Goal: Task Accomplishment & Management: Manage account settings

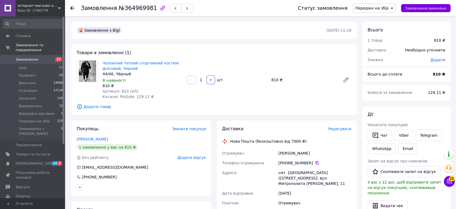
click at [378, 8] on span "Передані на збір" at bounding box center [372, 8] width 33 height 4
click at [374, 36] on li "Скасовано" at bounding box center [375, 35] width 42 height 8
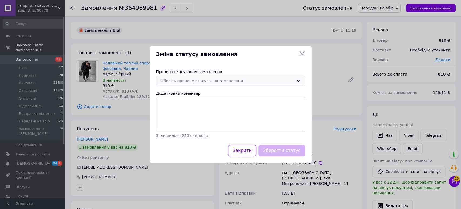
click at [214, 77] on div "Оберіть причину скасування замовлення" at bounding box center [230, 80] width 149 height 11
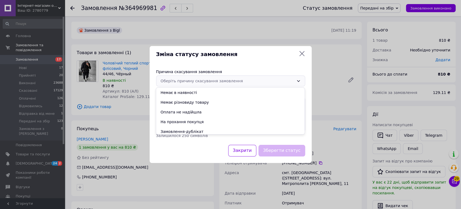
click at [176, 124] on li "На прохання покупця" at bounding box center [230, 122] width 149 height 10
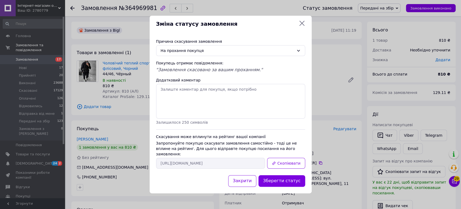
drag, startPoint x: 284, startPoint y: 179, endPoint x: 275, endPoint y: 178, distance: 9.0
click at [284, 179] on button "Зберегти статус" at bounding box center [281, 181] width 47 height 12
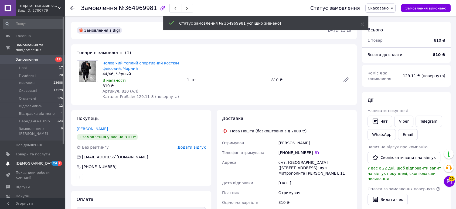
click at [31, 161] on span "[DEMOGRAPHIC_DATA]" at bounding box center [36, 163] width 40 height 5
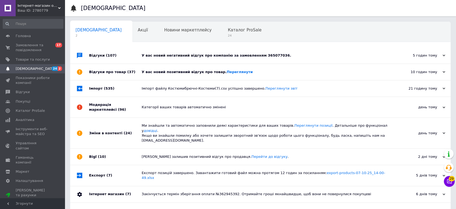
click at [173, 72] on div "У вас новий позитивний відгук про товар. Переглянути" at bounding box center [267, 71] width 250 height 5
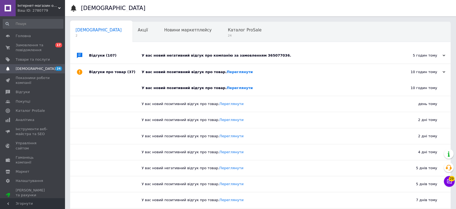
click at [173, 53] on div "У вас новий негативний відгук про компанію за замовленням 365077036." at bounding box center [267, 55] width 250 height 5
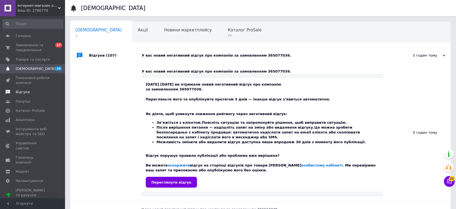
click at [26, 93] on span "Відгуки" at bounding box center [23, 91] width 14 height 5
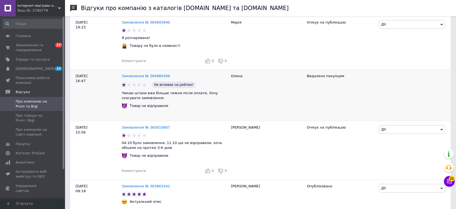
scroll to position [300, 0]
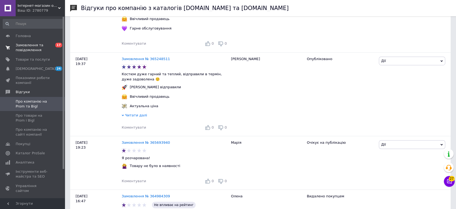
click at [37, 47] on span "Замовлення та повідомлення" at bounding box center [33, 48] width 34 height 10
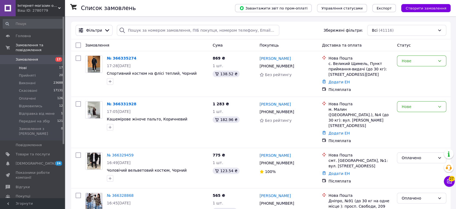
click at [24, 65] on span "Нові" at bounding box center [23, 67] width 8 height 5
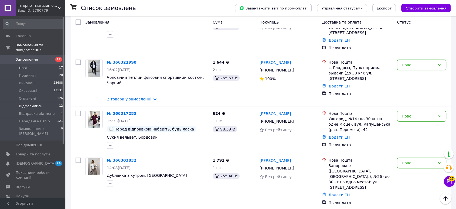
scroll to position [76, 0]
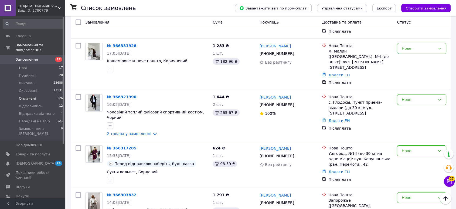
click at [31, 96] on span "Оплачені" at bounding box center [27, 98] width 17 height 5
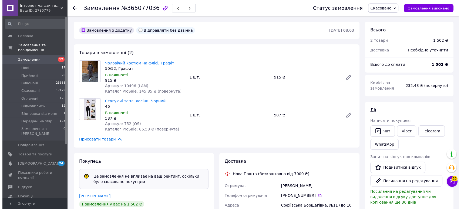
scroll to position [120, 0]
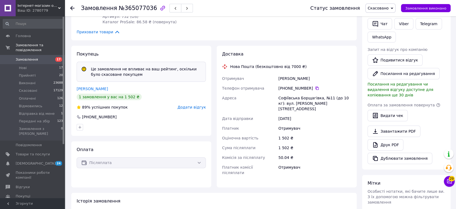
click at [189, 106] on span "Додати відгук" at bounding box center [192, 107] width 28 height 4
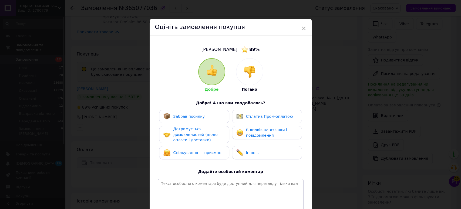
click at [253, 75] on img at bounding box center [250, 72] width 12 height 12
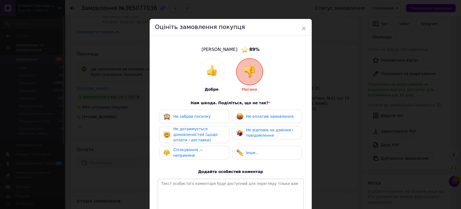
click at [199, 133] on span "Не дотримується домовленостей (щодо оплати і доставки)" at bounding box center [195, 133] width 44 height 15
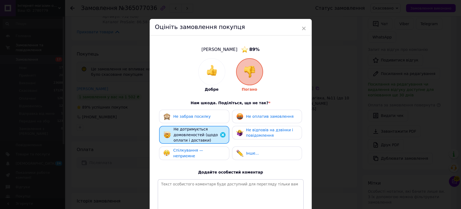
click at [192, 147] on div "Спілкування — неприємне" at bounding box center [194, 153] width 70 height 14
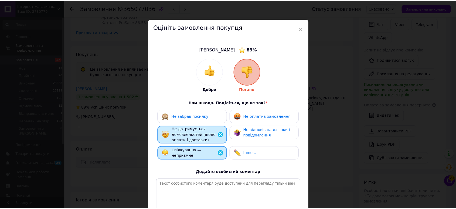
scroll to position [59, 0]
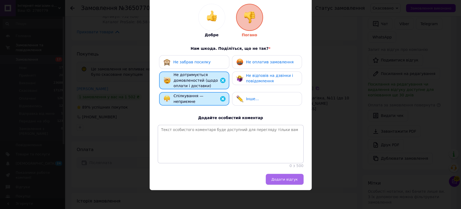
click at [278, 182] on button "Додати відгук" at bounding box center [285, 178] width 38 height 11
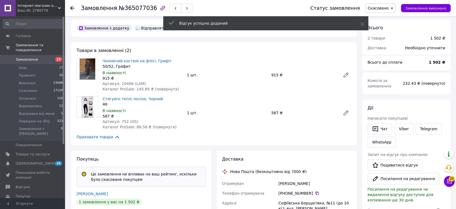
scroll to position [0, 0]
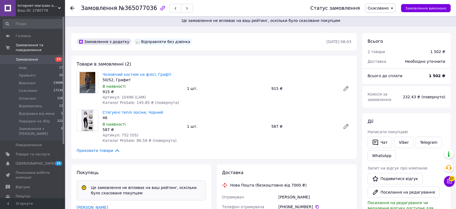
scroll to position [60, 0]
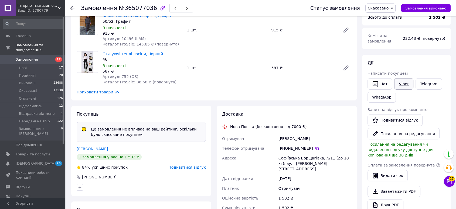
click at [398, 82] on link "Viber" at bounding box center [404, 83] width 19 height 11
click at [108, 112] on div "Покупець Це замовлення не впливає на ваш рейтинг, оскільки було скасоване покуп…" at bounding box center [141, 151] width 140 height 90
click at [387, 82] on button "Чат" at bounding box center [380, 83] width 25 height 11
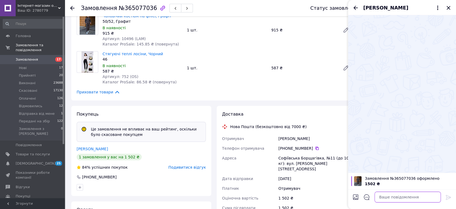
click at [379, 193] on textarea at bounding box center [408, 196] width 66 height 11
paste textarea "Добрий день, отримали Ваш відгук. Світлана, як я казала, відправка протягом 2-6…"
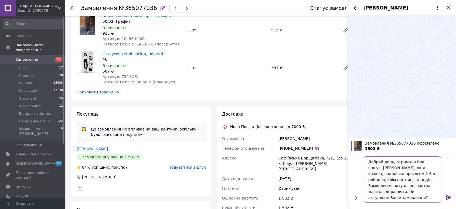
type textarea "Добрий день, отримали Ваш відгук. Світлана, як я казала, відправка протягом 2-6…"
click at [447, 196] on icon at bounding box center [448, 196] width 5 height 5
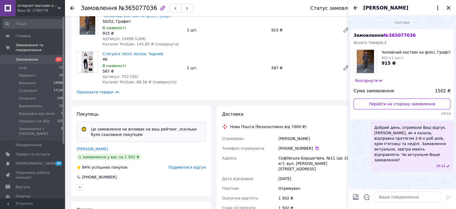
drag, startPoint x: 408, startPoint y: 146, endPoint x: 412, endPoint y: 154, distance: 9.5
click at [412, 154] on span "Добрий день, отримали Ваш відгук. Світлана, як я казала, відправка протягом 2-6…" at bounding box center [413, 144] width 76 height 38
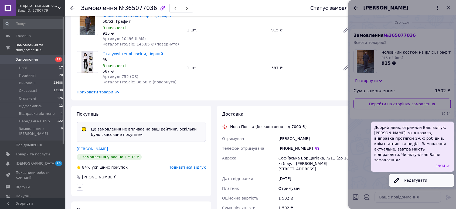
click at [411, 174] on button "Редагувати" at bounding box center [421, 179] width 65 height 11
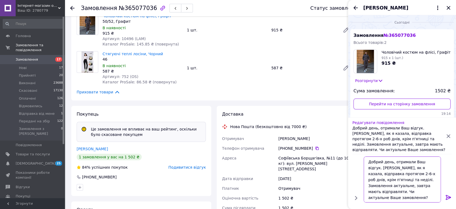
click at [387, 161] on textarea "Добрий день, отримали Ваш відгук. Світлана, як я казала, відправка протягом 2-6…" at bounding box center [402, 179] width 77 height 46
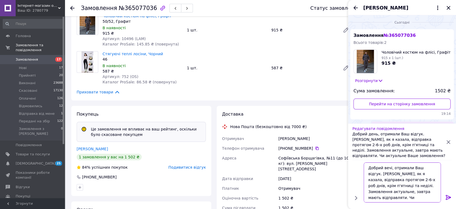
type textarea "Добрий вечір, отримали Ваш відгук. Світлана, як я казала, відправка протягом 2-…"
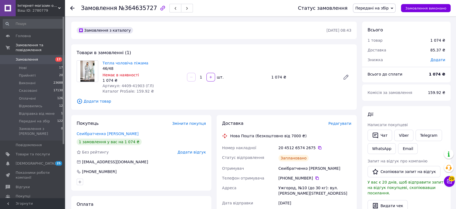
click at [283, 167] on div "Сеиібратченко [PERSON_NAME]" at bounding box center [315, 168] width 75 height 10
copy div "Сеиібратченко"
click at [371, 9] on span "Передані на збір" at bounding box center [372, 8] width 33 height 4
click at [373, 36] on li "Скасовано" at bounding box center [375, 35] width 42 height 8
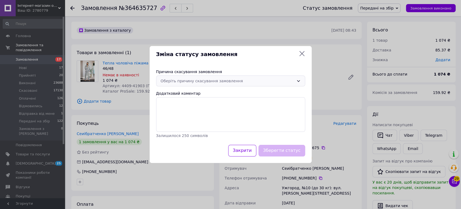
click at [205, 80] on div "Оберіть причину скасування замовлення" at bounding box center [227, 81] width 133 height 6
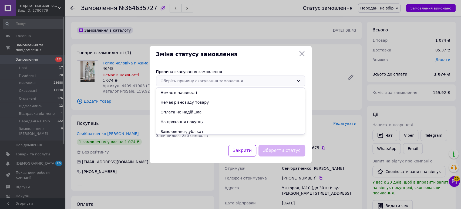
drag, startPoint x: 341, startPoint y: 103, endPoint x: 376, endPoint y: 121, distance: 39.3
click at [342, 104] on div "Зміна статусу замовлення Причина скасування замовлення Оберіть причину скасуван…" at bounding box center [230, 104] width 461 height 209
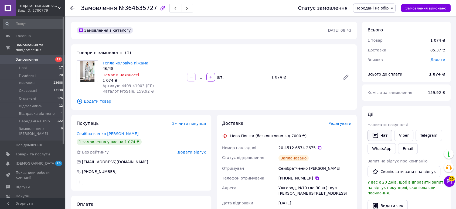
click at [382, 138] on button "Чат" at bounding box center [380, 134] width 25 height 11
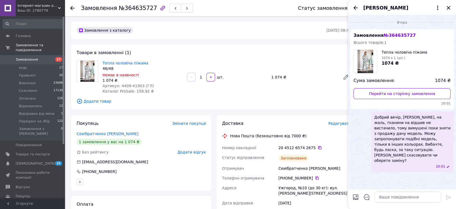
click at [389, 139] on span "Добрий вечір, Олег, на жаль, тканини на відшив не вистачило, тому вимушені поки…" at bounding box center [413, 138] width 76 height 49
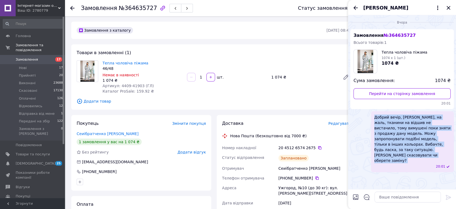
click at [389, 139] on span "Добрий вечір, Олег, на жаль, тканини на відшив не вистачило, тому вимушені поки…" at bounding box center [413, 138] width 76 height 49
copy span "Добрий вечір, Олег, на жаль, тканини на відшив не вистачило, тому вимушені поки…"
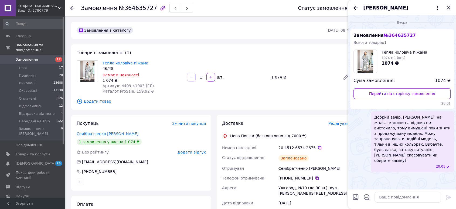
click at [327, 101] on span "Додати товар" at bounding box center [214, 101] width 275 height 6
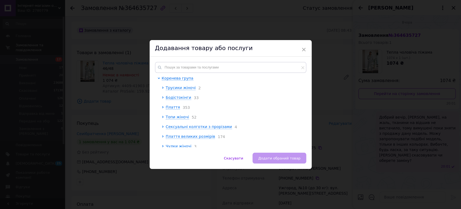
click at [453, 4] on div "× Додавання товару або послуги Коренева група Трусики жіночі 2 Бодістокінги 33 …" at bounding box center [230, 104] width 461 height 209
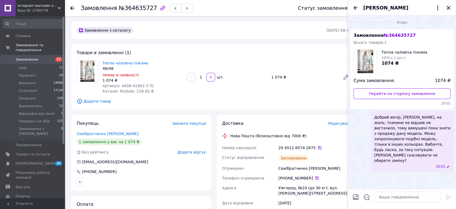
click at [449, 7] on icon "Закрити" at bounding box center [449, 8] width 6 height 6
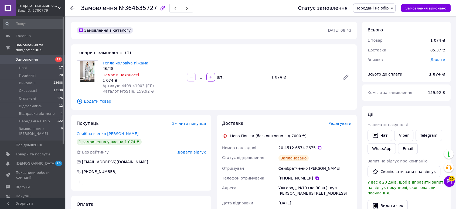
click at [375, 10] on span "Передані на збір" at bounding box center [372, 8] width 33 height 4
click at [368, 38] on li "Скасовано" at bounding box center [375, 35] width 42 height 8
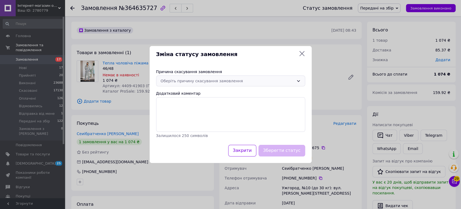
click at [185, 76] on div "Оберіть причину скасування замовлення" at bounding box center [230, 80] width 149 height 11
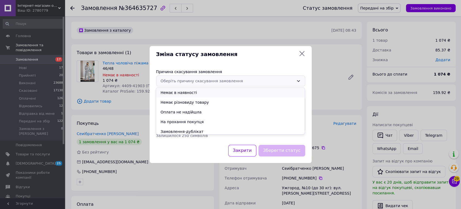
click at [172, 95] on li "Немає в наявності" at bounding box center [230, 93] width 149 height 10
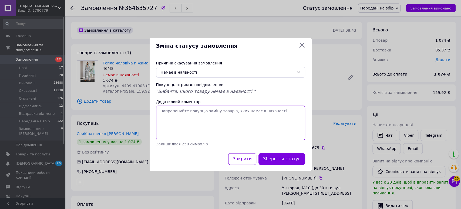
click at [180, 130] on textarea "Додатковий коментар" at bounding box center [230, 122] width 149 height 35
paste textarea "Добрий вечір, Олег, на жаль, тканини на відшив не вистачило, тому вимушені поки…"
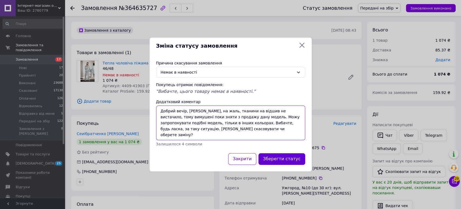
type textarea "Добрий вечір, Олег, на жаль, тканини на відшив не вистачило, тому вимушені поки…"
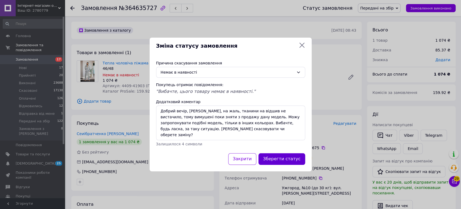
click at [287, 156] on button "Зберегти статус" at bounding box center [281, 159] width 47 height 12
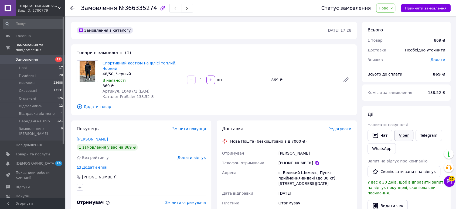
click at [402, 133] on link "Viber" at bounding box center [404, 134] width 19 height 11
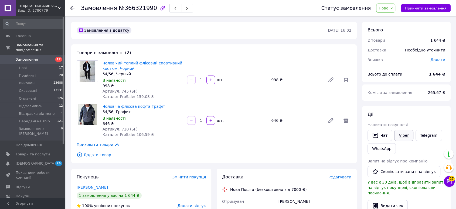
click at [403, 137] on link "Viber" at bounding box center [404, 134] width 19 height 11
click at [124, 157] on span "Додати товар" at bounding box center [214, 155] width 275 height 6
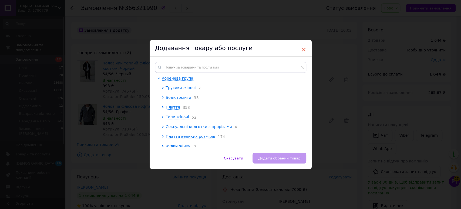
click at [304, 51] on span "×" at bounding box center [303, 49] width 5 height 9
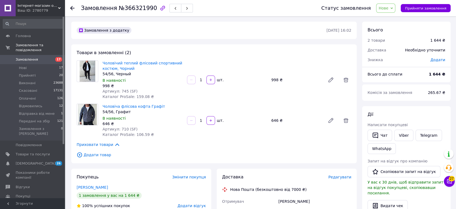
click at [394, 10] on span "Нове" at bounding box center [386, 8] width 19 height 9
click at [394, 43] on li "Оплачено" at bounding box center [397, 43] width 41 height 8
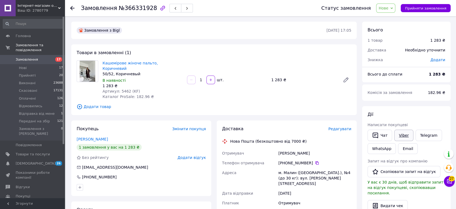
click at [399, 135] on link "Viber" at bounding box center [404, 134] width 19 height 11
click at [396, 11] on span "Нове" at bounding box center [386, 8] width 19 height 9
click at [395, 43] on li "Оплачено" at bounding box center [397, 43] width 41 height 8
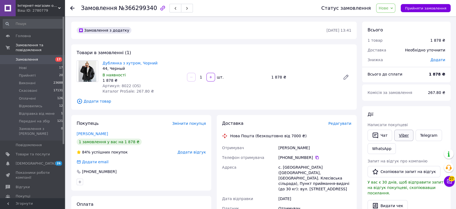
click at [403, 135] on link "Viber" at bounding box center [404, 134] width 19 height 11
drag, startPoint x: 125, startPoint y: 116, endPoint x: 248, endPoint y: 130, distance: 123.9
click at [124, 116] on div "Покупець Змінити покупця Михальчук Марина 1 замовлення у вас на 1 878 ₴ 84% усп…" at bounding box center [141, 152] width 140 height 75
click at [380, 138] on button "Чат" at bounding box center [380, 134] width 25 height 11
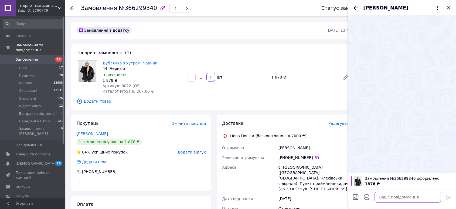
click at [391, 198] on textarea at bounding box center [408, 196] width 66 height 11
paste textarea "Добрий день, дякую за замовлення, відправка протягом 2-4-х роб днів, крім п'ятн…"
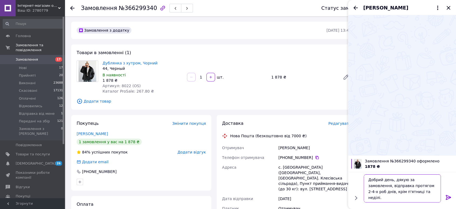
click at [385, 178] on textarea "Добрий день, дякую за замовлення, відправка протягом 2-4-х роб днів, крім п'ятн…" at bounding box center [402, 188] width 77 height 28
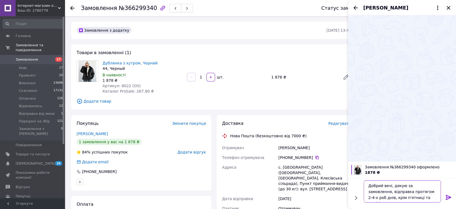
type textarea "Добрий вечір, дякую за замовлення, відправка протягом 2-4-х роб днів, крім п'ят…"
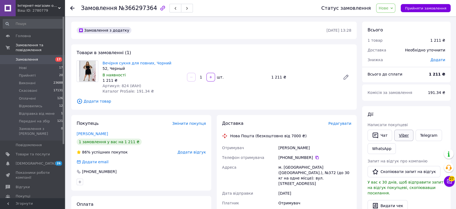
click at [398, 136] on link "Viber" at bounding box center [404, 134] width 19 height 11
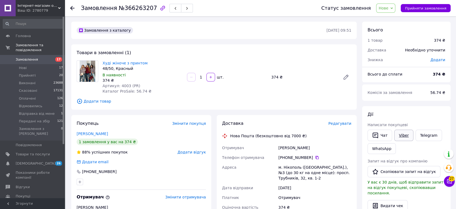
click at [400, 137] on link "Viber" at bounding box center [404, 134] width 19 height 11
click at [387, 9] on span "Нове" at bounding box center [384, 8] width 10 height 4
click at [388, 41] on li "Оплачено" at bounding box center [397, 43] width 41 height 8
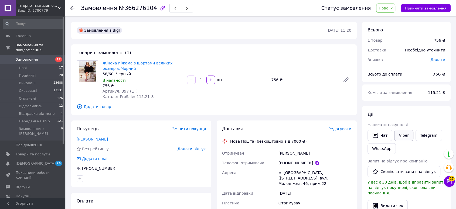
click at [401, 134] on link "Viber" at bounding box center [404, 134] width 19 height 11
click at [381, 130] on button "Чат" at bounding box center [380, 134] width 25 height 11
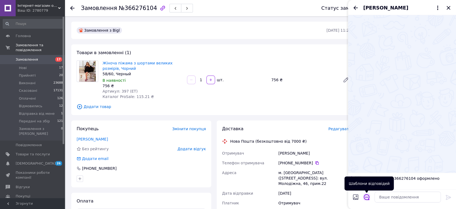
click at [364, 194] on icon "Відкрити шаблони відповідей" at bounding box center [367, 197] width 6 height 6
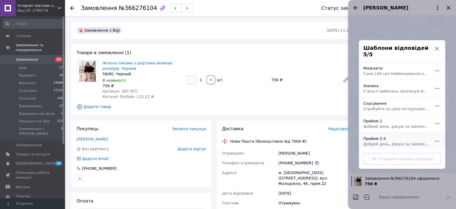
click at [381, 142] on span "Добрий день, дякую за замовлення, відправка протягом 2-4-х роб днів, крім п'ятн…" at bounding box center [397, 143] width 66 height 5
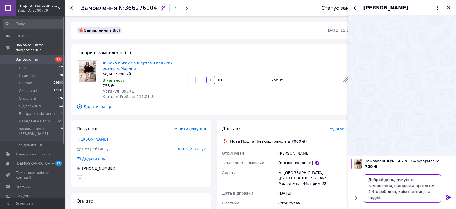
click at [388, 178] on textarea "Добрий день, дякую за замовлення, відправка протягом 2-4-х роб днів, крім п'ятн…" at bounding box center [402, 188] width 77 height 28
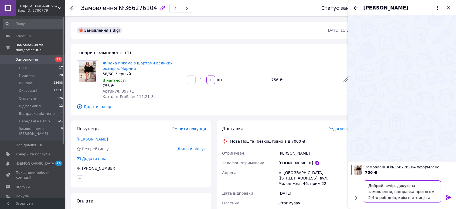
click at [407, 192] on textarea "Добрий вечір, дякую за замовлення, відправка протягом 2-4-х роб днів, крім п'ят…" at bounding box center [402, 191] width 77 height 22
type textarea "Добрий вечір, дякую за замовлення, відправка протягом 2-6-х роб днів, крім п'ят…"
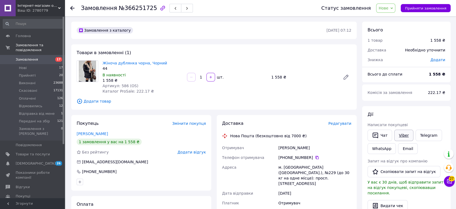
click at [399, 133] on link "Viber" at bounding box center [404, 134] width 19 height 11
click at [378, 134] on icon "button" at bounding box center [375, 135] width 6 height 6
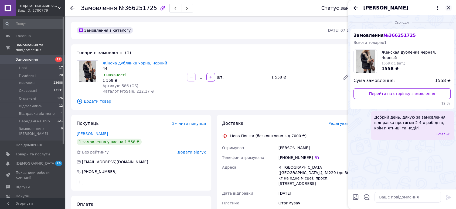
click at [449, 10] on icon "Закрити" at bounding box center [449, 8] width 6 height 6
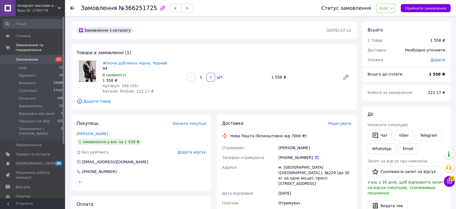
click at [389, 9] on span "Нове" at bounding box center [384, 8] width 10 height 4
click at [390, 44] on li "Оплачено" at bounding box center [397, 43] width 41 height 8
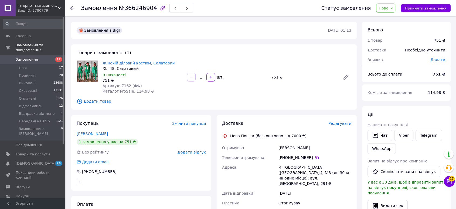
click at [389, 10] on span "Нове" at bounding box center [384, 8] width 10 height 4
click at [391, 42] on li "Оплачено" at bounding box center [397, 43] width 41 height 8
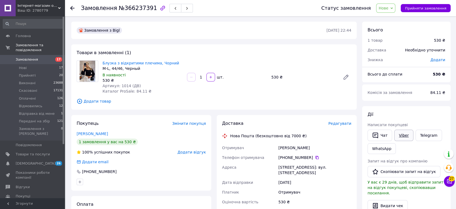
click at [402, 136] on link "Viber" at bounding box center [404, 134] width 19 height 11
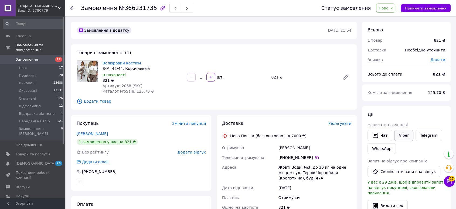
click at [397, 135] on link "Viber" at bounding box center [404, 134] width 19 height 11
click at [380, 133] on button "Чат" at bounding box center [380, 134] width 25 height 11
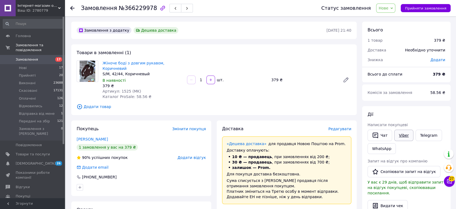
click at [402, 135] on link "Viber" at bounding box center [404, 134] width 19 height 11
click at [387, 9] on span "Нове" at bounding box center [384, 8] width 10 height 4
click at [384, 41] on li "Оплачено" at bounding box center [397, 43] width 41 height 8
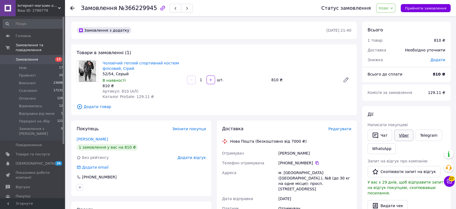
click at [396, 133] on link "Viber" at bounding box center [404, 134] width 19 height 11
click at [389, 9] on span "Нове" at bounding box center [384, 8] width 10 height 4
click at [390, 43] on li "Оплачено" at bounding box center [397, 43] width 41 height 8
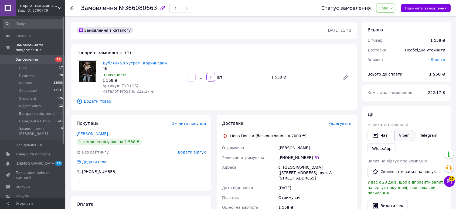
click at [405, 137] on link "Viber" at bounding box center [404, 134] width 19 height 11
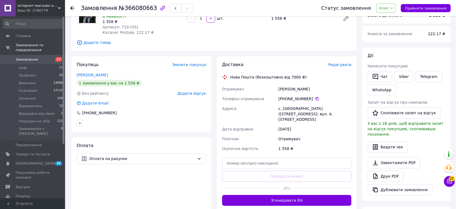
scroll to position [60, 0]
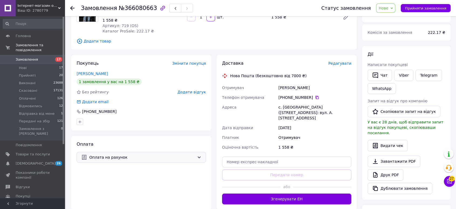
click at [114, 155] on span "Оплата на рахунок" at bounding box center [142, 157] width 106 height 6
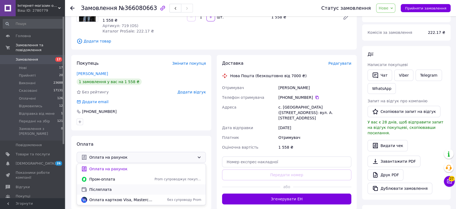
click at [93, 187] on span "Післяплата" at bounding box center [145, 188] width 112 height 5
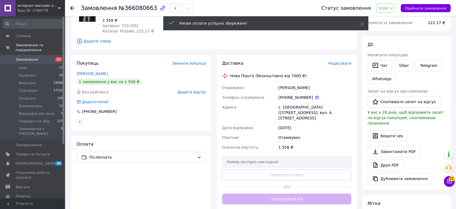
click at [389, 10] on span "Нове" at bounding box center [384, 8] width 10 height 4
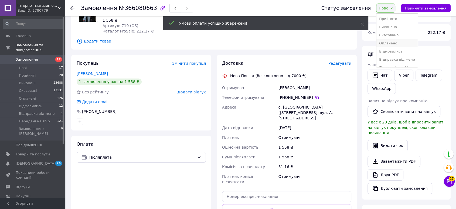
click at [386, 41] on li "Оплачено" at bounding box center [397, 43] width 41 height 8
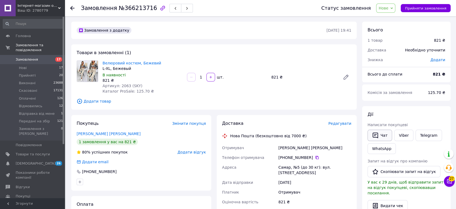
click at [378, 135] on icon "button" at bounding box center [375, 135] width 6 height 6
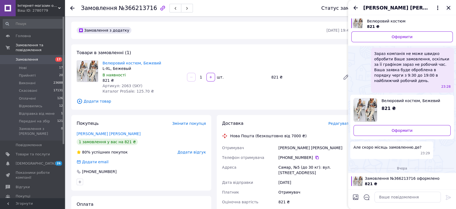
click at [451, 5] on icon "Закрити" at bounding box center [449, 8] width 6 height 6
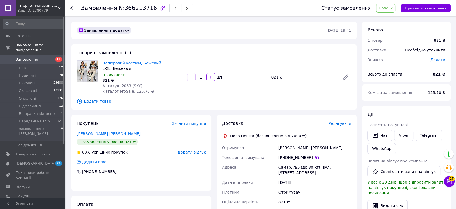
scroll to position [90, 0]
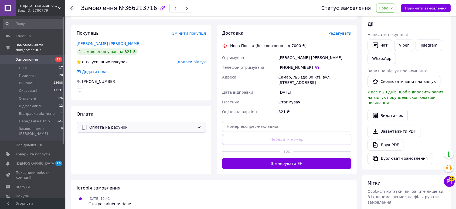
click at [101, 125] on span "Оплата на рахунок" at bounding box center [142, 127] width 106 height 6
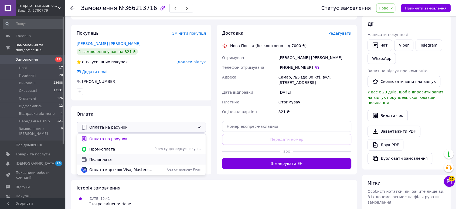
click at [98, 156] on div "Післяплата" at bounding box center [141, 159] width 122 height 6
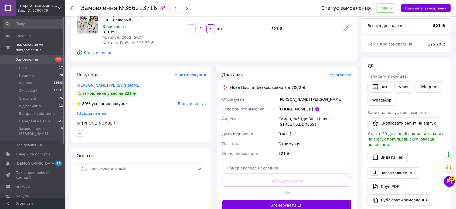
scroll to position [0, 0]
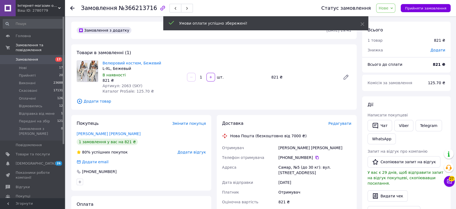
click at [389, 9] on span "Нове" at bounding box center [384, 8] width 10 height 4
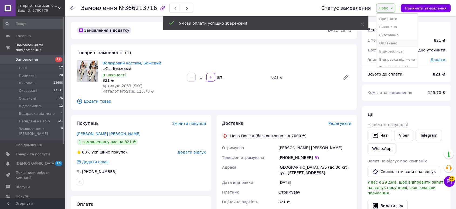
click at [389, 45] on li "Оплачено" at bounding box center [397, 43] width 41 height 8
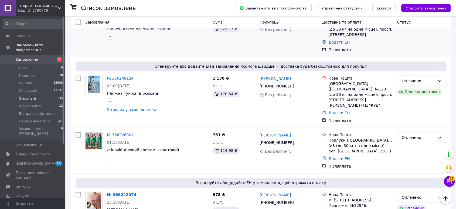
scroll to position [600, 0]
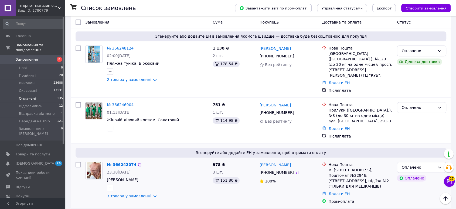
click at [149, 193] on link "3 товара у замовленні" at bounding box center [129, 195] width 45 height 4
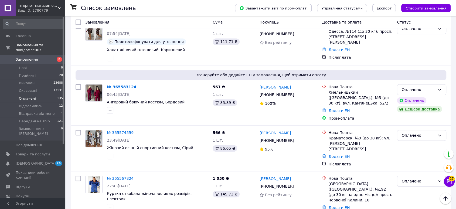
scroll to position [4485, 0]
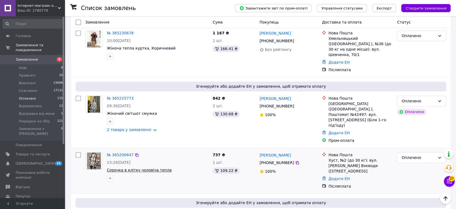
scroll to position [750, 0]
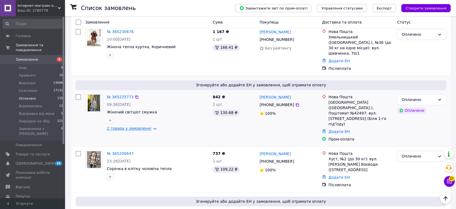
click at [149, 126] on link "2 товара у замовленні" at bounding box center [129, 128] width 45 height 4
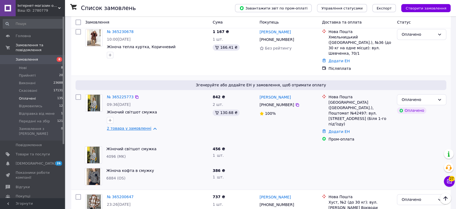
click at [149, 126] on link "2 товара у замовленні" at bounding box center [129, 128] width 45 height 4
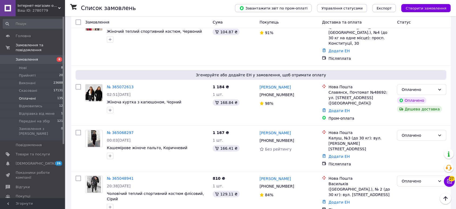
scroll to position [1518, 0]
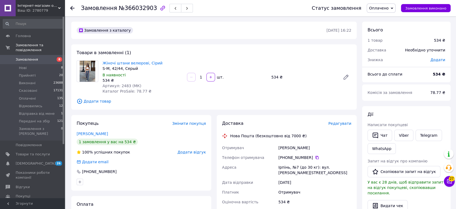
drag, startPoint x: 278, startPoint y: 148, endPoint x: 328, endPoint y: 146, distance: 50.5
click at [328, 146] on div "Отримувач Венюкова Наталья Телефон отримувача +380 96 393 49 81   Адреса Ірпінь…" at bounding box center [287, 192] width 132 height 98
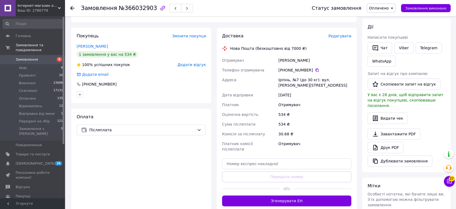
scroll to position [150, 0]
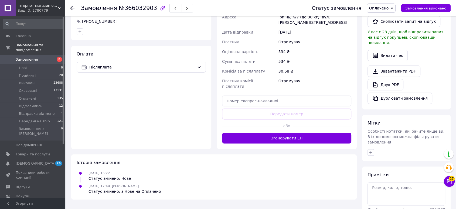
click at [276, 120] on div at bounding box center [251, 125] width 58 height 13
click at [273, 132] on button "Згенерувати ЕН" at bounding box center [286, 137] width 129 height 11
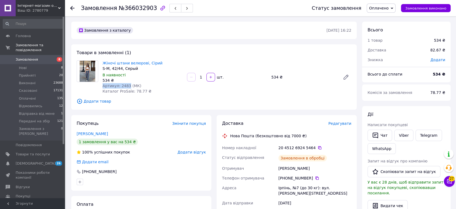
drag, startPoint x: 103, startPoint y: 85, endPoint x: 127, endPoint y: 85, distance: 23.5
click at [127, 85] on span "Артикул: 2483 (МК)" at bounding box center [122, 85] width 39 height 4
copy span "Артикул: 2483"
click at [97, 120] on div "Покупець Змінити покупця Венюкова Наталья 1 замовлення у вас на 534 ₴ 100% успі…" at bounding box center [141, 152] width 140 height 75
drag, startPoint x: 310, startPoint y: 159, endPoint x: 320, endPoint y: 166, distance: 12.1
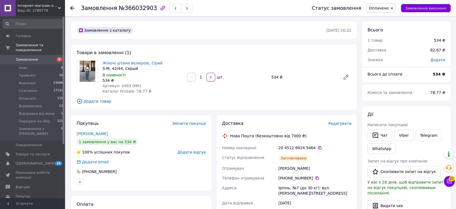
click at [320, 166] on div "Номер накладної 20 4512 6924 5464   Статус відправлення Заплановано Отримувач В…" at bounding box center [287, 207] width 132 height 129
copy div "Номер накладної 20 4512 6924 5464   Статус відправлення Заплановано Отримувач В…"
click at [389, 9] on span "Оплачено" at bounding box center [378, 8] width 19 height 4
click at [379, 60] on li "Передані на збір" at bounding box center [387, 59] width 41 height 8
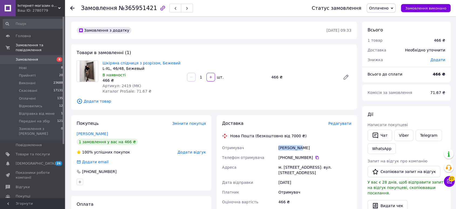
drag, startPoint x: 276, startPoint y: 146, endPoint x: 315, endPoint y: 146, distance: 39.7
click at [315, 146] on div "Отримувач [PERSON_NAME] Телефон отримувача [PHONE_NUMBER]   Адреса м. [STREET_A…" at bounding box center [287, 192] width 132 height 98
copy div "Отримувач Ющук Олеся"
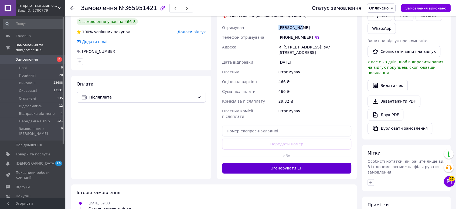
click at [283, 163] on button "Згенерувати ЕН" at bounding box center [286, 167] width 129 height 11
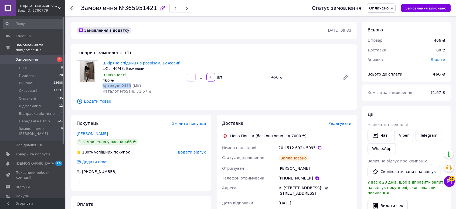
drag, startPoint x: 103, startPoint y: 86, endPoint x: 127, endPoint y: 86, distance: 23.8
click at [127, 86] on span "Артикул: 2419 (MK)" at bounding box center [122, 85] width 39 height 4
copy span "Артикул: 2419"
click at [113, 114] on div "Замовлення з додатку 10.10.2025 • 09:33 Товари в замовленні (1) Шкіряна спідниц…" at bounding box center [214, 205] width 291 height 366
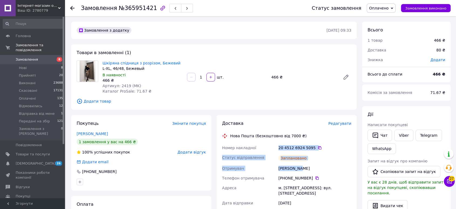
drag, startPoint x: 277, startPoint y: 146, endPoint x: 307, endPoint y: 168, distance: 36.8
click at [307, 168] on div "Номер накладної 20 4512 6924 5095   Статус відправлення Заплановано Отримувач Ю…" at bounding box center [287, 207] width 132 height 129
copy div "20 4512 6924 5095   Статус відправлення Заплановано Отримувач Ющук Олеся"
click at [379, 8] on span "Оплачено" at bounding box center [378, 8] width 19 height 4
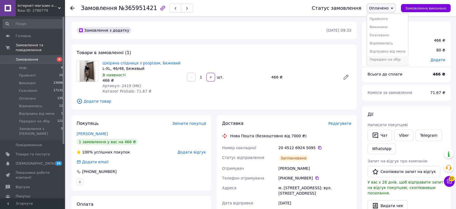
click at [389, 58] on li "Передані на збір" at bounding box center [387, 59] width 41 height 8
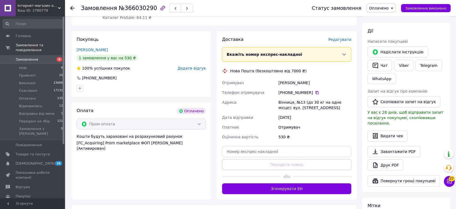
scroll to position [90, 0]
drag, startPoint x: 277, startPoint y: 82, endPoint x: 323, endPoint y: 82, distance: 46.2
click at [322, 82] on div "Отримувач [PERSON_NAME] Телефон отримувача [PHONE_NUMBER]   Адреса Вінниця, №13…" at bounding box center [287, 109] width 132 height 64
copy div "Отримувач [PERSON_NAME]"
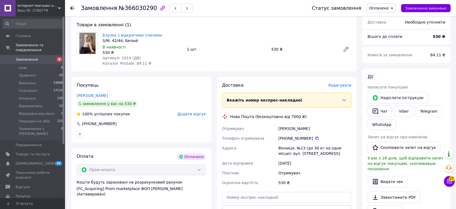
scroll to position [0, 0]
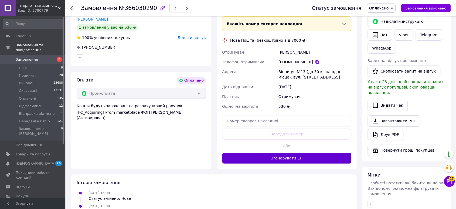
drag, startPoint x: 282, startPoint y: 164, endPoint x: 282, endPoint y: 161, distance: 3.0
click at [281, 164] on div "Доставка [PERSON_NAME] Вкажіть номер експрес-накладної Обов'язково введіть номе…" at bounding box center [287, 85] width 140 height 168
click at [282, 159] on button "Згенерувати ЕН" at bounding box center [286, 157] width 129 height 11
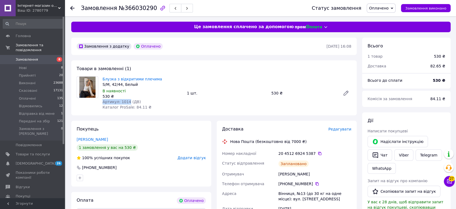
drag, startPoint x: 103, startPoint y: 102, endPoint x: 126, endPoint y: 99, distance: 22.5
click at [126, 99] on span "Артикул: 1014 (ДВ)" at bounding box center [122, 101] width 38 height 4
copy span "Артикул: 1014"
click at [99, 112] on div "Товари в замовленні (1) Блузка з відкритими плечима S/M, 42/44, Белый В наявнос…" at bounding box center [214, 87] width 286 height 55
drag, startPoint x: 298, startPoint y: 162, endPoint x: 318, endPoint y: 172, distance: 22.0
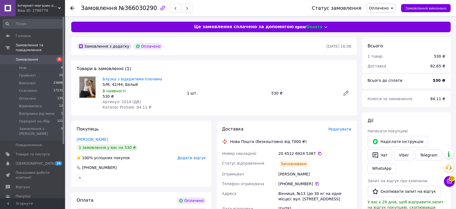
click at [318, 172] on div "Номер накладної 20 4512 6924 5387   Статус відправлення Заплановано Отримувач С…" at bounding box center [287, 195] width 132 height 94
copy div "Номер накладної 20 4512 6924 5387   Статус відправлення Заплановано Отримувач С…"
click at [379, 8] on span "Оплачено" at bounding box center [378, 8] width 19 height 4
click at [385, 62] on li "Передані на збір" at bounding box center [387, 59] width 41 height 8
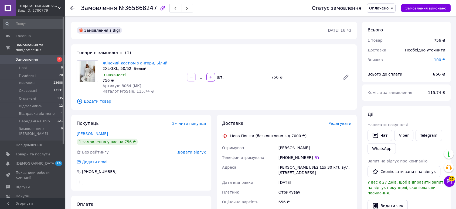
drag, startPoint x: 277, startPoint y: 146, endPoint x: 329, endPoint y: 147, distance: 52.4
click at [329, 147] on div "Отримувач Доманська Вікторія Телефон отримувача +380 93 815 69 62   Адреса Воло…" at bounding box center [287, 192] width 132 height 98
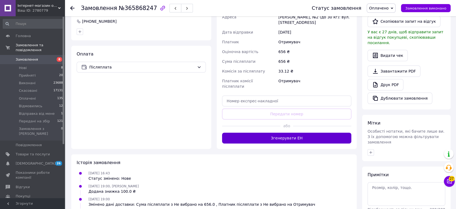
click at [271, 132] on button "Згенерувати ЕН" at bounding box center [286, 137] width 129 height 11
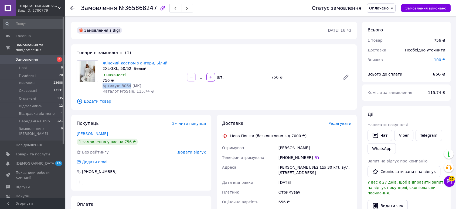
drag, startPoint x: 103, startPoint y: 85, endPoint x: 126, endPoint y: 86, distance: 23.3
click at [126, 86] on span "Артикул: 8064 (МК)" at bounding box center [122, 85] width 39 height 4
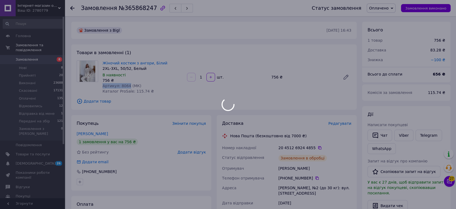
copy span "Артикул: 8064"
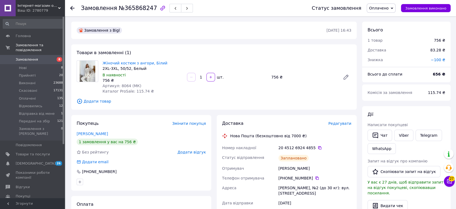
click at [117, 120] on div "Покупець Змінити покупця" at bounding box center [141, 123] width 129 height 6
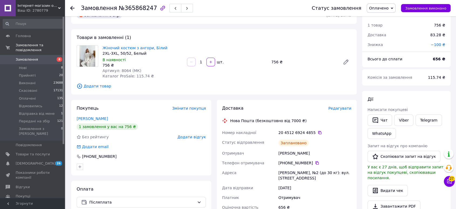
scroll to position [30, 0]
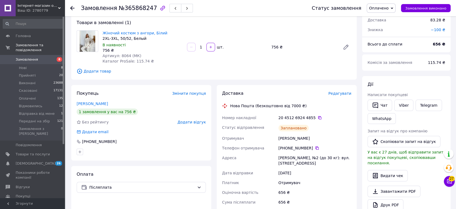
drag, startPoint x: 276, startPoint y: 117, endPoint x: 315, endPoint y: 137, distance: 44.3
click at [315, 137] on div "Номер накладної 20 4512 6924 4855   Статус відправлення Заплановано Отримувач Д…" at bounding box center [287, 177] width 132 height 129
copy div "Номер накладної 20 4512 6924 4855   Статус відправлення Заплановано Отримувач Д…"
click at [383, 8] on span "Оплачено" at bounding box center [378, 8] width 19 height 4
click at [387, 61] on li "Передані на збір" at bounding box center [387, 59] width 41 height 8
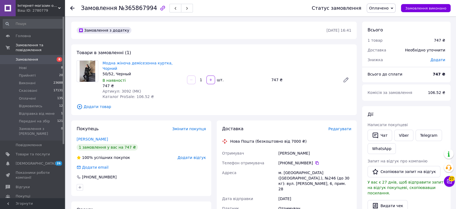
drag, startPoint x: 296, startPoint y: 147, endPoint x: 315, endPoint y: 146, distance: 19.5
click at [315, 148] on div "[PERSON_NAME]" at bounding box center [315, 153] width 75 height 10
copy div "[PERSON_NAME]"
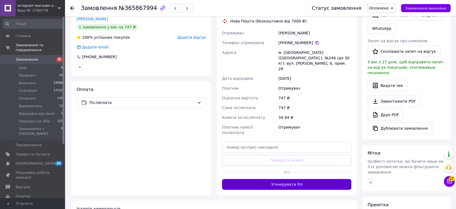
click at [287, 179] on button "Згенерувати ЕН" at bounding box center [286, 184] width 129 height 11
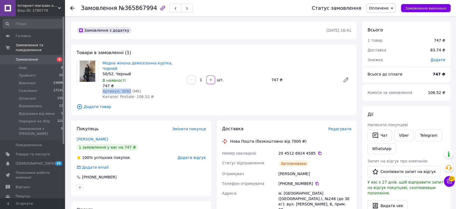
drag, startPoint x: 103, startPoint y: 85, endPoint x: 127, endPoint y: 84, distance: 23.8
click at [127, 89] on span "Артикул: 3092 (MK)" at bounding box center [122, 91] width 39 height 4
copy span "Артикул: 3092"
click at [115, 114] on div "Замовлення з додатку [DATE] 16:41 Товари в замовленні (1) Модна жіноча демісезо…" at bounding box center [214, 205] width 291 height 366
drag, startPoint x: 278, startPoint y: 146, endPoint x: 314, endPoint y: 166, distance: 41.1
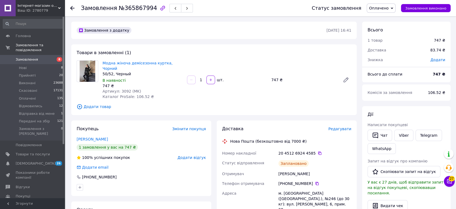
copy div "20 4512 6924 4585   Статус відправлення Заплановано Отримувач [PERSON_NAME]"
click at [387, 6] on span "Оплачено" at bounding box center [378, 8] width 19 height 4
click at [389, 59] on li "Передані на збір" at bounding box center [387, 59] width 41 height 8
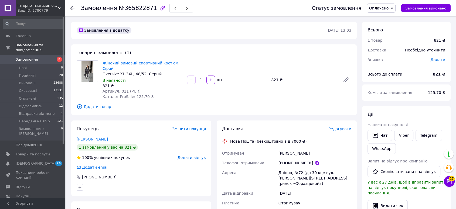
drag, startPoint x: 278, startPoint y: 148, endPoint x: 318, endPoint y: 147, distance: 39.7
click at [318, 148] on div "Животовська Валерія" at bounding box center [315, 153] width 75 height 10
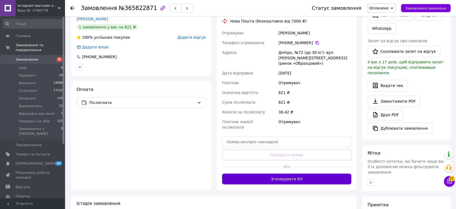
click at [263, 173] on button "Згенерувати ЕН" at bounding box center [286, 178] width 129 height 11
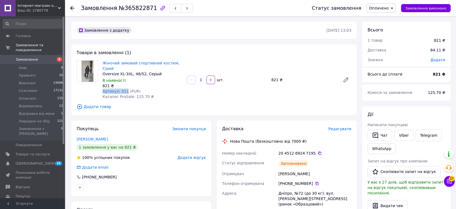
drag, startPoint x: 103, startPoint y: 86, endPoint x: 124, endPoint y: 85, distance: 20.8
click at [124, 89] on span "Артикул: 011 (PUR)" at bounding box center [122, 91] width 38 height 4
drag, startPoint x: 99, startPoint y: 111, endPoint x: 111, endPoint y: 116, distance: 13.2
click at [99, 111] on div "Замовлення з додатку 09.10.2025 • 13:03 Товари в замовленні (1) Жіночий зимовий…" at bounding box center [214, 205] width 291 height 366
drag, startPoint x: 277, startPoint y: 147, endPoint x: 318, endPoint y: 164, distance: 44.4
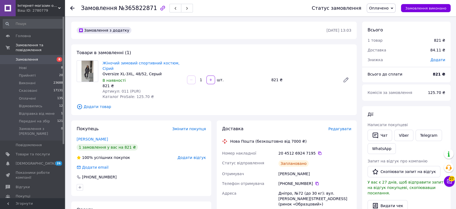
copy div "Номер накладної 20 4512 6924 7195   Статус відправлення Заплановано Отримувач Ж…"
click at [388, 9] on span "Оплачено" at bounding box center [378, 8] width 19 height 4
click at [385, 60] on li "Передані на збір" at bounding box center [387, 59] width 41 height 8
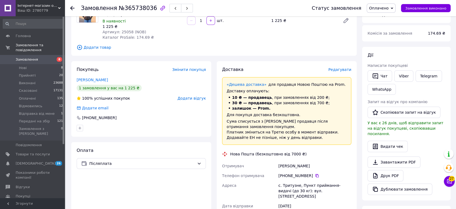
scroll to position [60, 0]
drag, startPoint x: 276, startPoint y: 166, endPoint x: 333, endPoint y: 166, distance: 57.3
click at [333, 166] on div "Отримувач Литвиненко Лілія Телефон отримувача +380 67 155 14 35   Адреса с. Три…" at bounding box center [287, 212] width 132 height 104
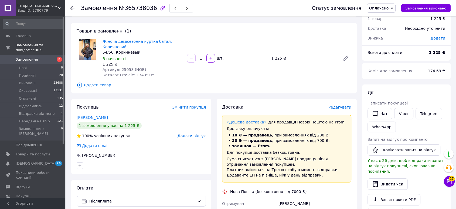
scroll to position [0, 0]
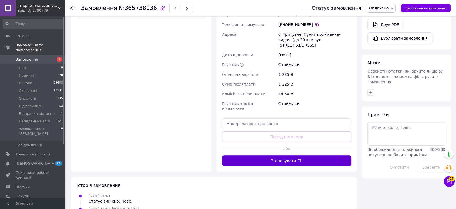
click at [272, 155] on button "Згенерувати ЕН" at bounding box center [286, 160] width 129 height 11
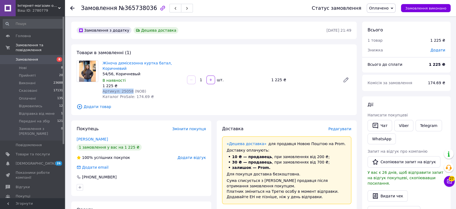
drag, startPoint x: 103, startPoint y: 90, endPoint x: 129, endPoint y: 90, distance: 25.4
click at [129, 90] on span "Артикул: 25058 (NOB)" at bounding box center [125, 91] width 44 height 4
copy span "Артикул: 25058"
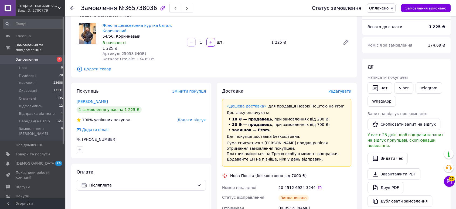
scroll to position [90, 0]
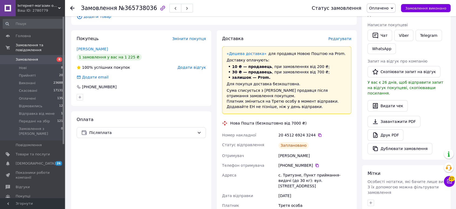
drag, startPoint x: 277, startPoint y: 133, endPoint x: 309, endPoint y: 153, distance: 37.9
click at [309, 153] on div "Номер накладної 20 4512 6924 3244   Статус відправлення Заплановано Отримувач Л…" at bounding box center [287, 197] width 132 height 134
copy div "Номер накладної 20 4512 6924 3244   Статус відправлення Заплановано Отримувач Л…"
click at [386, 9] on span "Оплачено" at bounding box center [378, 8] width 19 height 4
click at [385, 58] on li "Передані на збір" at bounding box center [387, 59] width 41 height 8
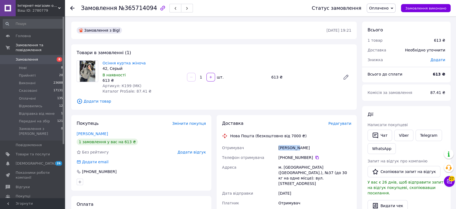
drag, startPoint x: 279, startPoint y: 147, endPoint x: 298, endPoint y: 146, distance: 18.9
click at [297, 146] on div "[PERSON_NAME]" at bounding box center [315, 148] width 75 height 10
click at [298, 146] on div "[PERSON_NAME]" at bounding box center [315, 148] width 75 height 10
drag, startPoint x: 278, startPoint y: 148, endPoint x: 312, endPoint y: 148, distance: 33.5
click at [312, 148] on div "[PERSON_NAME]" at bounding box center [315, 148] width 75 height 10
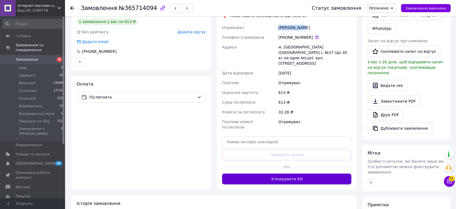
click at [264, 173] on button "Згенерувати ЕН" at bounding box center [286, 178] width 129 height 11
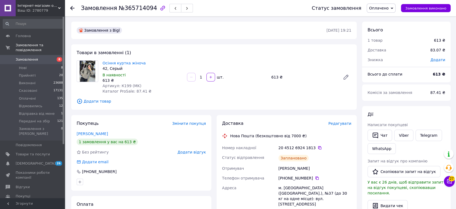
click at [106, 120] on div "Покупець Змінити покупця" at bounding box center [141, 123] width 129 height 6
drag, startPoint x: 103, startPoint y: 84, endPoint x: 118, endPoint y: 84, distance: 15.7
click at [118, 84] on span "Артикул: К199 (MK)" at bounding box center [122, 85] width 39 height 4
copy span "Артикул:"
click at [112, 112] on div "Замовлення з Bigl 08.10.2025 • 19:21 Товари в замовленні (1) Осіння куртка жіно…" at bounding box center [214, 205] width 291 height 366
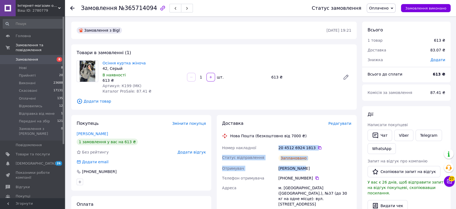
drag, startPoint x: 283, startPoint y: 149, endPoint x: 310, endPoint y: 167, distance: 33.1
click at [310, 167] on div "Номер накладної 20 4512 6924 1813   Статус відправлення Заплановано Отримувач В…" at bounding box center [287, 212] width 132 height 139
copy div "20 4512 6924 1813   Статус відправлення Заплановано Отримувач Васюра Анна"
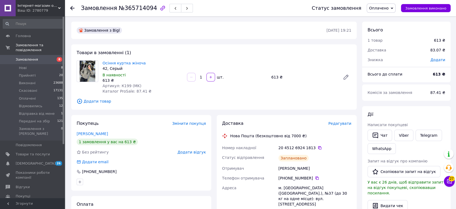
click at [382, 8] on span "Оплачено" at bounding box center [378, 8] width 19 height 4
click at [386, 60] on li "Передані на збір" at bounding box center [387, 59] width 41 height 8
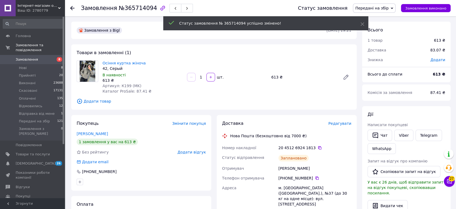
click at [28, 57] on span "Замовлення" at bounding box center [27, 59] width 22 height 5
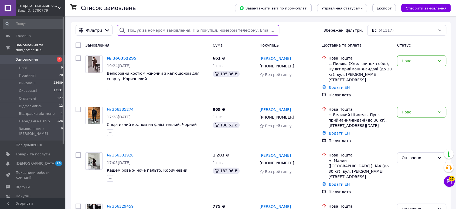
click at [155, 32] on input "search" at bounding box center [198, 30] width 163 height 11
paste input "Козуб"
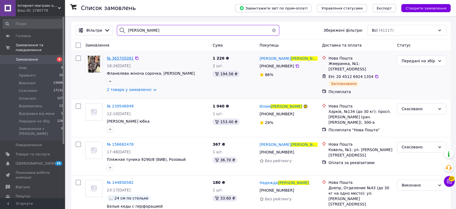
type input "Козуб"
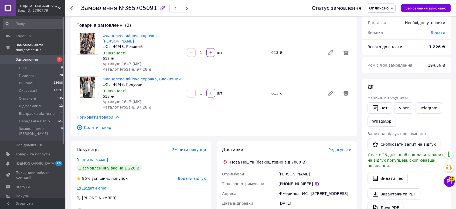
scroll to position [60, 0]
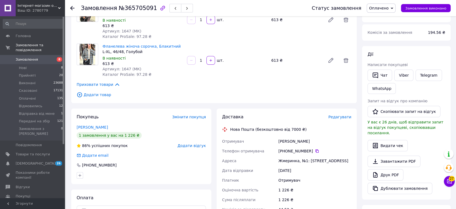
drag, startPoint x: 276, startPoint y: 133, endPoint x: 321, endPoint y: 138, distance: 45.1
click at [321, 138] on div "Отримувач Козуб Светлана Телефон отримувача +380 67 339 67 36   Адреса Жмеринка…" at bounding box center [287, 182] width 132 height 93
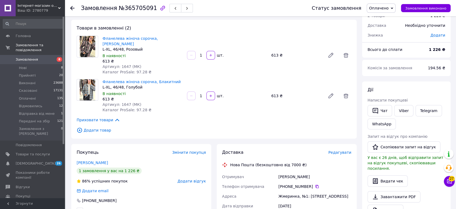
scroll to position [0, 0]
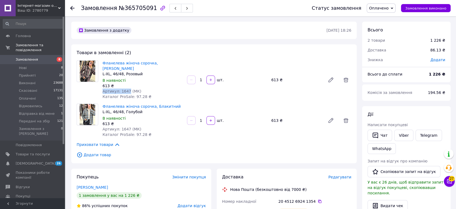
drag, startPoint x: 103, startPoint y: 86, endPoint x: 127, endPoint y: 85, distance: 24.3
click at [127, 89] on span "Артикул: 1647 (МК)" at bounding box center [122, 91] width 39 height 4
copy span "Артикул: 1647"
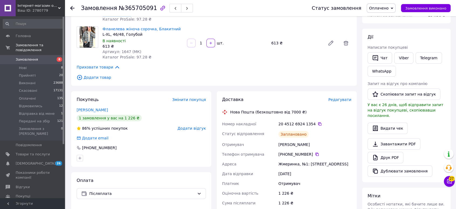
scroll to position [90, 0]
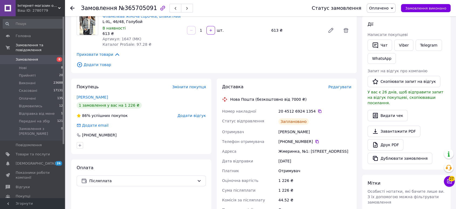
drag, startPoint x: 278, startPoint y: 104, endPoint x: 314, endPoint y: 123, distance: 40.0
click at [314, 123] on div "Номер накладної 20 4512 6924 1354   Статус відправлення Заплановано Отримувач К…" at bounding box center [287, 167] width 132 height 123
copy div "20 4512 6924 1354   Статус відправлення Заплановано Отримувач Козуб Светлана"
click at [384, 8] on span "Оплачено" at bounding box center [378, 8] width 19 height 4
click at [389, 60] on li "Передані на збір" at bounding box center [387, 59] width 41 height 8
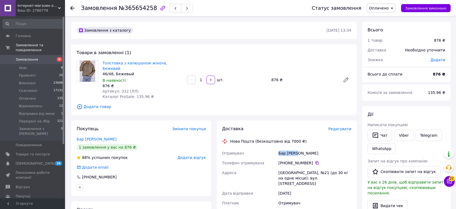
drag, startPoint x: 279, startPoint y: 147, endPoint x: 304, endPoint y: 147, distance: 24.3
click at [304, 148] on div "Бар [PERSON_NAME]" at bounding box center [315, 153] width 75 height 10
copy div "Бар [PERSON_NAME]"
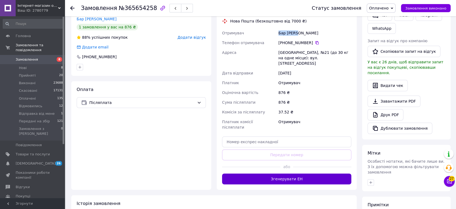
click at [272, 173] on button "Згенерувати ЕН" at bounding box center [286, 178] width 129 height 11
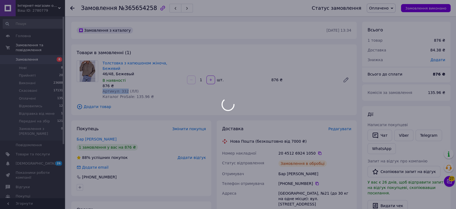
drag, startPoint x: 103, startPoint y: 86, endPoint x: 125, endPoint y: 85, distance: 21.1
click at [125, 85] on body "Інтернет-магазин одягу та взуття Bebest-Style Ваш ID: 2780779 Сайт Інтернет-маг…" at bounding box center [228, 196] width 456 height 393
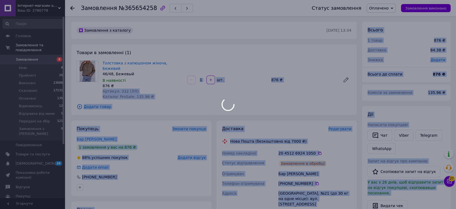
copy span "Артикул: 332"
click at [121, 84] on body "Інтернет-магазин одягу та взуття Bebest-Style Ваш ID: 2780779 Сайт Інтернет-маг…" at bounding box center [228, 196] width 456 height 393
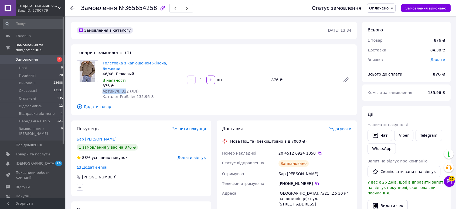
drag, startPoint x: 103, startPoint y: 84, endPoint x: 123, endPoint y: 85, distance: 20.6
click at [123, 89] on span "Артикул: 332 (ЛЛ)" at bounding box center [121, 91] width 36 height 4
click at [122, 89] on span "Артикул: 332 (ЛЛ)" at bounding box center [121, 91] width 36 height 4
drag, startPoint x: 101, startPoint y: 85, endPoint x: 125, endPoint y: 85, distance: 23.5
click at [125, 85] on div "Толстовка з капюшоном жіноча, Бежевий 46/48, Бежевый В наявності 876 ₴ Артикул:…" at bounding box center [142, 79] width 85 height 41
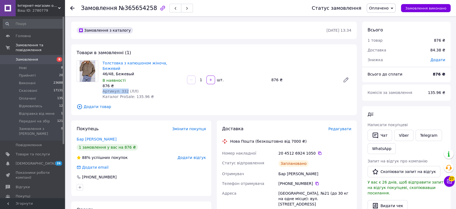
copy span "Артикул: 332"
click at [105, 126] on div "Покупець Змінити покупця" at bounding box center [141, 129] width 129 height 6
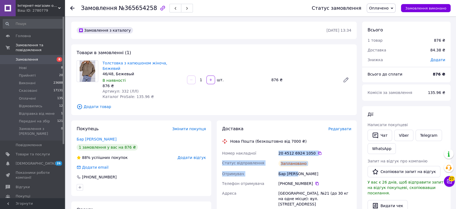
drag, startPoint x: 277, startPoint y: 147, endPoint x: 305, endPoint y: 166, distance: 33.6
copy div "Номер накладної 20 4512 6924 1050   Статус відправлення Заплановано Отримувач Б…"
click at [380, 7] on span "Оплачено" at bounding box center [378, 8] width 19 height 4
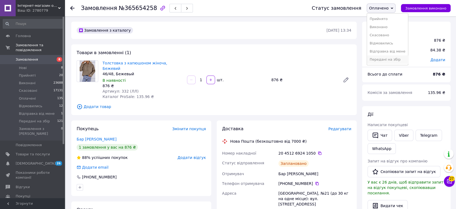
click at [386, 57] on li "Передані на збір" at bounding box center [387, 59] width 41 height 8
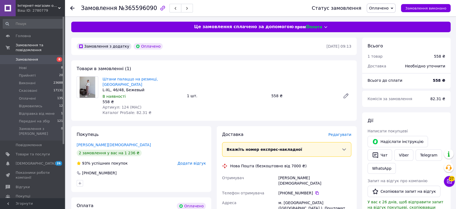
scroll to position [30, 0]
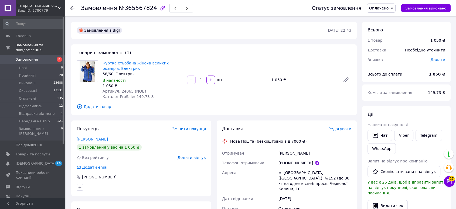
drag, startPoint x: 277, startPoint y: 154, endPoint x: 322, endPoint y: 153, distance: 44.6
click at [322, 153] on div "Отримувач Денисова Світлана Телефон отримувача +380 67 866 93 49   Адреса м. Ки…" at bounding box center [287, 202] width 132 height 109
copy div "Отримувач Денисова Світлана"
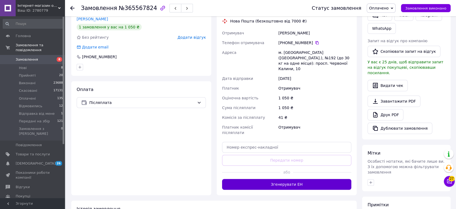
click at [276, 179] on button "Згенерувати ЕН" at bounding box center [286, 184] width 129 height 11
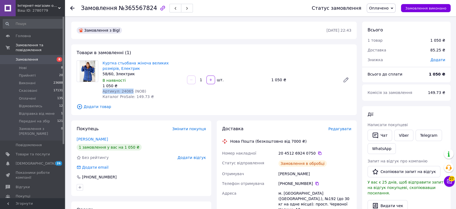
drag, startPoint x: 102, startPoint y: 91, endPoint x: 128, endPoint y: 91, distance: 25.7
click at [128, 91] on span "Артикул: 24065 (NOB)" at bounding box center [125, 91] width 44 height 4
copy span "Артикул: 24065"
drag, startPoint x: 119, startPoint y: 67, endPoint x: 114, endPoint y: 66, distance: 5.4
drag, startPoint x: 106, startPoint y: 120, endPoint x: 130, endPoint y: 125, distance: 25.2
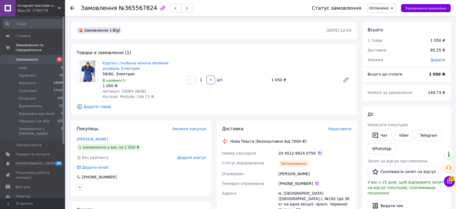
click at [106, 120] on div "Покупець Змінити покупця Денисова Світлана 1 замовлення у вас на 1 050 ₴ Без ре…" at bounding box center [141, 157] width 140 height 75
drag, startPoint x: 293, startPoint y: 159, endPoint x: 324, endPoint y: 173, distance: 34.2
copy div "Номер накладної 20 4512 6924 0750   Статус відправлення Заплановано Отримувач Д…"
click at [384, 6] on span "Оплачено" at bounding box center [378, 8] width 19 height 4
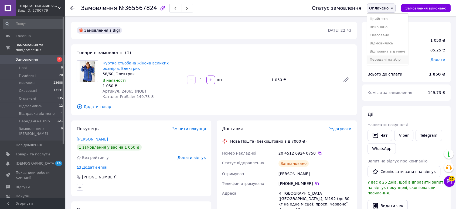
click at [381, 61] on li "Передані на збір" at bounding box center [387, 59] width 41 height 8
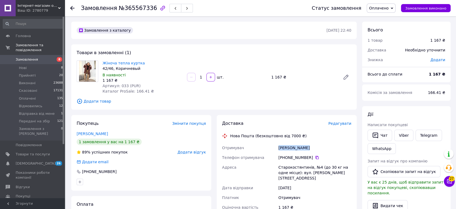
drag, startPoint x: 279, startPoint y: 146, endPoint x: 314, endPoint y: 146, distance: 34.8
click at [314, 146] on div "Олійник Олеся" at bounding box center [315, 148] width 75 height 10
copy div "Олійник Олеся"
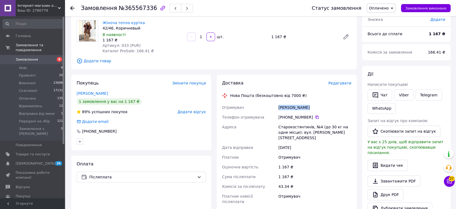
scroll to position [90, 0]
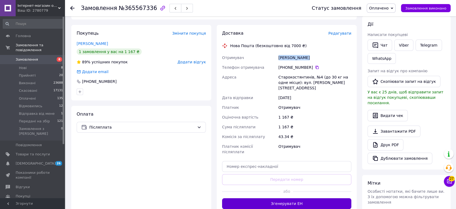
click at [260, 198] on button "Згенерувати ЕН" at bounding box center [286, 203] width 129 height 11
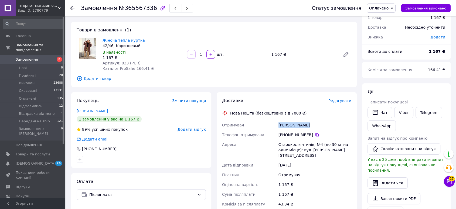
scroll to position [0, 0]
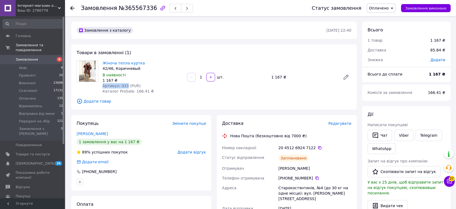
drag, startPoint x: 103, startPoint y: 86, endPoint x: 124, endPoint y: 85, distance: 21.1
click at [124, 85] on span "Артикул: 033 (PUR)" at bounding box center [122, 85] width 38 height 4
copy span "Артикул: 033"
click at [101, 116] on div "Покупець Змінити покупця Олійник Олеся 1 замовлення у вас на 1 167 ₴ 89% успішн…" at bounding box center [141, 152] width 140 height 75
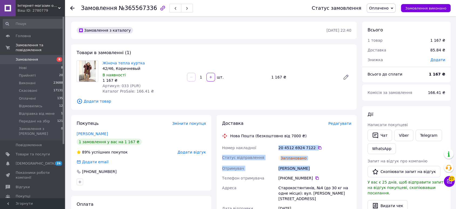
drag, startPoint x: 272, startPoint y: 149, endPoint x: 313, endPoint y: 168, distance: 45.1
click at [313, 168] on div "Номер накладної 20 4512 6924 7122   Статус відправлення Заплановано Отримувач О…" at bounding box center [287, 210] width 132 height 134
copy div "Номер накладної 20 4512 6924 7122   Статус відправлення Заплановано Отримувач О…"
click at [389, 6] on span "Оплачено" at bounding box center [378, 8] width 19 height 4
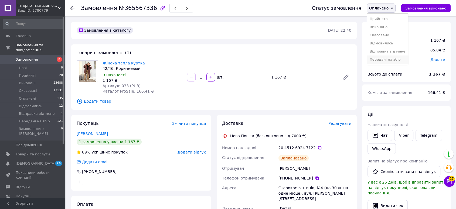
click at [385, 58] on li "Передані на збір" at bounding box center [387, 59] width 41 height 8
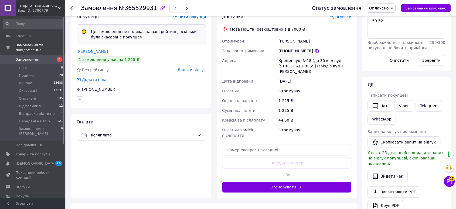
scroll to position [150, 0]
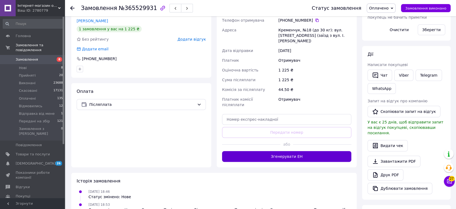
click at [268, 151] on button "Згенерувати ЕН" at bounding box center [286, 156] width 129 height 11
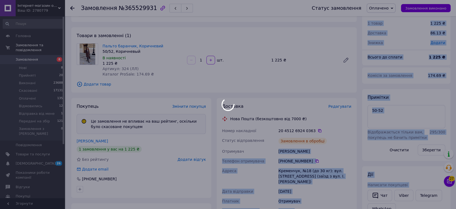
drag, startPoint x: 279, startPoint y: 130, endPoint x: 316, endPoint y: 129, distance: 36.7
click at [316, 129] on body "Інтернет-магазин одягу та взуття Bebest-Style Ваш ID: 2780779 Сайт Інтернет-маг…" at bounding box center [228, 179] width 456 height 418
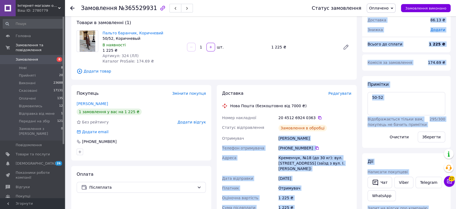
scroll to position [17, 0]
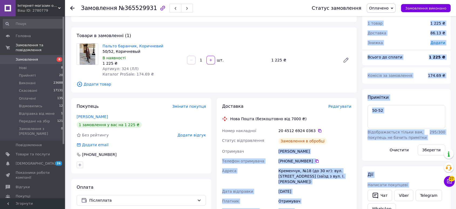
click at [281, 162] on div "+380 66 966 01 35" at bounding box center [315, 160] width 73 height 5
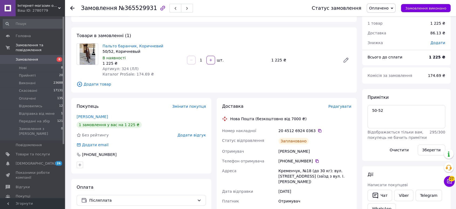
drag, startPoint x: 279, startPoint y: 150, endPoint x: 312, endPoint y: 149, distance: 33.2
click at [312, 149] on div "Береговая Наталия" at bounding box center [315, 151] width 75 height 10
copy div "Береговая Наталия"
drag, startPoint x: 103, startPoint y: 67, endPoint x: 124, endPoint y: 66, distance: 20.6
click at [124, 66] on span "Артикул: 324 (ЛЛ)" at bounding box center [121, 68] width 36 height 4
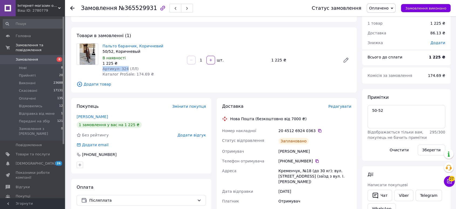
copy span "Артикул: 324"
click at [115, 97] on div "Замовлення з додатку 07.10.2025 • 18:46 Товари в замовленні (1) Пальто баранчик…" at bounding box center [214, 207] width 291 height 404
drag, startPoint x: 276, startPoint y: 130, endPoint x: 318, endPoint y: 147, distance: 45.5
click at [318, 147] on div "Номер накладної 20 4512 6924 0363   Статус відправлення Заплановано Отримувач Б…" at bounding box center [287, 193] width 132 height 134
copy div "Номер накладної 20 4512 6924 0363   Статус відправлення Заплановано Отримувач Б…"
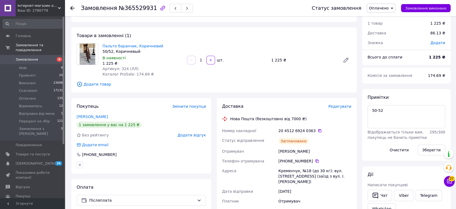
click at [384, 10] on span "Оплачено" at bounding box center [378, 8] width 19 height 4
click at [385, 61] on li "Передані на збір" at bounding box center [387, 59] width 41 height 8
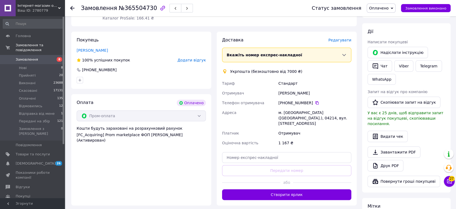
scroll to position [90, 0]
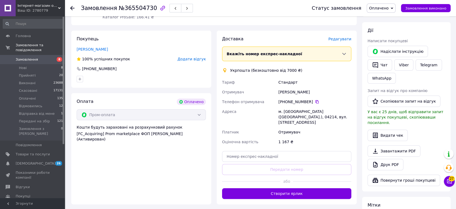
drag, startPoint x: 279, startPoint y: 90, endPoint x: 317, endPoint y: 90, distance: 38.4
click at [317, 90] on div "Наталія Макарова" at bounding box center [315, 92] width 75 height 10
copy div "Наталія Макарова"
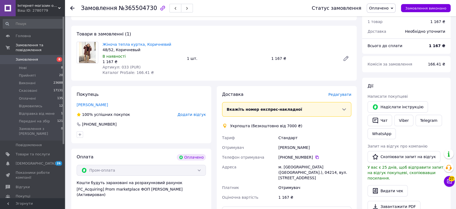
scroll to position [0, 0]
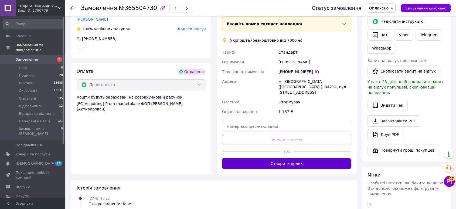
click at [283, 158] on button "Створити ярлик" at bounding box center [286, 163] width 129 height 11
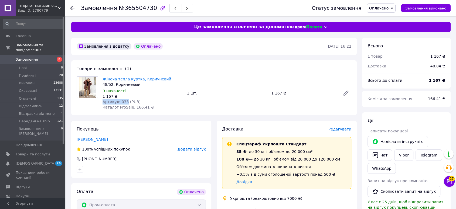
drag, startPoint x: 102, startPoint y: 101, endPoint x: 125, endPoint y: 101, distance: 23.0
click at [125, 101] on div "Жіноча тепла куртка, Коричневий 48/52, Коричневый В наявності 1 167 ₴ Артикул: …" at bounding box center [142, 93] width 85 height 36
copy span "Артикул: 033"
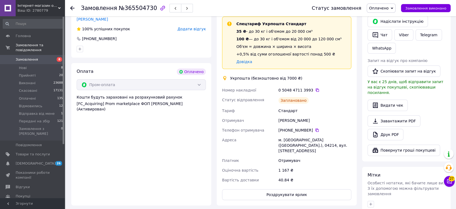
drag, startPoint x: 231, startPoint y: 77, endPoint x: 314, endPoint y: 120, distance: 94.0
click at [314, 120] on div "Доставка Редагувати Спецтариф Укрпошта Стандарт 35 ₴ - до 30 кг і об'ємом до 20…" at bounding box center [286, 103] width 129 height 194
copy div "Укрпошта (безкоштовно від 7000 ₴) Номер накладної 0 5048 4711 3993   Статус від…"
click at [379, 6] on span "Оплачено" at bounding box center [378, 8] width 19 height 4
click at [382, 59] on li "Передані на збір" at bounding box center [387, 59] width 41 height 8
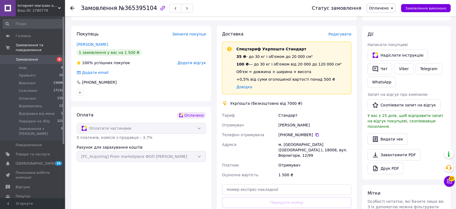
scroll to position [90, 0]
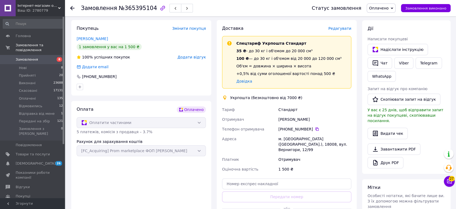
drag, startPoint x: 278, startPoint y: 119, endPoint x: 324, endPoint y: 119, distance: 46.2
click at [324, 119] on div "Блощаневич Вікторія" at bounding box center [315, 119] width 75 height 10
copy div "Блощаневич Вікторія"
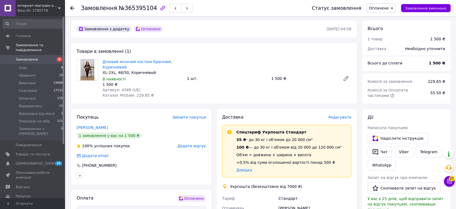
scroll to position [0, 0]
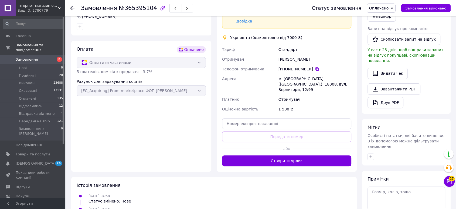
drag, startPoint x: 260, startPoint y: 156, endPoint x: 256, endPoint y: 155, distance: 3.8
click at [260, 156] on button "Створити ярлик" at bounding box center [286, 160] width 129 height 11
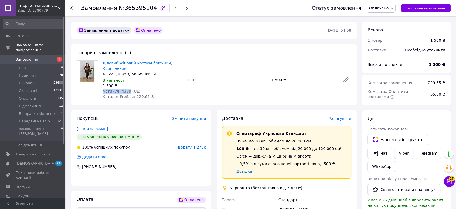
drag, startPoint x: 102, startPoint y: 90, endPoint x: 127, endPoint y: 89, distance: 25.4
click at [127, 89] on div "Діловий жіночий костюм брючний, Коричневий XL-2XL, 48/50, Коричневый В наявност…" at bounding box center [142, 79] width 85 height 41
copy span "Артикул: 4389"
drag, startPoint x: 115, startPoint y: 120, endPoint x: 132, endPoint y: 124, distance: 17.6
click at [114, 120] on div "Покупець Змінити покупця" at bounding box center [141, 118] width 129 height 6
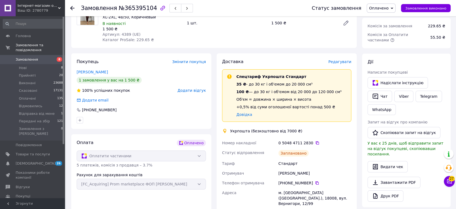
scroll to position [60, 0]
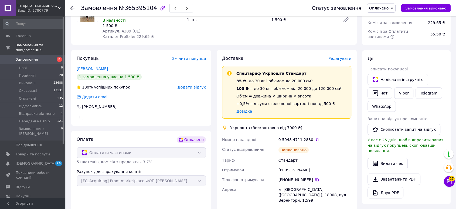
drag, startPoint x: 230, startPoint y: 126, endPoint x: 316, endPoint y: 169, distance: 96.4
click at [316, 169] on div "Доставка Редагувати Спецтариф Укрпошта Стандарт 35 ₴ - до 30 кг і об'ємом до 20…" at bounding box center [286, 152] width 129 height 194
copy div "Укрпошта (безкоштовно від 7000 ₴) Номер накладної 0 5048 4711 2830   Статус від…"
click at [388, 8] on span "Оплачено" at bounding box center [378, 8] width 19 height 4
click at [392, 59] on li "Передані на збір" at bounding box center [387, 59] width 41 height 8
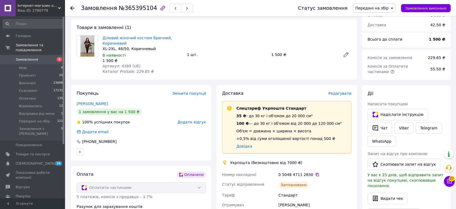
scroll to position [0, 0]
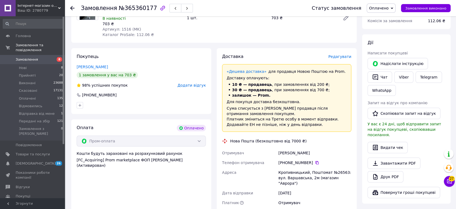
scroll to position [90, 0]
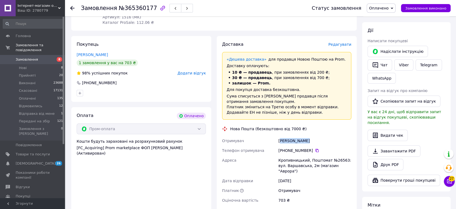
drag, startPoint x: 280, startPoint y: 140, endPoint x: 311, endPoint y: 142, distance: 31.1
click at [311, 142] on div "[PERSON_NAME]" at bounding box center [315, 141] width 75 height 10
drag, startPoint x: 277, startPoint y: 140, endPoint x: 320, endPoint y: 140, distance: 42.9
click at [320, 140] on div "Отримувач [PERSON_NAME] Телефон отримувача +380 66 908 54 [GEOGRAPHIC_DATA][PER…" at bounding box center [287, 170] width 132 height 69
copy div "Отримувач [PERSON_NAME]"
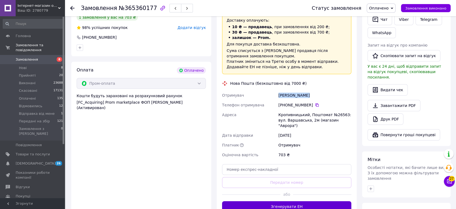
scroll to position [150, 0]
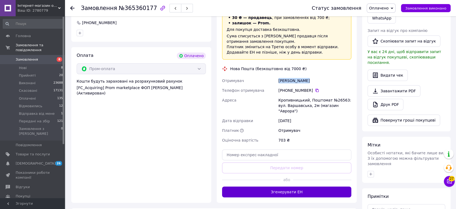
click at [268, 186] on button "Згенерувати ЕН" at bounding box center [286, 191] width 129 height 11
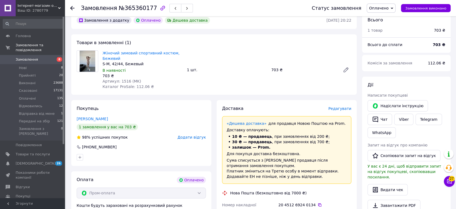
scroll to position [0, 0]
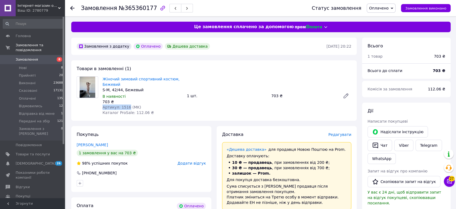
drag, startPoint x: 100, startPoint y: 107, endPoint x: 126, endPoint y: 106, distance: 25.4
click at [126, 106] on div "Жіночий зимовий спортивний костюм, Бежевий S-M, 42/44, Бежевый В наявності 703 …" at bounding box center [142, 95] width 85 height 41
copy span "Артикул: 1516"
drag, startPoint x: 115, startPoint y: 130, endPoint x: 180, endPoint y: 133, distance: 66.0
click at [115, 130] on div "Покупець [PERSON_NAME] 1 замовлення у вас на 703 ₴ 98% успішних покупок Додати …" at bounding box center [141, 159] width 140 height 66
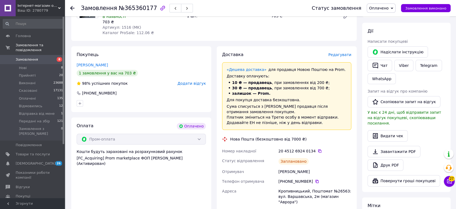
scroll to position [90, 0]
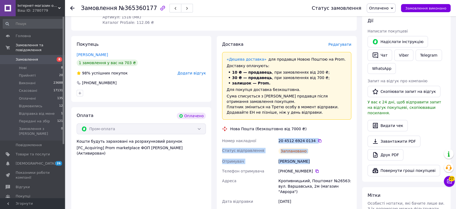
drag, startPoint x: 296, startPoint y: 152, endPoint x: 308, endPoint y: 157, distance: 13.7
click at [308, 157] on div "Номер накладної 20 4512 6924 0134   Статус відправлення Заплановано Отримувач […" at bounding box center [287, 185] width 132 height 99
copy div "20 4512 6924 0134   Статус відправлення Заплановано Отримувач [PERSON_NAME]"
click at [383, 9] on span "Оплачено" at bounding box center [378, 8] width 19 height 4
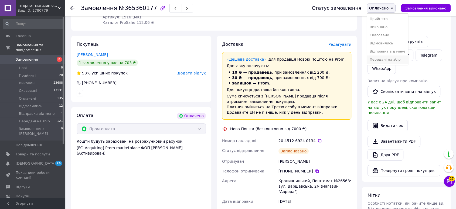
click at [389, 60] on li "Передані на збір" at bounding box center [387, 59] width 41 height 8
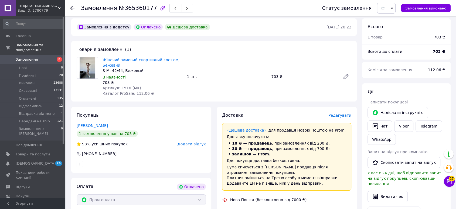
scroll to position [0, 0]
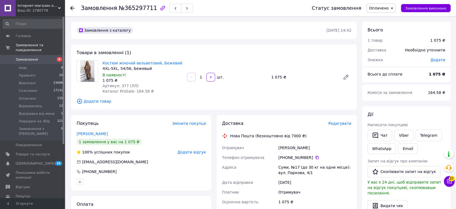
drag, startPoint x: 279, startPoint y: 146, endPoint x: 317, endPoint y: 149, distance: 37.9
click at [317, 149] on div "[PERSON_NAME]" at bounding box center [315, 148] width 75 height 10
copy div "[PERSON_NAME]"
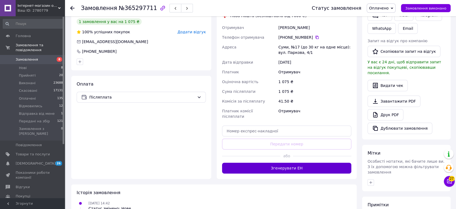
click at [262, 162] on button "Згенерувати ЕН" at bounding box center [286, 167] width 129 height 11
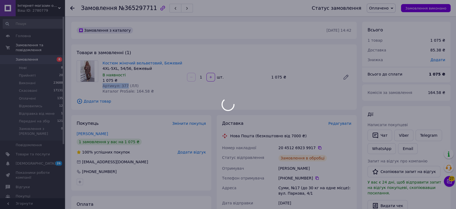
drag, startPoint x: 103, startPoint y: 85, endPoint x: 124, endPoint y: 83, distance: 20.8
click at [124, 83] on body "Інтернет-магазин одягу та взуття Bebest-Style Ваш ID: 2780779 Сайт Інтернет-маг…" at bounding box center [228, 196] width 456 height 393
copy span "Артикул: 377"
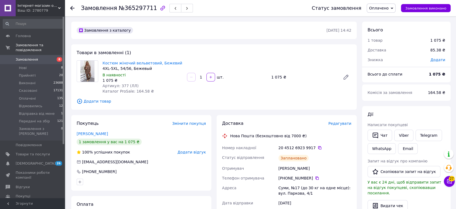
click at [108, 116] on div "Покупець Змінити покупця [PERSON_NAME] 1 замовлення у вас на 1 075 ₴ 100% успіш…" at bounding box center [141, 152] width 140 height 75
drag, startPoint x: 277, startPoint y: 146, endPoint x: 308, endPoint y: 169, distance: 38.5
click at [308, 169] on div "Номер накладної 20 4512 6923 9917   Статус відправлення Заплановано Отримувач […" at bounding box center [287, 207] width 132 height 129
copy div "Номер накладної 20 4512 6923 9917   Статус відправлення Заплановано Отримувач […"
click at [389, 9] on span "Оплачено" at bounding box center [378, 8] width 19 height 4
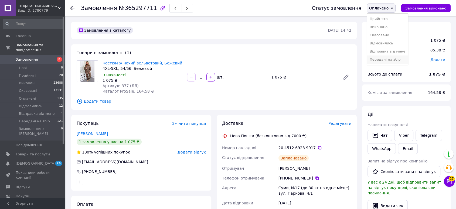
click at [390, 60] on li "Передані на збір" at bounding box center [387, 59] width 41 height 8
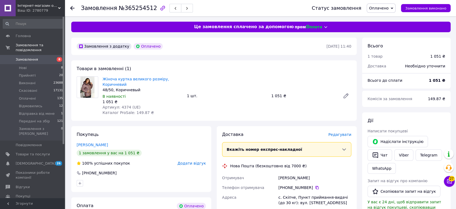
drag, startPoint x: 279, startPoint y: 169, endPoint x: 311, endPoint y: 169, distance: 31.9
click at [311, 173] on div "[PERSON_NAME]" at bounding box center [315, 178] width 75 height 10
copy div "[PERSON_NAME]"
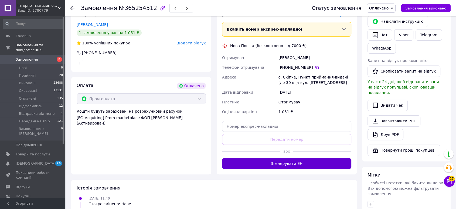
click at [276, 162] on button "Згенерувати ЕН" at bounding box center [286, 163] width 129 height 11
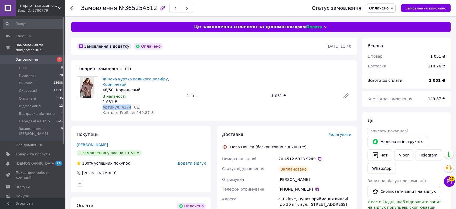
drag, startPoint x: 103, startPoint y: 102, endPoint x: 126, endPoint y: 99, distance: 23.2
click at [126, 105] on span "Артикул: 4374 (UE)" at bounding box center [122, 107] width 38 height 4
copy span "Артикул: 4374"
drag, startPoint x: 98, startPoint y: 127, endPoint x: 211, endPoint y: 153, distance: 116.2
click at [99, 127] on div "Покупець [PERSON_NAME] 1 замовлення у вас на 1 051 ₴ 100% успішних покупок Дода…" at bounding box center [141, 159] width 140 height 66
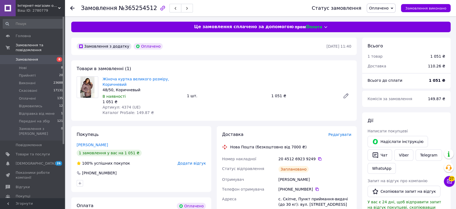
drag, startPoint x: 277, startPoint y: 154, endPoint x: 309, endPoint y: 172, distance: 37.3
click at [309, 172] on div "Номер накладної 20 4512 6923 9249   Статус відправлення Заплановано Отримувач […" at bounding box center [287, 201] width 132 height 94
copy div "Номер накладної 20 4512 6923 9249   Статус відправлення Заплановано Отримувач […"
click at [382, 8] on span "Оплачено" at bounding box center [378, 8] width 19 height 4
click at [382, 60] on li "Передані на збір" at bounding box center [387, 59] width 41 height 8
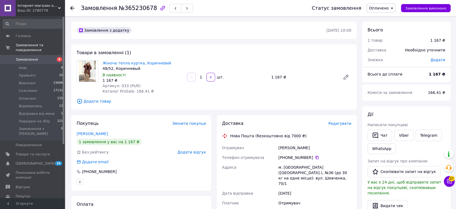
drag, startPoint x: 280, startPoint y: 147, endPoint x: 312, endPoint y: 146, distance: 31.3
click at [311, 146] on div "[PERSON_NAME]" at bounding box center [315, 148] width 75 height 10
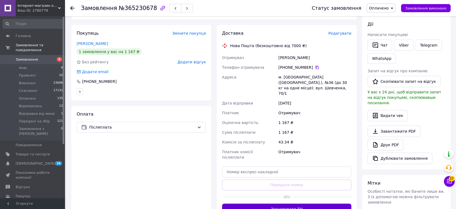
click at [282, 203] on button "Згенерувати ЕН" at bounding box center [286, 208] width 129 height 11
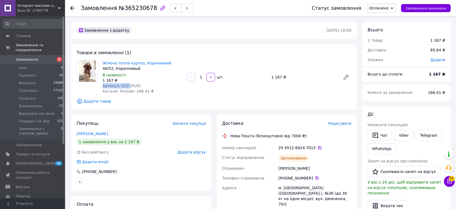
drag, startPoint x: 102, startPoint y: 86, endPoint x: 126, endPoint y: 86, distance: 23.2
click at [126, 86] on span "Артикул: 033 (PUR)" at bounding box center [122, 85] width 38 height 4
click at [120, 117] on div "Покупець Змінити покупця [PERSON_NAME] 1 замовлення у вас на 1 167 ₴ Без рейтин…" at bounding box center [141, 152] width 140 height 75
drag, startPoint x: 279, startPoint y: 148, endPoint x: 322, endPoint y: 169, distance: 48.3
click at [322, 169] on div "Номер накладної 20 4512 6924 7015   Статус відправлення Заплановано Отримувач […" at bounding box center [287, 212] width 132 height 139
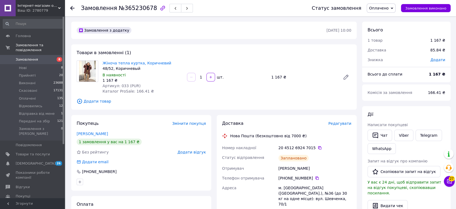
copy div "Номер накладної 20 4512 6924 7015   Статус відправлення Заплановано Отримувач […"
click at [393, 11] on span "Оплачено" at bounding box center [381, 8] width 29 height 9
click at [390, 59] on li "Передані на збір" at bounding box center [387, 59] width 41 height 8
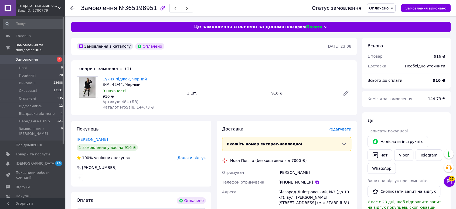
drag, startPoint x: 277, startPoint y: 172, endPoint x: 329, endPoint y: 174, distance: 52.2
click at [329, 174] on div "Отримувач [PERSON_NAME] Телефон отримувача [PHONE_NUMBER]   [PERSON_NAME]-Дніст…" at bounding box center [287, 201] width 132 height 69
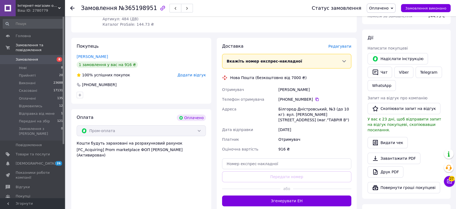
scroll to position [120, 0]
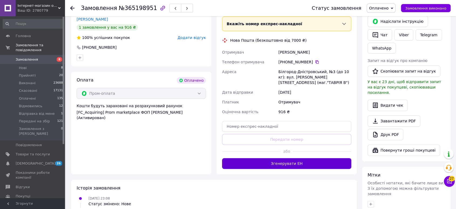
click at [296, 162] on button "Згенерувати ЕН" at bounding box center [286, 163] width 129 height 11
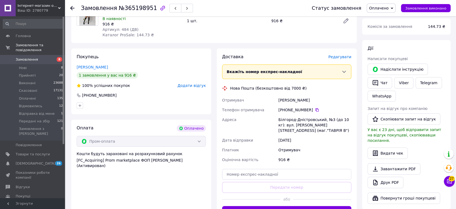
scroll to position [0, 0]
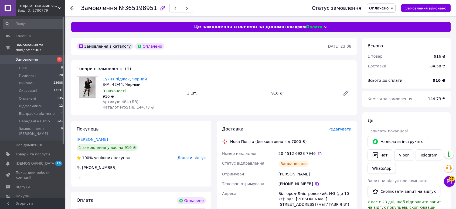
click at [106, 101] on span "Артикул: 484 (ДВ)" at bounding box center [121, 101] width 36 height 4
drag, startPoint x: 102, startPoint y: 100, endPoint x: 125, endPoint y: 100, distance: 22.4
click at [125, 100] on div "Сукня піджак, Чорний S-M, 42/44, Черный В наявності 916 ₴ Артикул: 484 (ДВ) Кат…" at bounding box center [142, 93] width 85 height 36
copy span "Артикул: 484"
drag, startPoint x: 105, startPoint y: 129, endPoint x: 149, endPoint y: 136, distance: 45.1
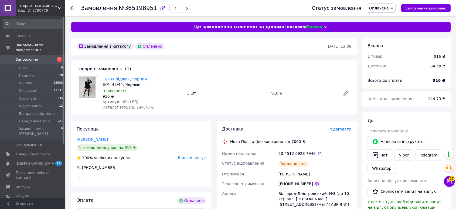
click at [105, 129] on div "Покупець [PERSON_NAME] 1 замовлення у вас на 916 ₴ 100% успішних покупок Додати…" at bounding box center [141, 153] width 140 height 66
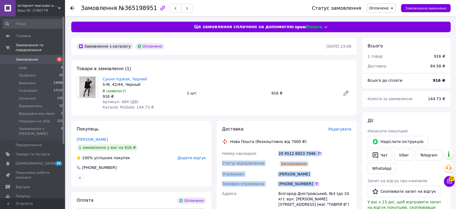
drag, startPoint x: 282, startPoint y: 157, endPoint x: 328, endPoint y: 179, distance: 51.6
click at [328, 179] on div "Номер накладної 20 4512 6923 7946   Статус відправлення Заплановано Отримувач […" at bounding box center [287, 197] width 132 height 99
click at [317, 176] on div "[PERSON_NAME]" at bounding box center [315, 174] width 75 height 10
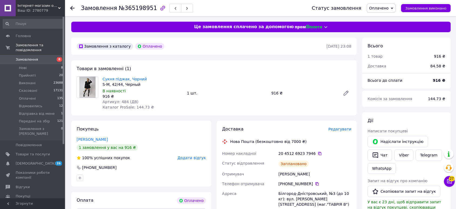
drag, startPoint x: 280, startPoint y: 155, endPoint x: 327, endPoint y: 177, distance: 51.8
click at [327, 177] on div "Номер накладної 20 4512 6923 7946   Статус відправлення Заплановано Отримувач […" at bounding box center [287, 197] width 132 height 99
click at [381, 8] on span "Оплачено" at bounding box center [378, 8] width 19 height 4
click at [383, 59] on li "Передані на збір" at bounding box center [387, 59] width 41 height 8
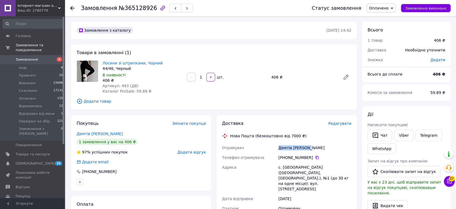
drag, startPoint x: 278, startPoint y: 146, endPoint x: 322, endPoint y: 147, distance: 43.8
click at [322, 147] on div "Демтів [PERSON_NAME]" at bounding box center [315, 148] width 75 height 10
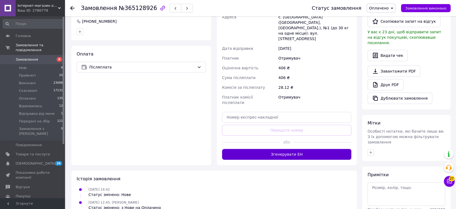
click at [269, 149] on button "Згенерувати ЕН" at bounding box center [286, 154] width 129 height 11
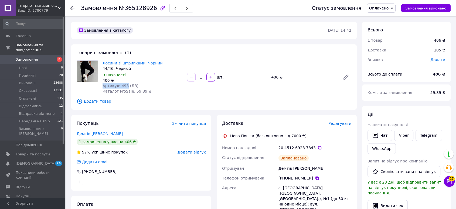
drag, startPoint x: 102, startPoint y: 86, endPoint x: 125, endPoint y: 85, distance: 22.7
click at [125, 85] on span "Артикул: 493 (ДВ)" at bounding box center [121, 85] width 36 height 4
copy span "Артикул: 493"
drag, startPoint x: 118, startPoint y: 116, endPoint x: 129, endPoint y: 120, distance: 11.8
click at [118, 116] on div "Покупець Змінити покупця Демтів [PERSON_NAME] 1 замовлення у вас на 406 ₴ 97% у…" at bounding box center [141, 152] width 140 height 75
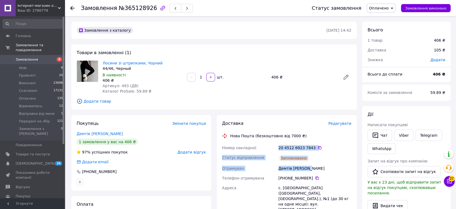
drag, startPoint x: 275, startPoint y: 147, endPoint x: 319, endPoint y: 171, distance: 49.7
copy div "Номер накладної 20 4512 6923 7843   Статус відправлення Заплановано Отримувач Д…"
click at [394, 8] on span "Оплачено" at bounding box center [381, 8] width 29 height 9
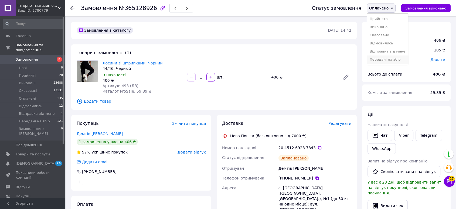
click at [389, 60] on li "Передані на збір" at bounding box center [387, 59] width 41 height 8
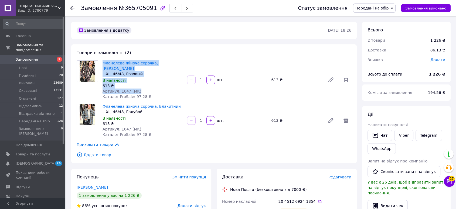
drag, startPoint x: 102, startPoint y: 63, endPoint x: 138, endPoint y: 83, distance: 42.2
click at [138, 83] on div "Фланелева жіноча сорочка, Рожевий L-XL, 46/48, Розовый В наявності 613 ₴ Артику…" at bounding box center [142, 79] width 85 height 41
copy div "Фланелева жіноча сорочка, Рожевий L-XL, 46/48, Розовый В наявності 613 ₴ Артику…"
click at [407, 135] on link "Viber" at bounding box center [404, 134] width 19 height 11
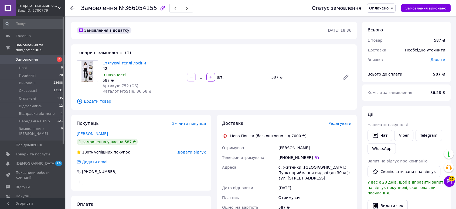
drag, startPoint x: 279, startPoint y: 147, endPoint x: 326, endPoint y: 149, distance: 47.0
click at [326, 149] on div "[PERSON_NAME]" at bounding box center [315, 148] width 75 height 10
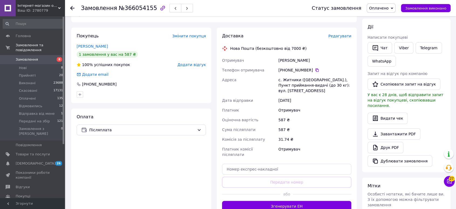
scroll to position [90, 0]
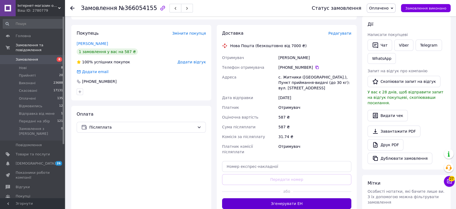
click at [276, 198] on button "Згенерувати ЕН" at bounding box center [286, 203] width 129 height 11
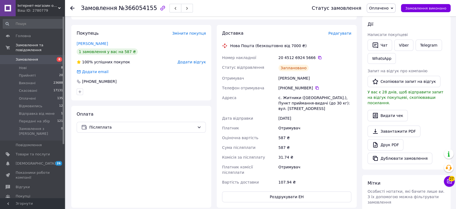
click at [280, 77] on div "[PERSON_NAME]" at bounding box center [315, 78] width 75 height 10
click at [276, 192] on button "Роздрукувати ЕН" at bounding box center [286, 196] width 129 height 11
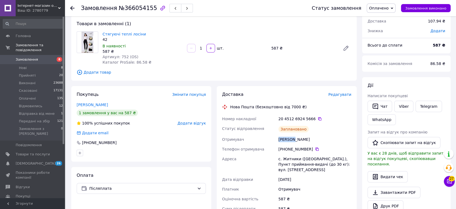
scroll to position [0, 0]
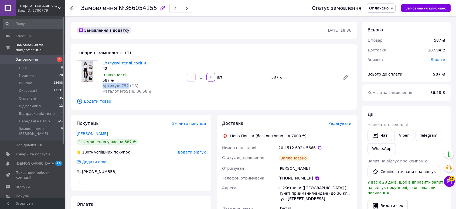
drag, startPoint x: 103, startPoint y: 86, endPoint x: 124, endPoint y: 87, distance: 21.4
click at [124, 87] on span "Артикул: 752 (OS)" at bounding box center [121, 85] width 36 height 4
copy span "Артикул: 752"
drag, startPoint x: 110, startPoint y: 62, endPoint x: 114, endPoint y: 64, distance: 3.9
drag, startPoint x: 115, startPoint y: 118, endPoint x: 180, endPoint y: 136, distance: 67.9
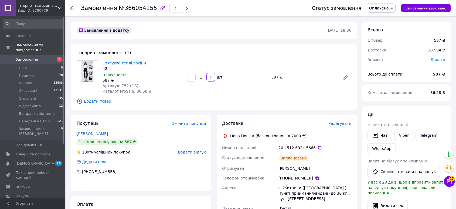
click at [115, 118] on div "Покупець Змінити покупця [PERSON_NAME] 1 замовлення у вас на 587 ₴ 100% успішни…" at bounding box center [141, 152] width 140 height 75
drag, startPoint x: 279, startPoint y: 147, endPoint x: 310, endPoint y: 167, distance: 36.5
click at [310, 167] on div "Номер накладної 20 4512 6924 5666   Статус відправлення Заплановано Отримувач М…" at bounding box center [287, 210] width 132 height 134
copy div "20 4512 6924 5666   Статус відправлення Заплановано Отримувач Махиня Людмила"
click at [389, 8] on span "Оплачено" at bounding box center [378, 8] width 19 height 4
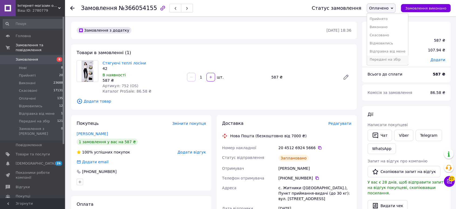
click at [389, 59] on li "Передані на збір" at bounding box center [387, 59] width 41 height 8
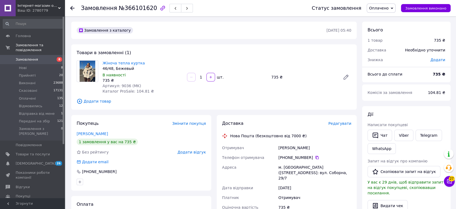
drag, startPoint x: 278, startPoint y: 146, endPoint x: 329, endPoint y: 147, distance: 51.1
click at [329, 147] on div "[PERSON_NAME]" at bounding box center [315, 148] width 75 height 10
copy div "Шаповаленко Маріанна"
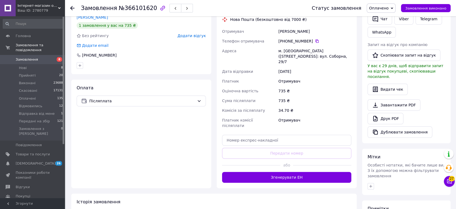
scroll to position [120, 0]
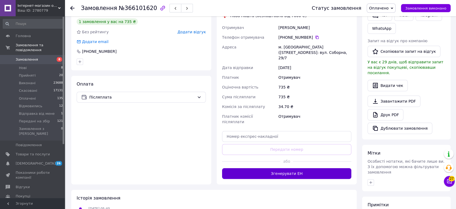
click at [276, 168] on button "Згенерувати ЕН" at bounding box center [286, 173] width 129 height 11
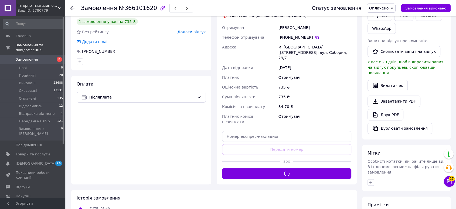
scroll to position [0, 0]
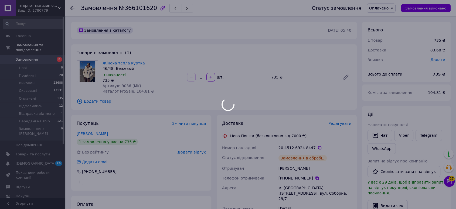
drag, startPoint x: 102, startPoint y: 85, endPoint x: 127, endPoint y: 85, distance: 24.3
click at [127, 85] on body "Інтернет-магазин одягу та взуття Bebest-Style Ваш ID: 2780779 Сайт Інтернет-маг…" at bounding box center [228, 196] width 456 height 393
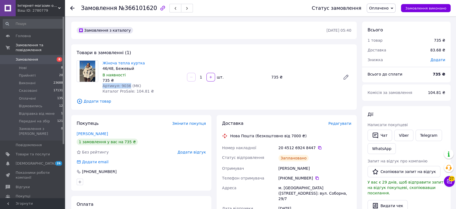
drag, startPoint x: 102, startPoint y: 86, endPoint x: 126, endPoint y: 86, distance: 23.2
click at [126, 86] on span "Артикул: 9036 (MK)" at bounding box center [122, 85] width 39 height 4
copy span "Артикул: 9036"
click at [100, 117] on div "Покупець Змінити покупця Шаповаленко Маріанна 1 замовлення у вас на 735 ₴ Без р…" at bounding box center [141, 152] width 140 height 75
drag, startPoint x: 274, startPoint y: 148, endPoint x: 330, endPoint y: 172, distance: 60.0
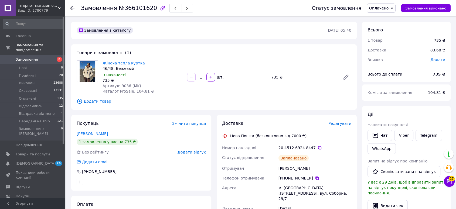
click at [330, 172] on div "Номер накладної 20 4512 6924 8447   Статус відправлення Заплановано Отримувач Ш…" at bounding box center [287, 210] width 132 height 134
copy div "Номер накладної 20 4512 6924 8447   Статус відправлення Заплановано Отримувач Ш…"
click at [388, 9] on span "Оплачено" at bounding box center [378, 8] width 19 height 4
click at [389, 59] on li "Передані на збір" at bounding box center [387, 59] width 41 height 8
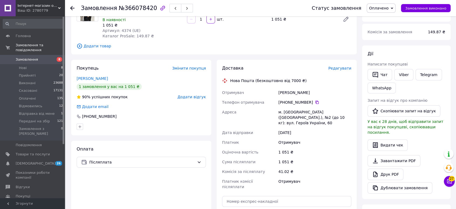
scroll to position [60, 0]
drag, startPoint x: 279, startPoint y: 89, endPoint x: 300, endPoint y: 88, distance: 21.3
click at [300, 88] on div "[PERSON_NAME]" at bounding box center [315, 93] width 75 height 10
drag, startPoint x: 302, startPoint y: 89, endPoint x: 293, endPoint y: 89, distance: 9.2
click at [303, 89] on div "[PERSON_NAME]" at bounding box center [315, 93] width 75 height 10
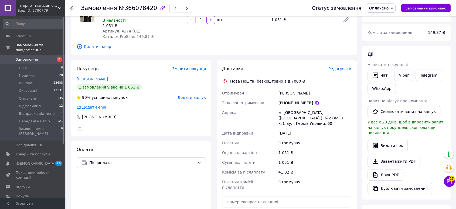
drag, startPoint x: 280, startPoint y: 88, endPoint x: 314, endPoint y: 87, distance: 34.3
click at [314, 88] on div "[PERSON_NAME]" at bounding box center [315, 93] width 75 height 10
copy div "[PERSON_NAME]"
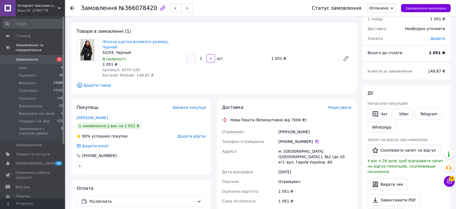
scroll to position [0, 0]
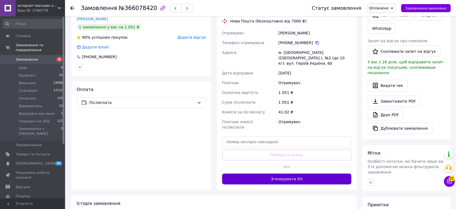
click at [284, 173] on button "Згенерувати ЕН" at bounding box center [286, 178] width 129 height 11
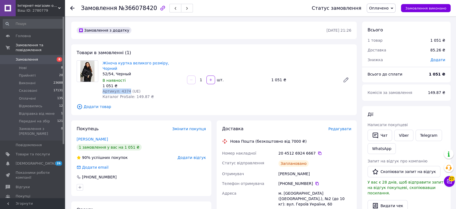
drag, startPoint x: 103, startPoint y: 85, endPoint x: 127, endPoint y: 84, distance: 24.0
click at [127, 89] on span "Артикул: 4374 (UE)" at bounding box center [122, 91] width 38 height 4
copy span "Артикул: 4374"
click at [108, 120] on div "Покупець Змінити покупця [PERSON_NAME] 1 замовлення у вас на 1 051 ₴ 90% успішн…" at bounding box center [141, 157] width 140 height 75
drag, startPoint x: 276, startPoint y: 146, endPoint x: 311, endPoint y: 167, distance: 41.4
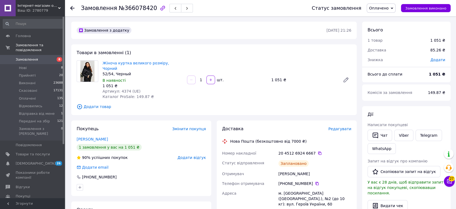
copy div "Номер накладної 20 4512 6924 6667   Статус відправлення Заплановано Отримувач […"
click at [382, 7] on span "Оплачено" at bounding box center [378, 8] width 19 height 4
click at [383, 58] on li "Передані на збір" at bounding box center [387, 59] width 41 height 8
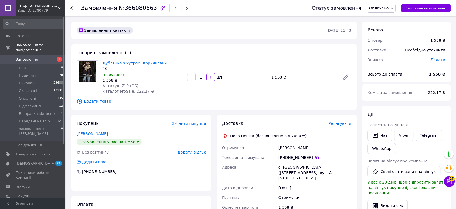
drag, startPoint x: 279, startPoint y: 148, endPoint x: 332, endPoint y: 148, distance: 53.5
click at [332, 148] on div "[PERSON_NAME]" at bounding box center [315, 148] width 75 height 10
copy div "[PERSON_NAME]"
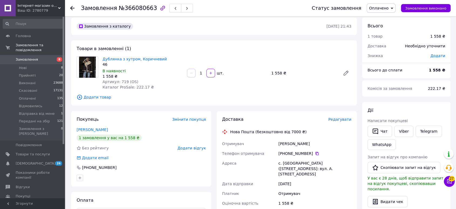
scroll to position [90, 0]
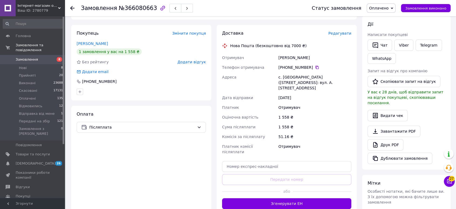
click at [287, 62] on div "[PERSON_NAME]" at bounding box center [315, 58] width 75 height 10
click at [287, 56] on div "[PERSON_NAME]" at bounding box center [315, 58] width 75 height 10
copy div "[PERSON_NAME]"
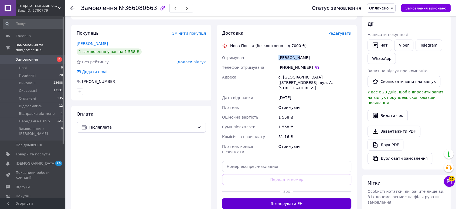
click at [277, 198] on button "Згенерувати ЕН" at bounding box center [286, 203] width 129 height 11
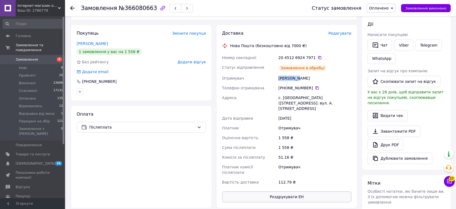
click at [280, 191] on button "Роздрукувати ЕН" at bounding box center [286, 196] width 129 height 11
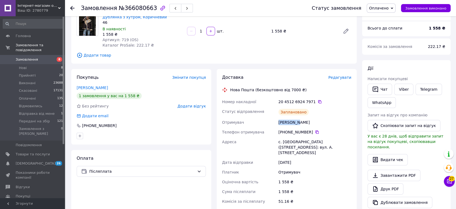
scroll to position [0, 0]
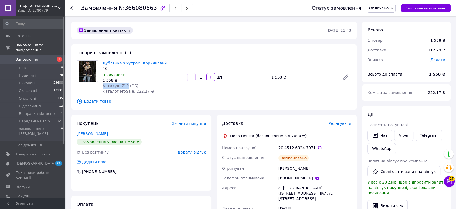
drag, startPoint x: 102, startPoint y: 86, endPoint x: 124, endPoint y: 85, distance: 22.2
click at [124, 85] on div "Дублянка з хутром, Коричневий 46 В наявності 1 558 ₴ Артикул: 719 (OS) Каталог …" at bounding box center [142, 77] width 85 height 36
copy span "Артикул: 719"
click at [110, 115] on div "Покупець Змінити покупця [PERSON_NAME] 1 замовлення у вас на 1 558 ₴ Без рейтин…" at bounding box center [141, 152] width 140 height 75
drag, startPoint x: 277, startPoint y: 148, endPoint x: 325, endPoint y: 170, distance: 53.0
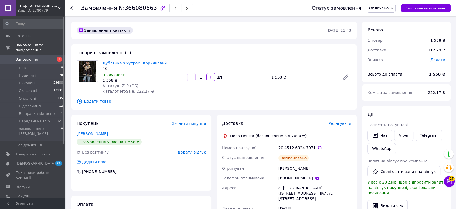
click at [325, 170] on div "Номер накладної 20 4512 6924 7971   Статус відправлення Заплановано Отримувач […" at bounding box center [287, 210] width 132 height 134
copy div "Номер накладної 20 4512 6924 7971   Статус відправлення Заплановано Отримувач […"
click at [141, 65] on link "Дублянка з хутром, Коричневий" at bounding box center [135, 63] width 64 height 4
click at [383, 6] on span "Оплачено" at bounding box center [378, 8] width 19 height 4
click at [381, 60] on li "Передані на збір" at bounding box center [387, 59] width 41 height 8
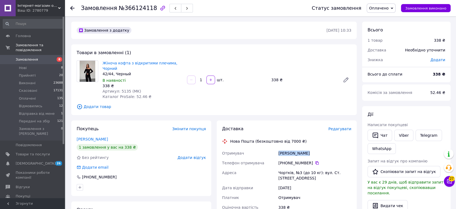
drag, startPoint x: 280, startPoint y: 148, endPoint x: 318, endPoint y: 149, distance: 37.8
click at [318, 149] on div "Деренюк Ірина" at bounding box center [315, 153] width 75 height 10
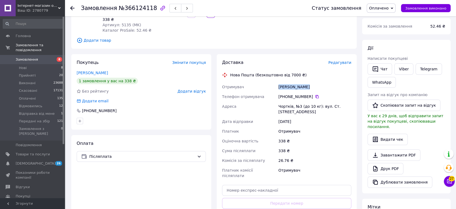
scroll to position [90, 0]
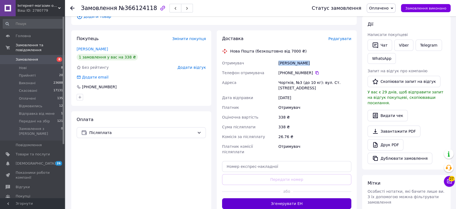
click at [270, 198] on button "Згенерувати ЕН" at bounding box center [286, 203] width 129 height 11
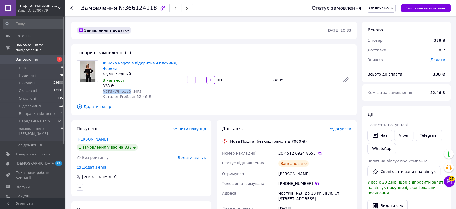
drag, startPoint x: 103, startPoint y: 84, endPoint x: 126, endPoint y: 84, distance: 23.0
click at [126, 89] on span "Артикул: 5135 (MK)" at bounding box center [122, 91] width 39 height 4
copy span "Артикул: 5135"
drag, startPoint x: 114, startPoint y: 123, endPoint x: 140, endPoint y: 127, distance: 26.8
click at [114, 126] on div "Покупець Змінити покупця" at bounding box center [141, 129] width 129 height 6
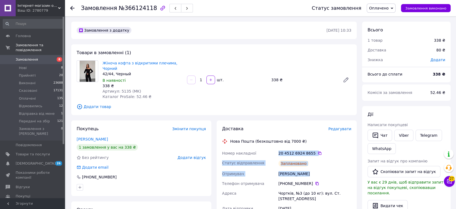
drag, startPoint x: 277, startPoint y: 148, endPoint x: 311, endPoint y: 167, distance: 39.4
click at [311, 167] on div "Номер накладної 20 4512 6924 8655   Статус відправлення Заплановано Отримувач Д…" at bounding box center [287, 212] width 132 height 129
copy div "Номер накладної 20 4512 6924 8655   Статус відправлення Заплановано Отримувач Д…"
click at [382, 6] on span "Оплачено" at bounding box center [378, 8] width 19 height 4
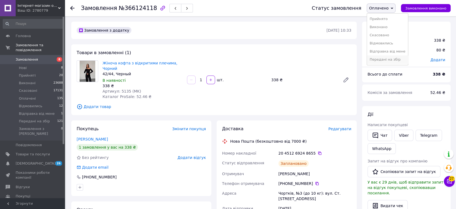
click at [385, 59] on li "Передані на збір" at bounding box center [387, 59] width 41 height 8
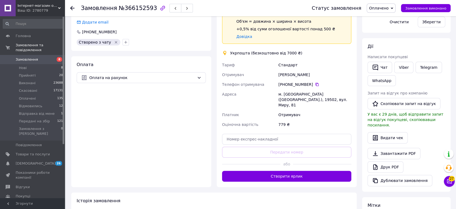
scroll to position [150, 0]
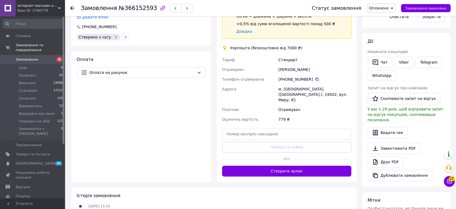
click at [280, 171] on div "Доставка Редагувати Спецтариф Укрпошта Стандарт 35 ₴ - до 30 кг і об'ємом до 20…" at bounding box center [287, 75] width 140 height 211
click at [280, 165] on button "Створити ярлик" at bounding box center [286, 170] width 129 height 11
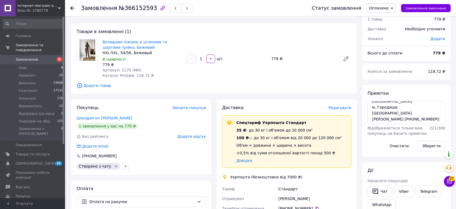
scroll to position [0, 0]
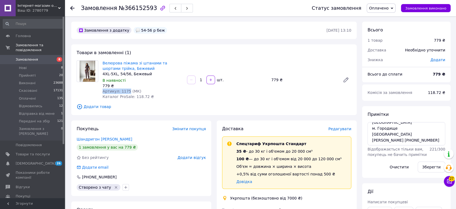
drag, startPoint x: 103, startPoint y: 91, endPoint x: 126, endPoint y: 91, distance: 23.8
click at [126, 91] on span "Артикул: 1175 (МК)" at bounding box center [122, 91] width 39 height 4
copy span "Артикул: 1175"
click at [121, 120] on div "Покупець Змінити покупця [PERSON_NAME] [PERSON_NAME] 1 замовлення у вас на 779 …" at bounding box center [141, 157] width 140 height 75
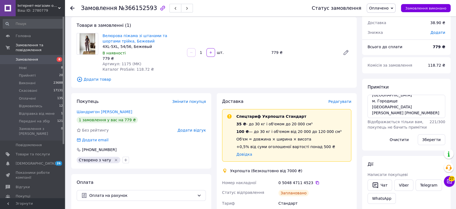
scroll to position [60, 0]
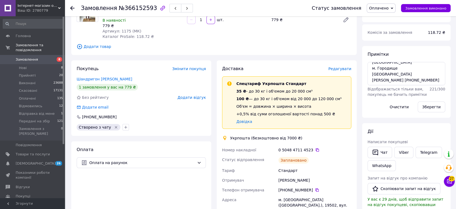
drag, startPoint x: 231, startPoint y: 137, endPoint x: 309, endPoint y: 179, distance: 88.2
click at [309, 179] on div "Доставка Редагувати Спецтариф Укрпошта Стандарт 35 ₴ - до 30 кг і об'ємом до 20…" at bounding box center [286, 163] width 129 height 194
copy div "Укрпошта (безкоштовно від 7000 ₴) Номер накладної 0 5048 4711 4523   Статус від…"
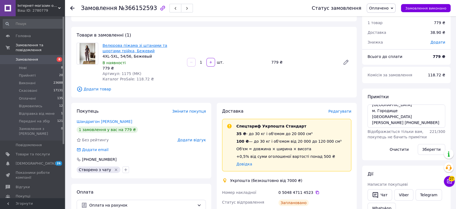
scroll to position [0, 0]
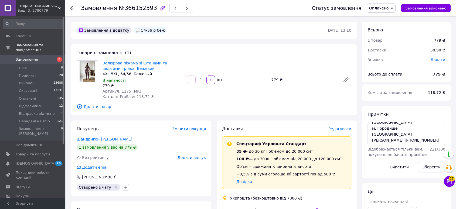
click at [380, 6] on span "Оплачено" at bounding box center [378, 8] width 19 height 4
click at [385, 59] on li "Передані на збір" at bounding box center [387, 59] width 41 height 8
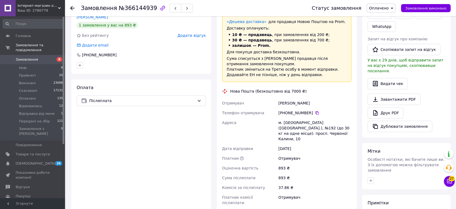
scroll to position [180, 0]
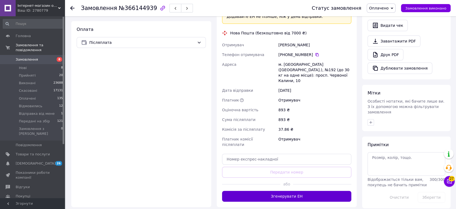
click at [279, 190] on button "Згенерувати ЕН" at bounding box center [286, 195] width 129 height 11
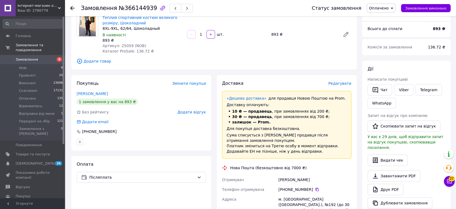
scroll to position [60, 0]
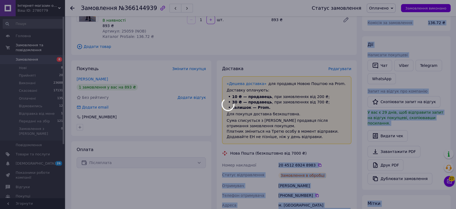
drag, startPoint x: 278, startPoint y: 163, endPoint x: 323, endPoint y: 162, distance: 44.3
click at [323, 162] on body "Інтернет-магазин одягу та взуття Bebest-Style Ваш ID: 2780779 Сайт Інтернет-маг…" at bounding box center [228, 158] width 456 height 436
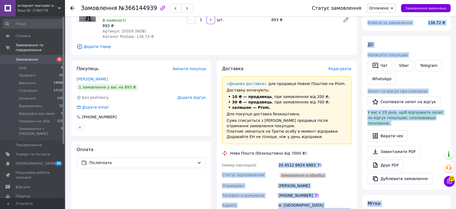
click at [298, 174] on div "Замовлення в обробці" at bounding box center [303, 175] width 48 height 6
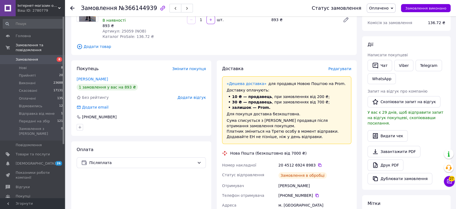
click at [280, 175] on div "Замовлення в обробці" at bounding box center [303, 175] width 48 height 6
drag, startPoint x: 280, startPoint y: 184, endPoint x: 318, endPoint y: 185, distance: 38.1
click at [318, 185] on div "[PERSON_NAME]" at bounding box center [315, 185] width 75 height 10
copy div "[PERSON_NAME]"
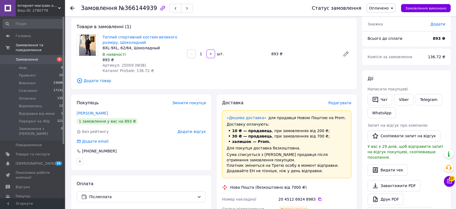
scroll to position [0, 0]
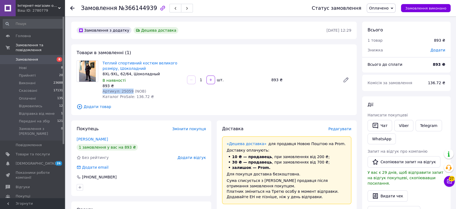
drag, startPoint x: 103, startPoint y: 91, endPoint x: 129, endPoint y: 90, distance: 25.9
click at [129, 90] on span "Артикул: 25059 (NOB)" at bounding box center [125, 91] width 44 height 4
copy span "Артикул: 25059"
drag, startPoint x: 124, startPoint y: 65, endPoint x: 137, endPoint y: 65, distance: 13.0
click at [115, 128] on div "Покупець Змінити покупця" at bounding box center [141, 129] width 129 height 6
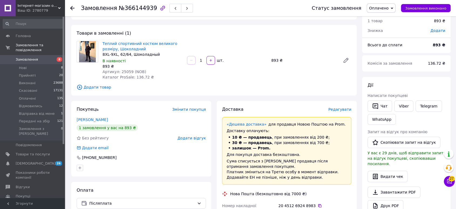
scroll to position [90, 0]
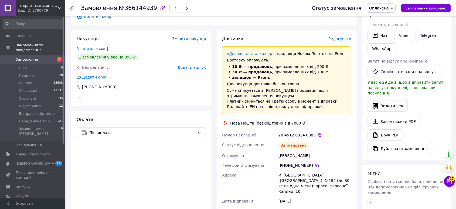
drag, startPoint x: 279, startPoint y: 133, endPoint x: 315, endPoint y: 155, distance: 42.2
click at [315, 155] on div "Номер накладної 20 4512 6924 8983   Статус відправлення Заплановано Отримувач […" at bounding box center [287, 199] width 132 height 139
copy div "20 4512 6924 8983   Статус відправлення Заплановано Отримувач [PERSON_NAME]"
click at [379, 9] on span "Оплачено" at bounding box center [378, 8] width 19 height 4
click at [384, 61] on li "Передані на збір" at bounding box center [387, 59] width 41 height 8
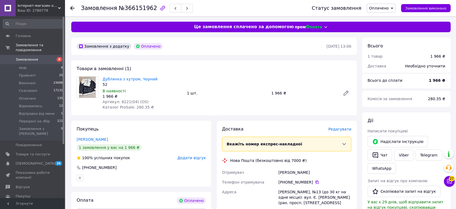
drag, startPoint x: 276, startPoint y: 171, endPoint x: 332, endPoint y: 173, distance: 55.7
click at [332, 173] on div "Отримувач [PERSON_NAME] Телефон отримувача [PHONE_NUMBER]   [PERSON_NAME], №13 …" at bounding box center [287, 201] width 132 height 69
copy div "Отримувач [PERSON_NAME]"
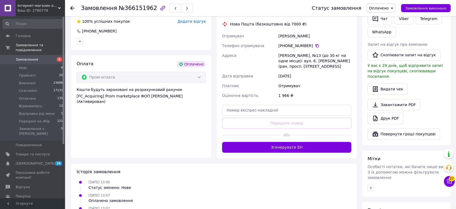
scroll to position [150, 0]
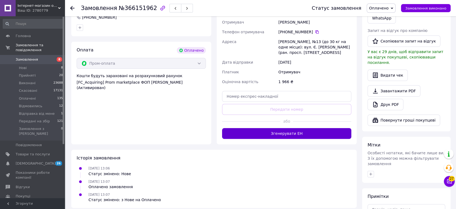
click at [281, 133] on button "Згенерувати ЕН" at bounding box center [286, 133] width 129 height 11
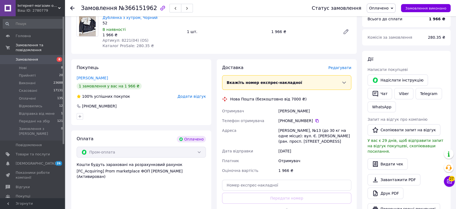
scroll to position [60, 0]
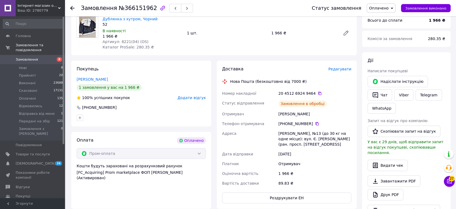
click at [285, 114] on div "Садовниченко Александра" at bounding box center [315, 114] width 75 height 10
copy div "Садовниченко"
click at [284, 197] on button "Роздрукувати ЕН" at bounding box center [286, 197] width 129 height 11
copy div "Садовниченко"
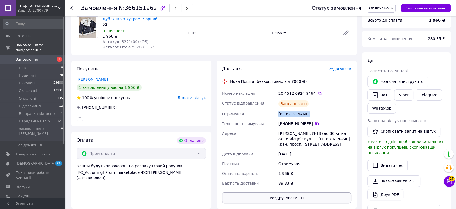
click at [283, 198] on button "Роздрукувати ЕН" at bounding box center [286, 197] width 129 height 11
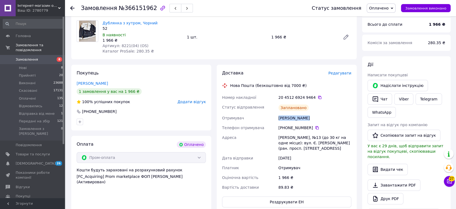
scroll to position [0, 0]
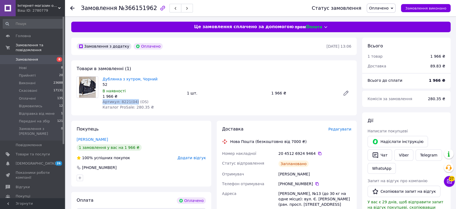
drag, startPoint x: 126, startPoint y: 102, endPoint x: 133, endPoint y: 102, distance: 7.0
click at [133, 102] on div "Дублянка з хутром, Чорний 52 В наявності 1 966 ₴ Артикул: 8221(04) (OS) Каталог…" at bounding box center [142, 93] width 85 height 36
copy span "Артикул: 8221(04)"
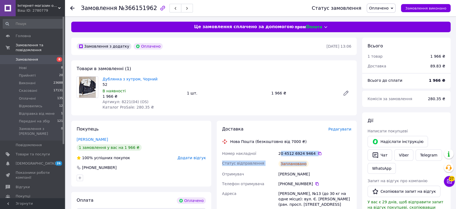
drag, startPoint x: 280, startPoint y: 153, endPoint x: 273, endPoint y: 153, distance: 7.6
click at [312, 162] on div "Номер накладної 20 4512 6924 9464   Статус відправлення Заплановано Отримувач С…" at bounding box center [287, 197] width 132 height 99
drag, startPoint x: 277, startPoint y: 152, endPoint x: 326, endPoint y: 172, distance: 53.7
click at [326, 172] on div "Номер накладної 20 4512 6924 9464   Статус відправлення Заплановано Отримувач С…" at bounding box center [287, 197] width 132 height 99
copy div "Номер накладної 20 4512 6924 9464   Статус відправлення Заплановано Отримувач С…"
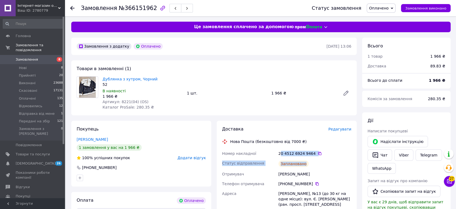
click at [384, 8] on span "Оплачено" at bounding box center [378, 8] width 19 height 4
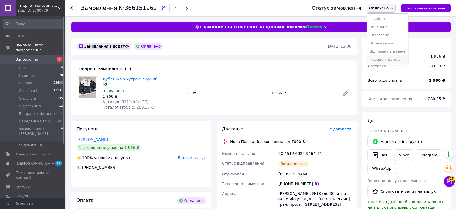
click at [389, 60] on li "Передані на збір" at bounding box center [387, 59] width 41 height 8
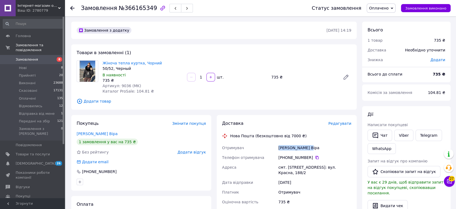
drag, startPoint x: 276, startPoint y: 147, endPoint x: 319, endPoint y: 147, distance: 42.7
click at [319, 147] on div "Отримувач [PERSON_NAME] Віра Телефон отримувача [PHONE_NUMBER]   [GEOGRAPHIC_DA…" at bounding box center [287, 192] width 132 height 98
copy div "Отримувач [PERSON_NAME]"
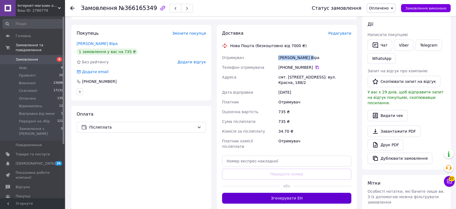
click at [278, 192] on button "Згенерувати ЕН" at bounding box center [286, 197] width 129 height 11
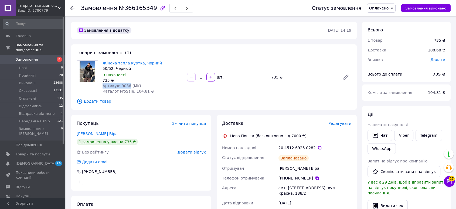
drag, startPoint x: 103, startPoint y: 85, endPoint x: 127, endPoint y: 85, distance: 23.2
click at [127, 85] on span "Артикул: 9036 (MK)" at bounding box center [122, 85] width 39 height 4
copy span "Артикул: 9036"
click at [112, 112] on div "Замовлення з додатку [DATE] 14:19 Товари в замовленні (1) Жіноча тепла куртка, …" at bounding box center [214, 205] width 291 height 366
drag, startPoint x: 103, startPoint y: 86, endPoint x: 126, endPoint y: 84, distance: 23.3
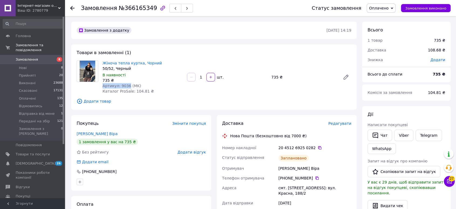
click at [126, 84] on span "Артикул: 9036 (MK)" at bounding box center [122, 85] width 39 height 4
copy span "Артикул: 9036"
click at [112, 116] on div "Покупець Змінити покупця Штефанкова Віра 1 замовлення у вас на 735 ₴ Без рейтин…" at bounding box center [141, 152] width 140 height 75
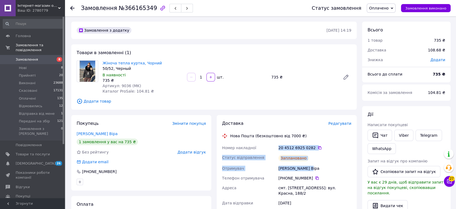
drag, startPoint x: 288, startPoint y: 152, endPoint x: 324, endPoint y: 170, distance: 40.0
click at [324, 170] on div "Номер накладної 20 4512 6925 0282   Статус відправлення Заплановано Отримувач Ш…" at bounding box center [287, 207] width 132 height 129
copy div "20 4512 6925 0282   Статус відправлення Заплановано Отримувач Штефанкова Віра"
click at [380, 10] on span "Оплачено" at bounding box center [378, 8] width 19 height 4
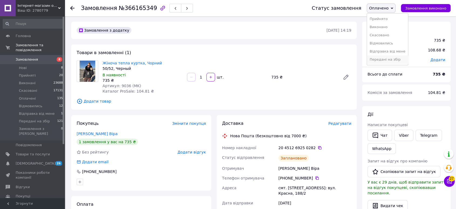
click at [387, 61] on li "Передані на збір" at bounding box center [387, 59] width 41 height 8
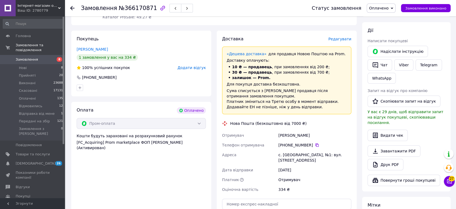
drag, startPoint x: 278, startPoint y: 134, endPoint x: 323, endPoint y: 135, distance: 44.3
click at [323, 135] on div "[PERSON_NAME]" at bounding box center [315, 135] width 75 height 10
copy div "[PERSON_NAME]"
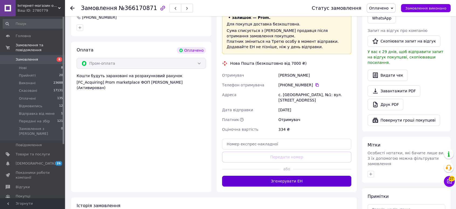
click at [275, 179] on button "Згенерувати ЕН" at bounding box center [286, 180] width 129 height 11
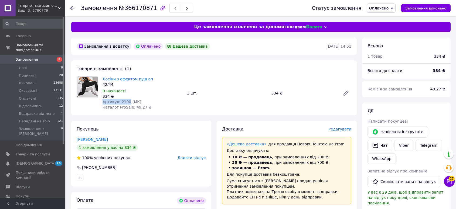
drag, startPoint x: 103, startPoint y: 102, endPoint x: 126, endPoint y: 100, distance: 23.3
click at [126, 100] on span "Артикул: 2100 (МК)" at bounding box center [122, 101] width 39 height 4
copy span "Артикул: 2100"
drag, startPoint x: 124, startPoint y: 127, endPoint x: 162, endPoint y: 142, distance: 41.4
click at [123, 127] on div "Покупець Панасенко Анжела 1 замовлення у вас на 334 ₴ 100% успішних покупок Дод…" at bounding box center [141, 153] width 140 height 66
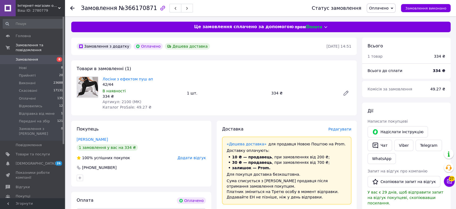
scroll to position [90, 0]
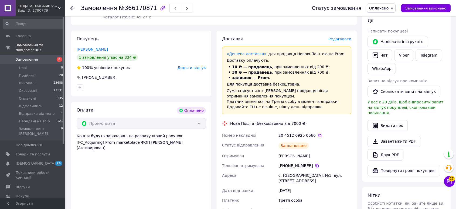
drag, startPoint x: 278, startPoint y: 134, endPoint x: 320, endPoint y: 157, distance: 48.6
click at [320, 157] on div "Номер накладної 20 4512 6925 0566   Статус відправлення Заплановано Отримувач П…" at bounding box center [287, 177] width 132 height 94
copy div "20 4512 6925 0566   Статус відправлення Заплановано Отримувач Панасенко Анжела"
click at [381, 8] on span "Оплачено" at bounding box center [378, 8] width 19 height 4
click at [382, 62] on li "Передані на збір" at bounding box center [387, 59] width 41 height 8
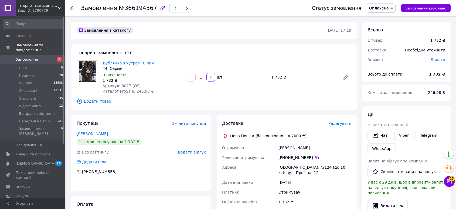
drag, startPoint x: 278, startPoint y: 147, endPoint x: 317, endPoint y: 146, distance: 39.2
click at [317, 146] on div "[PERSON_NAME]" at bounding box center [315, 148] width 75 height 10
copy div "[PERSON_NAME]"
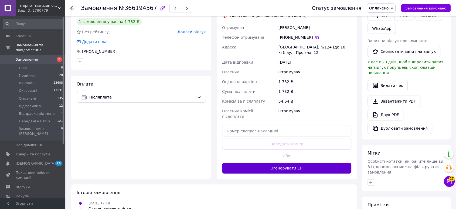
click at [268, 162] on button "Згенерувати ЕН" at bounding box center [286, 167] width 129 height 11
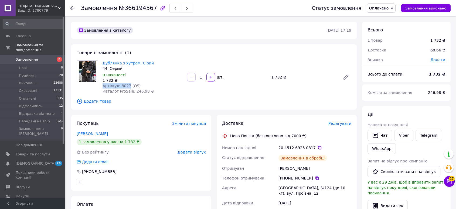
drag, startPoint x: 103, startPoint y: 85, endPoint x: 126, endPoint y: 85, distance: 23.2
click at [126, 85] on span "Артикул: 8027 (OS)" at bounding box center [122, 85] width 38 height 4
copy span "Артикул: 8027"
drag, startPoint x: 109, startPoint y: 117, endPoint x: 121, endPoint y: 119, distance: 12.7
click at [109, 117] on div "Покупець Змінити покупця [PERSON_NAME] 1 замовлення у вас на 1 732 ₴ Без рейтин…" at bounding box center [141, 152] width 140 height 75
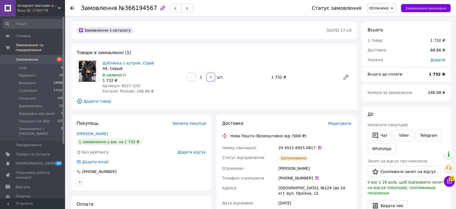
drag, startPoint x: 278, startPoint y: 150, endPoint x: 313, endPoint y: 168, distance: 39.4
click at [313, 168] on div "Номер накладної 20 4512 6925 0817   Статус відправлення Заплановано Отримувач […" at bounding box center [287, 207] width 132 height 129
copy div "20 4512 6925 0817   Статус відправлення Заплановано Отримувач [PERSON_NAME]"
click at [120, 120] on div "Покупець Змінити покупця" at bounding box center [141, 123] width 129 height 6
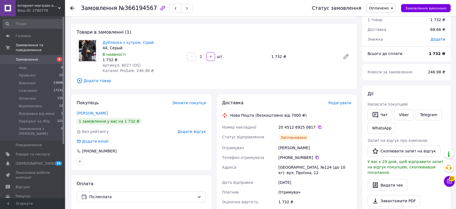
scroll to position [120, 0]
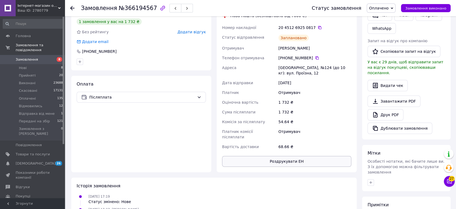
click at [273, 156] on button "Роздрукувати ЕН" at bounding box center [286, 161] width 129 height 11
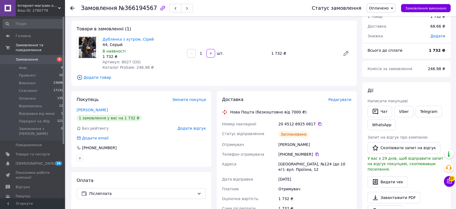
scroll to position [0, 0]
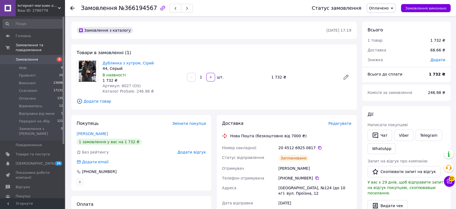
click at [382, 6] on span "Оплачено" at bounding box center [378, 8] width 19 height 4
click at [384, 60] on li "Передані на збір" at bounding box center [387, 59] width 41 height 8
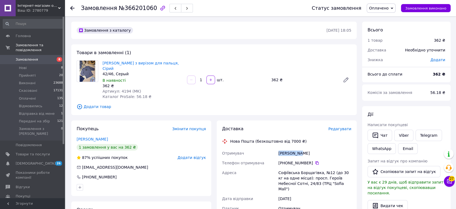
drag, startPoint x: 279, startPoint y: 148, endPoint x: 304, endPoint y: 147, distance: 25.4
click at [304, 148] on div "[PERSON_NAME]" at bounding box center [315, 153] width 75 height 10
copy div "[PERSON_NAME]"
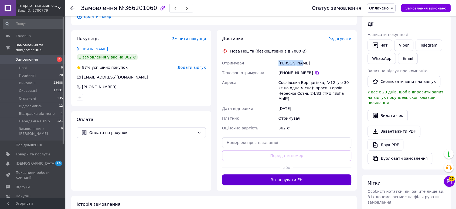
click at [270, 174] on button "Згенерувати ЕН" at bounding box center [286, 179] width 129 height 11
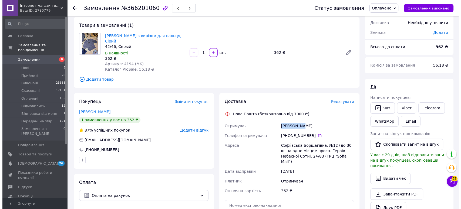
scroll to position [60, 0]
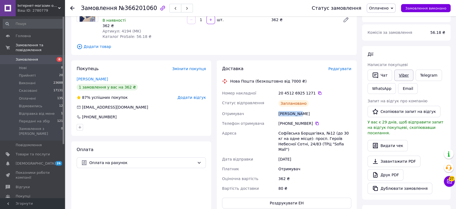
click at [399, 74] on link "Viber" at bounding box center [404, 74] width 19 height 11
click at [337, 66] on span "Редагувати" at bounding box center [340, 68] width 23 height 4
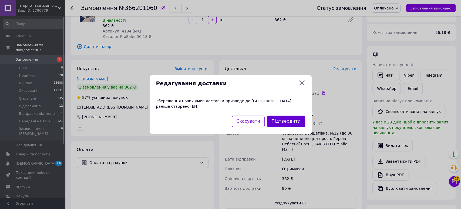
click at [287, 115] on button "Підтвердити" at bounding box center [286, 121] width 38 height 12
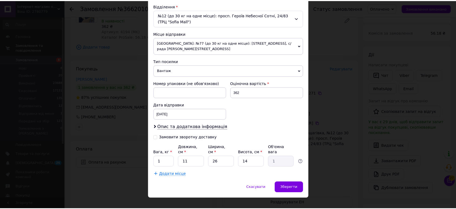
scroll to position [170, 0]
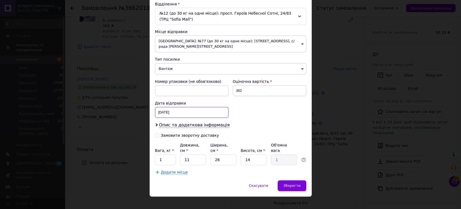
click at [160, 111] on div "[DATE] < 2025 > < Октябрь > Пн Вт Ср Чт Пт Сб Вс 29 30 1 2 3 4 5 6 7 8 9 10 11 …" at bounding box center [191, 112] width 73 height 11
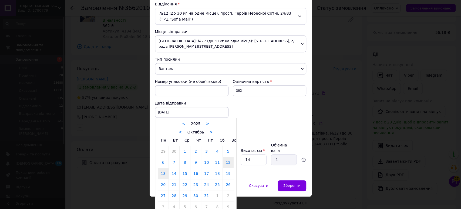
click at [163, 172] on link "13" at bounding box center [163, 173] width 11 height 11
type input "[DATE]"
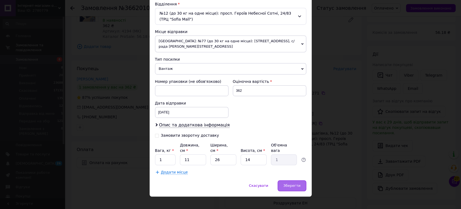
click at [295, 183] on span "Зберегти" at bounding box center [291, 185] width 17 height 4
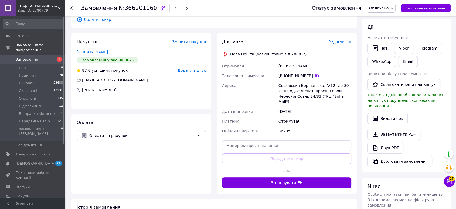
scroll to position [90, 0]
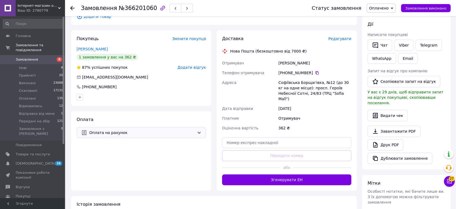
click at [95, 130] on div "Оплата на рахунок" at bounding box center [141, 132] width 129 height 11
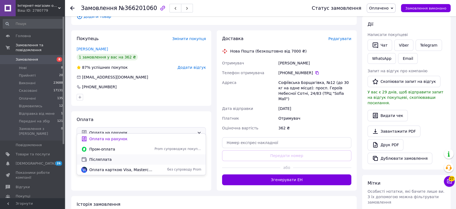
click at [94, 159] on span "Післяплата" at bounding box center [145, 158] width 112 height 5
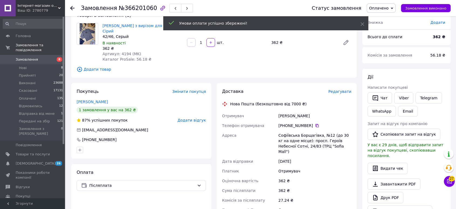
scroll to position [0, 0]
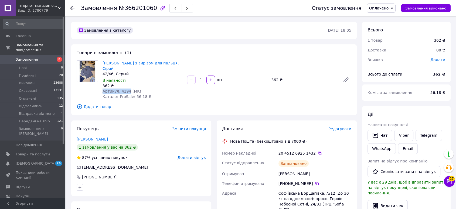
drag, startPoint x: 103, startPoint y: 85, endPoint x: 127, endPoint y: 84, distance: 23.8
click at [127, 89] on span "Артикул: 4194 (MK)" at bounding box center [122, 91] width 39 height 4
copy span "Артикул: 4194"
click at [120, 120] on div "Покупець Змінити покупця [PERSON_NAME][DEMOGRAPHIC_DATA] 1 замовлення у вас на …" at bounding box center [141, 157] width 140 height 75
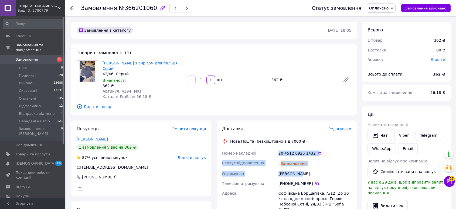
drag, startPoint x: 278, startPoint y: 147, endPoint x: 304, endPoint y: 164, distance: 30.8
copy div "20 4512 6925 1432   Статус відправлення Заплановано Отримувач [PERSON_NAME]"
click at [377, 8] on span "Оплачено" at bounding box center [378, 8] width 19 height 4
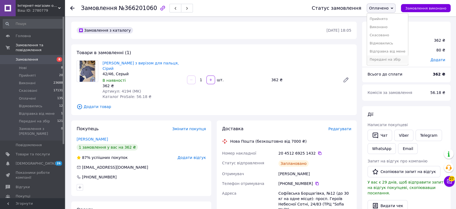
click at [383, 60] on li "Передані на збір" at bounding box center [387, 59] width 41 height 8
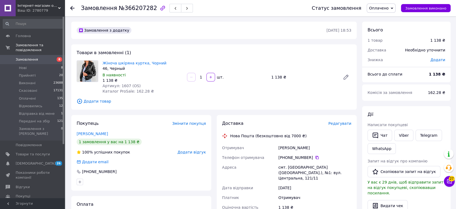
drag, startPoint x: 277, startPoint y: 147, endPoint x: 320, endPoint y: 148, distance: 42.4
click at [320, 148] on div "Кривошеева Татьяна" at bounding box center [315, 148] width 75 height 10
copy div "Кривошеева Татьяна"
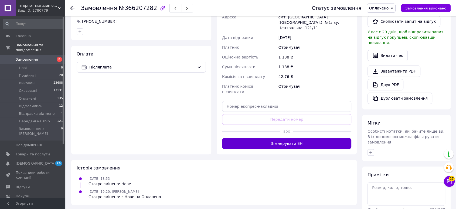
click at [274, 138] on button "Згенерувати ЕН" at bounding box center [286, 143] width 129 height 11
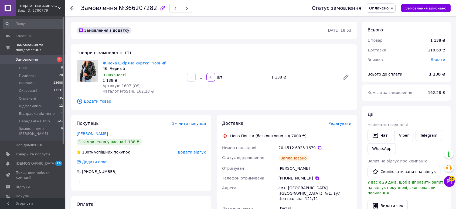
click at [283, 170] on div "Кривошеева Татьяна" at bounding box center [315, 168] width 75 height 10
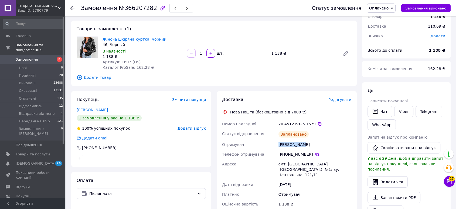
scroll to position [120, 0]
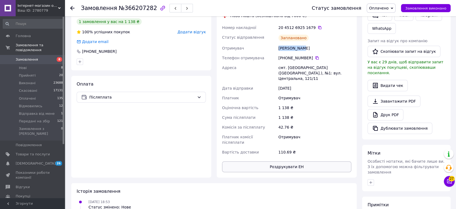
click at [279, 161] on button "Роздрукувати ЕН" at bounding box center [286, 166] width 129 height 11
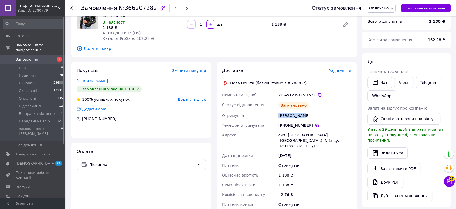
scroll to position [0, 0]
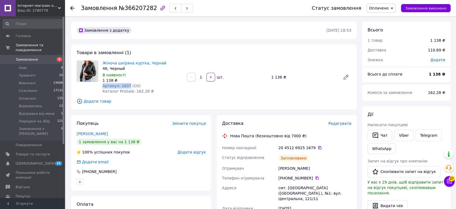
drag, startPoint x: 106, startPoint y: 84, endPoint x: 127, endPoint y: 84, distance: 21.1
click at [127, 84] on span "Артикул: 1607 (OS)" at bounding box center [122, 85] width 38 height 4
copy span "Артикул: 1607"
click at [119, 110] on div "Замовлення з додатку 11.10.2025 • 18:53 Товари в замовленні (1) Жіноча шкіряна …" at bounding box center [214, 205] width 291 height 366
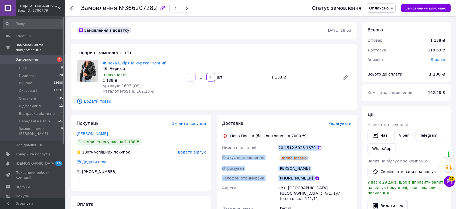
drag, startPoint x: 283, startPoint y: 154, endPoint x: 328, endPoint y: 179, distance: 51.6
click at [328, 179] on div "Номер накладної 20 4512 6925 1679   Статус відправлення Заплановано Отримувач К…" at bounding box center [287, 210] width 132 height 134
click at [321, 170] on div "Кривошеева Татьяна" at bounding box center [315, 168] width 75 height 10
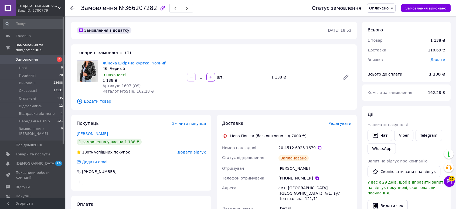
drag, startPoint x: 279, startPoint y: 147, endPoint x: 315, endPoint y: 164, distance: 40.0
click at [315, 164] on div "Номер накладної 20 4512 6925 1679   Статус відправлення Заплановано Отримувач К…" at bounding box center [287, 210] width 132 height 134
copy div "20 4512 6925 1679   Статус відправлення Заплановано Отримувач Кривошеева Татьяна"
click at [380, 9] on span "Оплачено" at bounding box center [378, 8] width 19 height 4
click at [380, 61] on li "Передані на збір" at bounding box center [387, 59] width 41 height 8
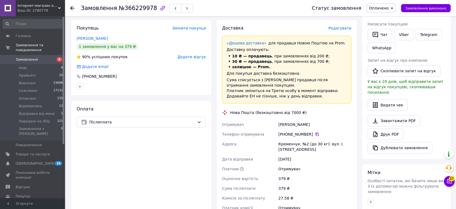
scroll to position [90, 0]
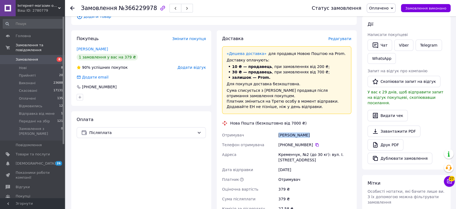
drag, startPoint x: 277, startPoint y: 130, endPoint x: 322, endPoint y: 130, distance: 44.6
click at [322, 130] on div "Отримувач [PERSON_NAME] Телефон отримувача [PHONE_NUMBER]   [PERSON_NAME], №2 (…" at bounding box center [287, 179] width 132 height 98
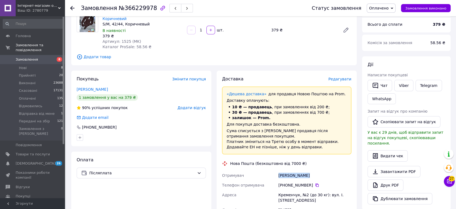
scroll to position [0, 0]
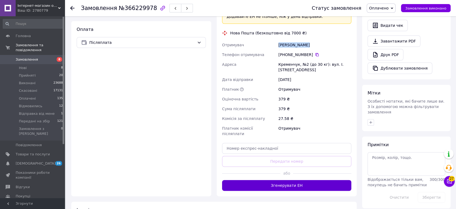
click at [264, 180] on button "Згенерувати ЕН" at bounding box center [286, 185] width 129 height 11
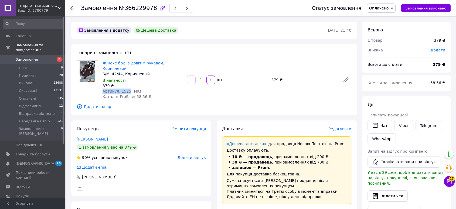
drag, startPoint x: 103, startPoint y: 86, endPoint x: 127, endPoint y: 85, distance: 23.8
click at [127, 89] on span "Артикул: 1525 (MK)" at bounding box center [122, 91] width 39 height 4
copy span "Артикул: 1525"
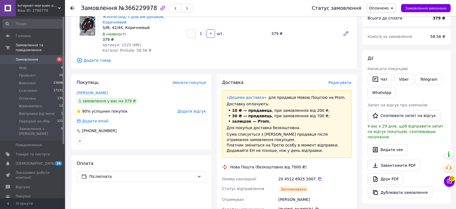
scroll to position [120, 0]
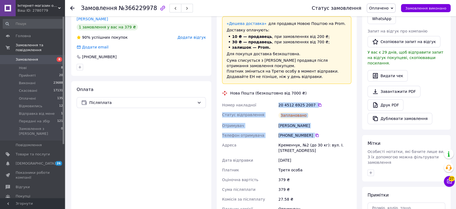
drag, startPoint x: 275, startPoint y: 98, endPoint x: 318, endPoint y: 125, distance: 51.2
click at [318, 125] on div "Номер накладної 20 4512 6925 2007   Статус відправлення Заплановано Отримувач […" at bounding box center [287, 164] width 132 height 129
click at [309, 113] on div "Заплановано" at bounding box center [315, 115] width 75 height 11
click at [283, 102] on div "20 4512 6925 2007" at bounding box center [315, 104] width 73 height 5
drag, startPoint x: 278, startPoint y: 99, endPoint x: 304, endPoint y: 118, distance: 32.0
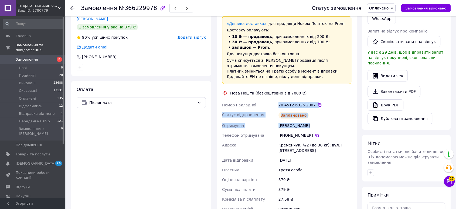
click at [304, 118] on div "Номер накладної 20 4512 6925 2007   Статус відправлення Заплановано Отримувач Л…" at bounding box center [287, 164] width 132 height 129
copy div "20 4512 6925 2007   Статус відправлення Заплановано Отримувач Лисенко Аліна"
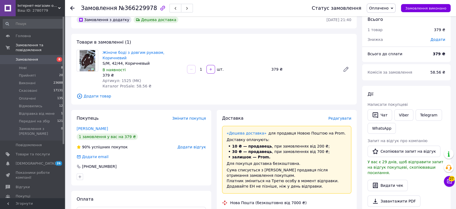
scroll to position [0, 0]
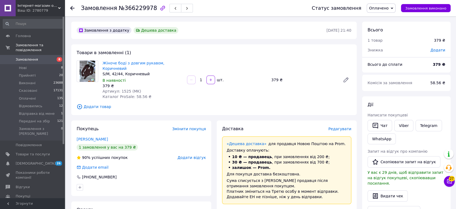
click at [381, 7] on span "Оплачено" at bounding box center [378, 8] width 19 height 4
click at [389, 62] on li "Передані на збір" at bounding box center [387, 59] width 41 height 8
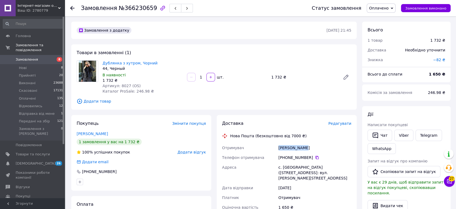
drag, startPoint x: 276, startPoint y: 148, endPoint x: 311, endPoint y: 149, distance: 34.8
click at [311, 149] on div "Отримувач [PERSON_NAME] Телефон отримувача [PHONE_NUMBER]   Адреса с. [GEOGRAPH…" at bounding box center [287, 195] width 132 height 104
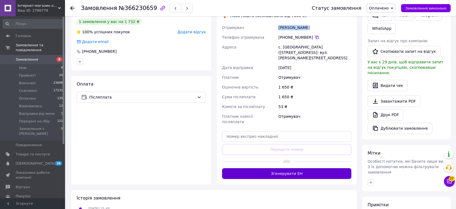
click at [267, 168] on button "Згенерувати ЕН" at bounding box center [286, 173] width 129 height 11
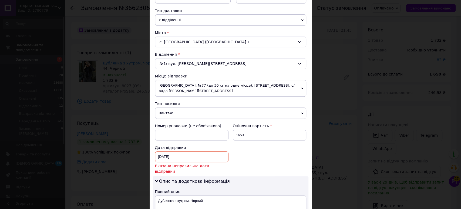
scroll to position [210, 0]
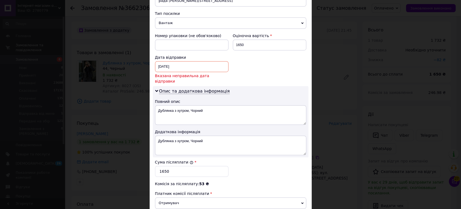
click at [166, 66] on div "[DATE] < 2025 > < Октябрь > Пн Вт Ср Чт Пт Сб Вс 29 30 1 2 3 4 5 6 7 8 9 10 11 …" at bounding box center [191, 66] width 73 height 11
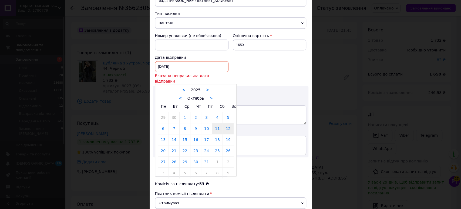
click at [227, 123] on link "12" at bounding box center [228, 128] width 11 height 11
type input "[DATE]"
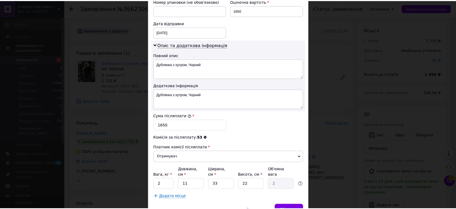
scroll to position [268, 0]
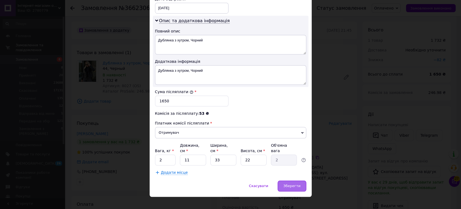
click at [285, 180] on div "Зберегти" at bounding box center [292, 185] width 28 height 11
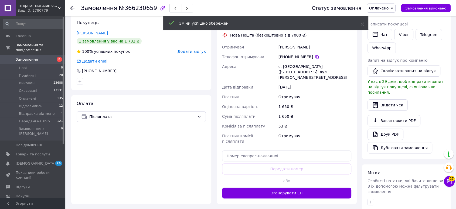
scroll to position [90, 0]
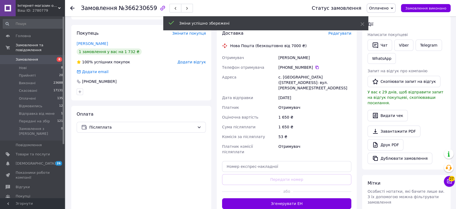
click at [272, 199] on div "Доставка Редагувати Нова Пошта (безкоштовно від 7000 ₴) Отримувач Жолдак Ірина …" at bounding box center [287, 119] width 140 height 189
click at [273, 198] on button "Згенерувати ЕН" at bounding box center [286, 203] width 129 height 11
click at [284, 56] on div "Жолдак Ірина" at bounding box center [315, 58] width 75 height 10
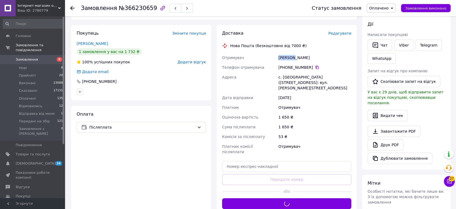
copy div "Жолдак"
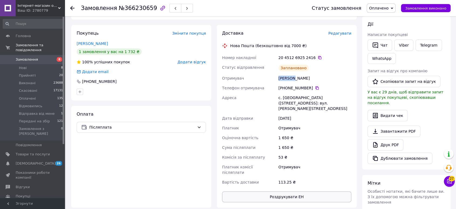
click at [280, 191] on button "Роздрукувати ЕН" at bounding box center [286, 196] width 129 height 11
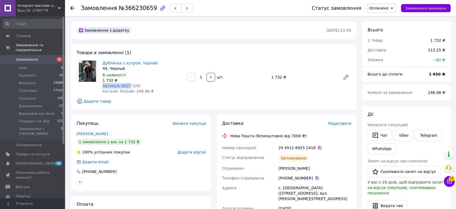
drag, startPoint x: 102, startPoint y: 87, endPoint x: 126, endPoint y: 86, distance: 24.3
click at [126, 86] on div "Дублянка з хутром, Чорний 44, Черный В наявності 1 732 ₴ Артикул: 8027 (OS) Кат…" at bounding box center [142, 77] width 85 height 36
copy span "Артикул: 8027"
click at [99, 122] on div "Покупець Змінити покупця" at bounding box center [141, 123] width 129 height 6
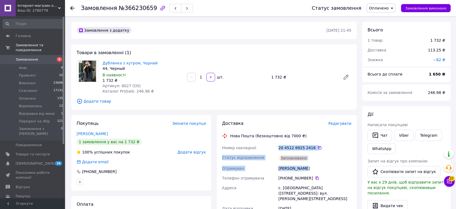
drag, startPoint x: 283, startPoint y: 151, endPoint x: 313, endPoint y: 164, distance: 32.3
click at [313, 164] on div "Номер накладної 20 4512 6925 2416   Статус відправлення Заплановано Отримувач Ж…" at bounding box center [287, 210] width 132 height 134
copy div "20 4512 6925 2416   Статус відправлення Заплановано Отримувач Жолдак Ірина"
click at [381, 10] on span "Оплачено" at bounding box center [378, 8] width 19 height 4
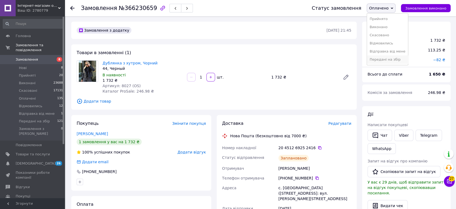
click at [382, 60] on li "Передані на збір" at bounding box center [387, 59] width 41 height 8
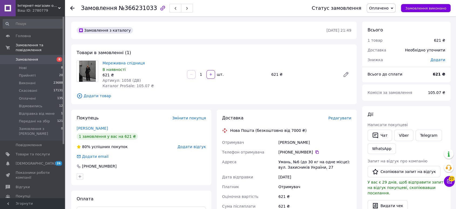
drag, startPoint x: 279, startPoint y: 143, endPoint x: 315, endPoint y: 144, distance: 36.7
click at [315, 144] on div "[PERSON_NAME]" at bounding box center [315, 142] width 75 height 10
copy div "Киреєва Марина"
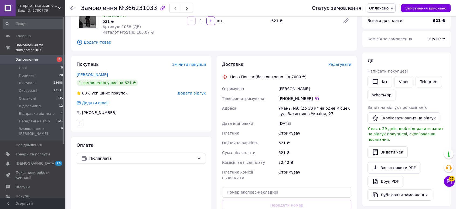
scroll to position [120, 0]
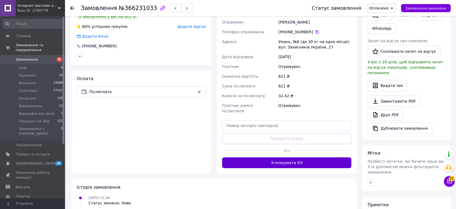
click at [274, 157] on button "Згенерувати ЕН" at bounding box center [286, 162] width 129 height 11
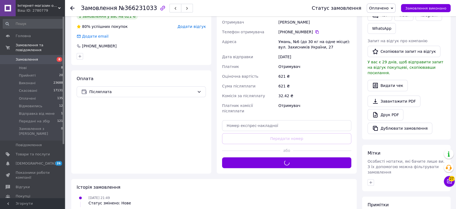
scroll to position [0, 0]
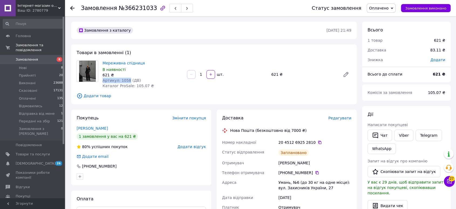
drag, startPoint x: 103, startPoint y: 80, endPoint x: 126, endPoint y: 79, distance: 23.0
click at [126, 79] on span "Артикул: 1058 (ДВ)" at bounding box center [122, 80] width 38 height 4
copy span "Артикул: 1058"
click at [105, 117] on div "Покупець Змінити покупця" at bounding box center [141, 118] width 129 height 6
drag, startPoint x: 276, startPoint y: 143, endPoint x: 310, endPoint y: 161, distance: 38.8
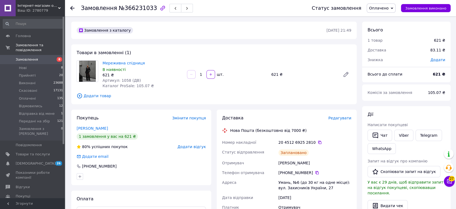
click at [310, 161] on div "Номер накладної 20 4512 6925 2810   Статус відправлення Заплановано Отримувач К…" at bounding box center [287, 201] width 132 height 129
copy div "Номер накладної 20 4512 6925 2810   Статус відправлення Заплановано Отримувач К…"
click at [387, 10] on span "Оплачено" at bounding box center [378, 8] width 19 height 4
click at [389, 63] on li "Передані на збір" at bounding box center [387, 59] width 41 height 8
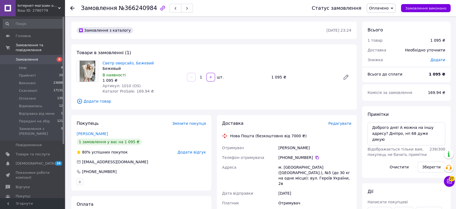
drag, startPoint x: 279, startPoint y: 147, endPoint x: 324, endPoint y: 148, distance: 45.4
click at [324, 148] on div "Стрельченко Ярослава" at bounding box center [315, 148] width 75 height 10
click at [376, 133] on textarea "Доброго дня! А можна на іншу адресу? Дніпро, нп 68 дуже дякую" at bounding box center [407, 133] width 78 height 23
click at [342, 123] on span "Редагувати" at bounding box center [340, 123] width 23 height 4
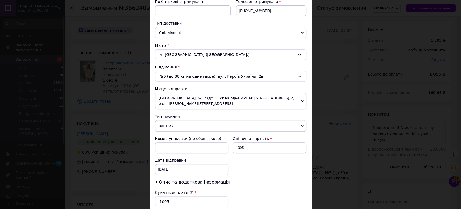
scroll to position [120, 0]
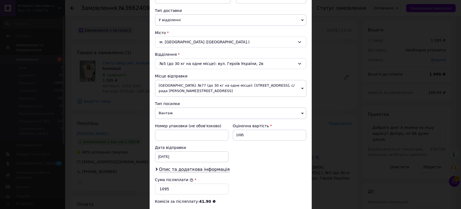
click at [173, 39] on div "м. Павлоград (Дніпропетровська обл.)" at bounding box center [230, 41] width 151 height 11
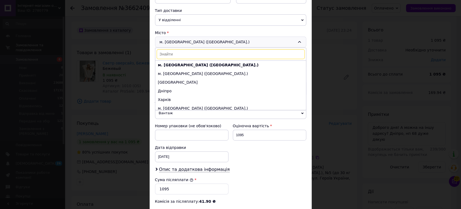
click at [175, 56] on input at bounding box center [231, 54] width 148 height 10
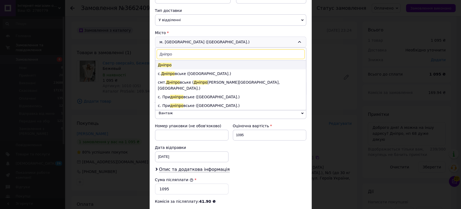
type input "Дніпро"
click at [173, 65] on li "Дніпро" at bounding box center [230, 65] width 151 height 9
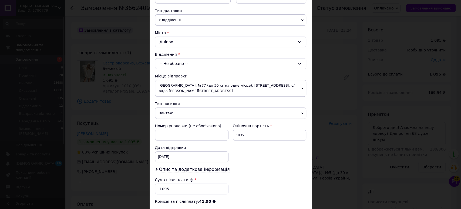
click at [174, 62] on div "-- Не обрано --" at bounding box center [230, 63] width 151 height 11
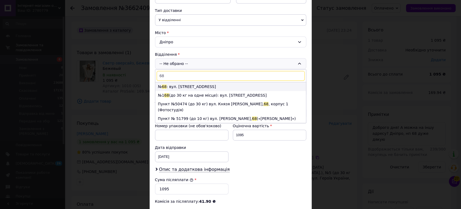
type input "68"
click at [177, 85] on li "№ 68 : вул. Набережна Перемоги, 62а" at bounding box center [230, 86] width 151 height 9
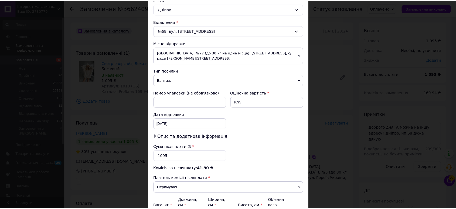
scroll to position [208, 0]
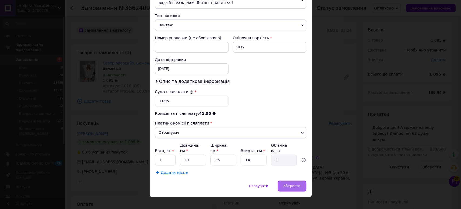
click at [290, 182] on div "Зберегти" at bounding box center [292, 185] width 28 height 11
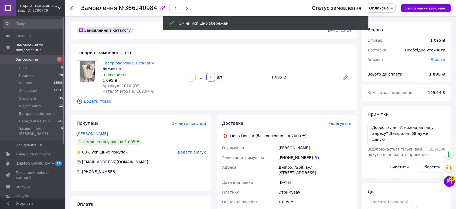
drag, startPoint x: 279, startPoint y: 147, endPoint x: 322, endPoint y: 148, distance: 42.9
click at [322, 148] on div "Стрельченко Ярослава" at bounding box center [315, 148] width 75 height 10
copy div "Стрельченко Ярослава"
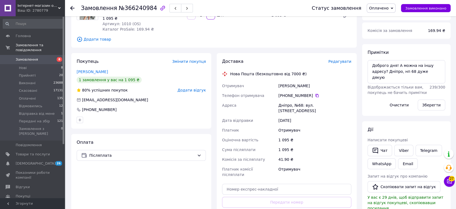
scroll to position [150, 0]
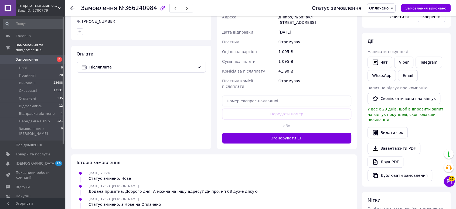
click at [282, 125] on div "або" at bounding box center [286, 125] width 129 height 13
click at [281, 135] on button "Згенерувати ЕН" at bounding box center [286, 137] width 129 height 11
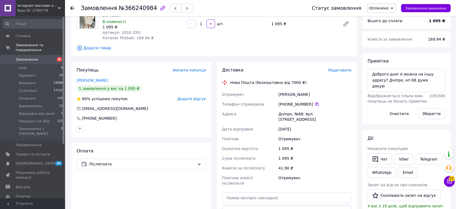
scroll to position [30, 0]
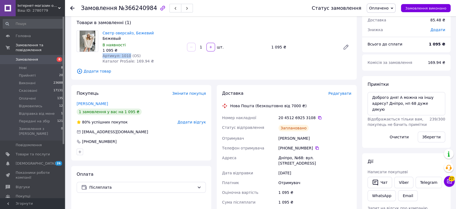
drag, startPoint x: 102, startPoint y: 57, endPoint x: 127, endPoint y: 57, distance: 24.8
click at [127, 57] on div "Светр оверсайз, Бежевий Бежевый В наявності 1 095 ₴ Артикул: 1010 (OS) Каталог …" at bounding box center [142, 47] width 85 height 36
copy span "Артикул: 1010"
click at [103, 82] on div "Замовлення з каталогу 11.10.2025 • 23:24 Товари в замовленні (1) Светр оверсайз…" at bounding box center [214, 189] width 291 height 394
drag, startPoint x: 275, startPoint y: 116, endPoint x: 323, endPoint y: 138, distance: 52.7
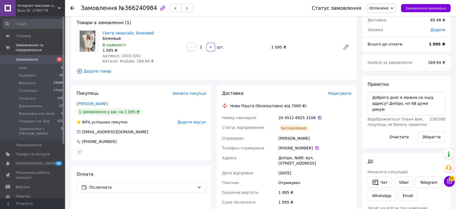
click at [323, 138] on div "Номер накладної 20 4512 6925 3108   Статус відправлення Заплановано Отримувач С…" at bounding box center [287, 177] width 132 height 129
copy div "Номер накладної 20 4512 6925 3108   Статус відправлення Заплановано Отримувач С…"
click at [101, 75] on div "Товари в замовленні (1) Светр оверсайз, Бежевий Бежевый В наявності 1 095 ₴ Арт…" at bounding box center [214, 46] width 286 height 65
click at [287, 139] on div "Стрельченко Ярослава" at bounding box center [315, 138] width 75 height 10
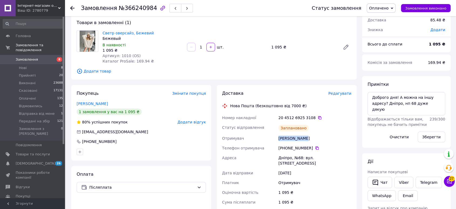
copy div "Стрельченко"
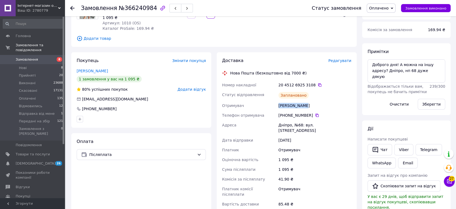
scroll to position [120, 0]
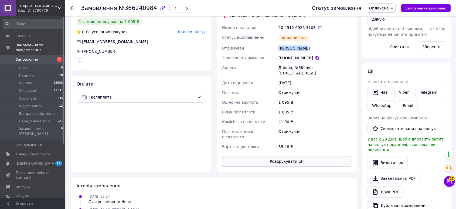
click at [290, 156] on button "Роздрукувати ЕН" at bounding box center [286, 161] width 129 height 11
click at [382, 6] on span "Оплачено" at bounding box center [378, 8] width 19 height 4
click at [384, 58] on li "Передані на збір" at bounding box center [387, 59] width 41 height 8
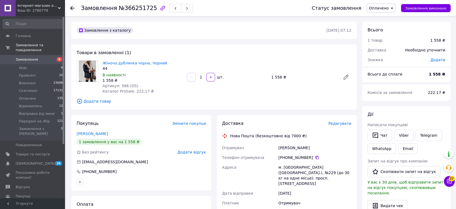
drag, startPoint x: 298, startPoint y: 146, endPoint x: 320, endPoint y: 146, distance: 22.7
click at [320, 146] on div "Отримувач [PERSON_NAME] Телефон отримувача [PHONE_NUMBER]   Адреса м. [GEOGRAPH…" at bounding box center [287, 197] width 132 height 109
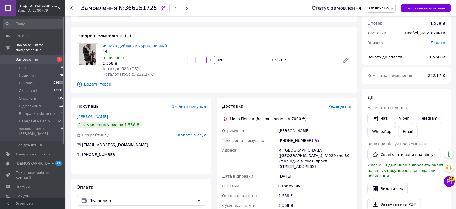
scroll to position [90, 0]
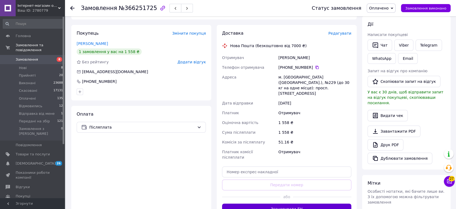
click at [264, 203] on button "Згенерувати ЕН" at bounding box center [286, 208] width 129 height 11
click at [285, 57] on div "[PERSON_NAME]" at bounding box center [315, 58] width 75 height 10
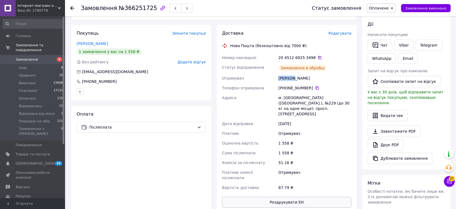
click at [285, 196] on button "Роздрукувати ЕН" at bounding box center [286, 201] width 129 height 11
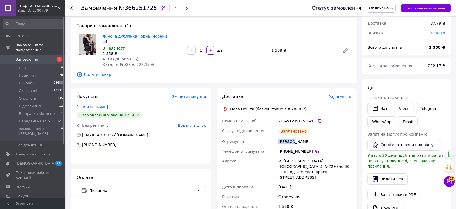
scroll to position [0, 0]
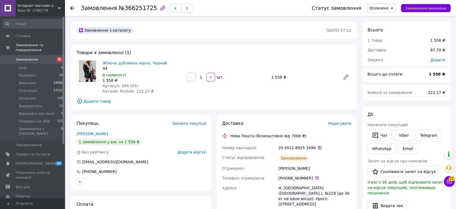
drag, startPoint x: 102, startPoint y: 83, endPoint x: 123, endPoint y: 85, distance: 21.1
click at [123, 85] on div "Жіноча дублянка чорна, Чорний 44 В наявності 1 558 ₴ Артикул: 586 (OS) Каталог …" at bounding box center [142, 77] width 85 height 36
drag, startPoint x: 107, startPoint y: 85, endPoint x: 125, endPoint y: 84, distance: 17.8
click at [125, 84] on span "Артикул: 586 (OS)" at bounding box center [121, 85] width 36 height 4
copy span "Артикул: 586"
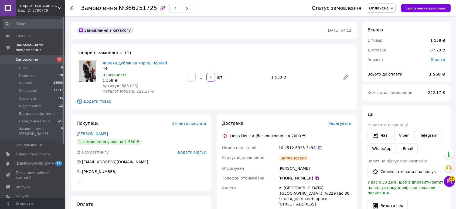
drag, startPoint x: 110, startPoint y: 119, endPoint x: 113, endPoint y: 120, distance: 3.6
click at [110, 119] on div "Покупець Змінити покупця [PERSON_NAME] 1 замовлення у вас на 1 558 ₴ Без рейтин…" at bounding box center [141, 152] width 140 height 75
drag, startPoint x: 281, startPoint y: 150, endPoint x: 309, endPoint y: 166, distance: 31.8
click at [309, 166] on div "Номер накладної 20 4512 6925 3498   Статус відправлення Заплановано Отримувач Х…" at bounding box center [287, 212] width 132 height 139
copy div "Номер накладної 20 4512 6925 3498   Статус відправлення Заплановано Отримувач Х…"
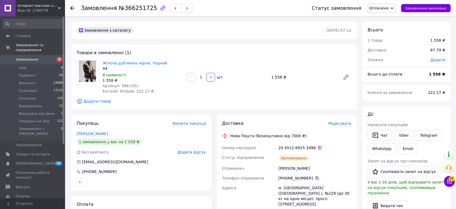
click at [380, 6] on span "Оплачено" at bounding box center [378, 8] width 19 height 4
click at [386, 62] on li "Передані на збір" at bounding box center [387, 59] width 41 height 8
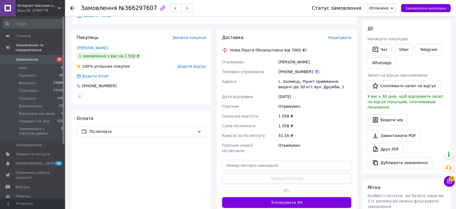
scroll to position [60, 0]
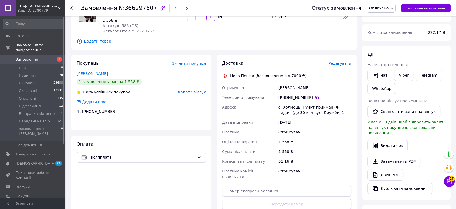
drag, startPoint x: 277, startPoint y: 83, endPoint x: 318, endPoint y: 86, distance: 40.6
click at [318, 86] on div "Отримувач [PERSON_NAME] Телефон отримувача [PHONE_NUMBER]   Адреса с. Холмець, …" at bounding box center [287, 132] width 132 height 98
copy div "Отримувач [PERSON_NAME]"
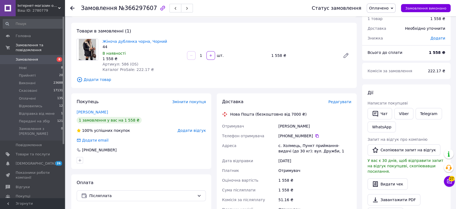
scroll to position [0, 0]
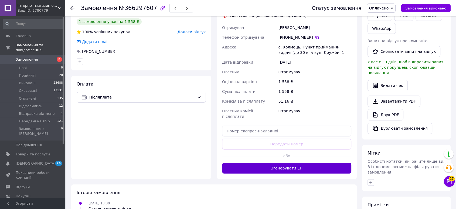
click at [287, 162] on button "Згенерувати ЕН" at bounding box center [286, 167] width 129 height 11
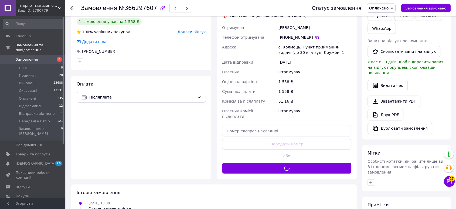
scroll to position [90, 0]
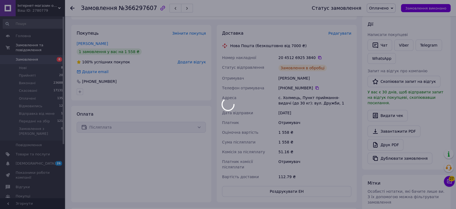
click at [282, 58] on div "20 4512 6925 3840" at bounding box center [315, 57] width 73 height 5
click at [282, 58] on div at bounding box center [228, 104] width 456 height 209
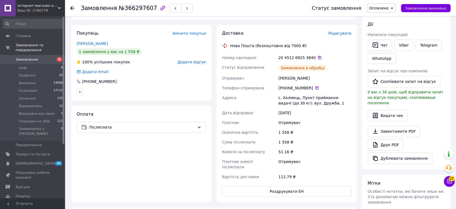
click at [281, 77] on div "[PERSON_NAME]" at bounding box center [315, 78] width 75 height 10
click at [281, 77] on div "Фізер Ніколета" at bounding box center [315, 78] width 75 height 10
copy div "Фізер"
click at [281, 186] on button "Роздрукувати ЕН" at bounding box center [286, 191] width 129 height 11
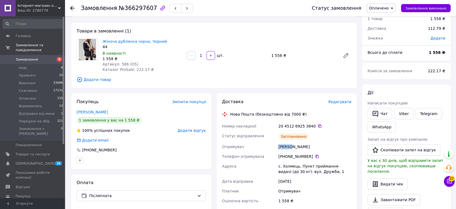
scroll to position [0, 0]
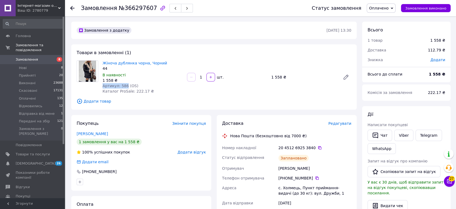
drag, startPoint x: 103, startPoint y: 85, endPoint x: 124, endPoint y: 84, distance: 21.1
click at [124, 84] on span "Артикул: 586 (OS)" at bounding box center [121, 85] width 36 height 4
copy span "Артикул: 586"
click at [109, 127] on div "Покупець Змінити покупця Фізер Ніколета 1 замовлення у вас на 1 558 ₴ 100% успі…" at bounding box center [141, 152] width 140 height 75
drag, startPoint x: 297, startPoint y: 157, endPoint x: 315, endPoint y: 170, distance: 22.4
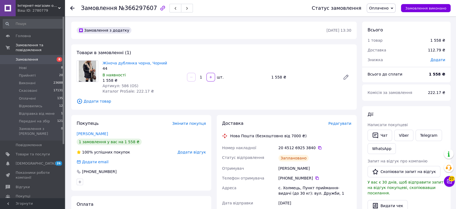
click at [315, 170] on div "Номер накладної 20 4512 6925 3840   Статус відправлення Заплановано Отримувач Ф…" at bounding box center [287, 207] width 132 height 129
copy div "20 4512 6925 3840   Статус відправлення Заплановано Отримувач Фізер Ніколета"
click at [380, 3] on div "Статус замовлення Оплачено Прийнято Виконано Скасовано Відмовились Відправка ві…" at bounding box center [376, 8] width 150 height 16
click at [382, 10] on span "Оплачено" at bounding box center [378, 8] width 19 height 4
click at [380, 59] on li "Передані на збір" at bounding box center [387, 59] width 41 height 8
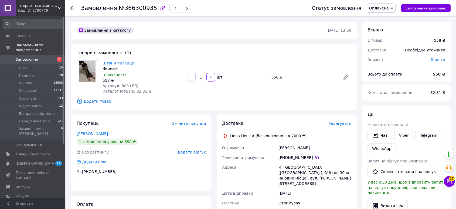
drag, startPoint x: 279, startPoint y: 148, endPoint x: 323, endPoint y: 148, distance: 43.2
click at [323, 148] on div "[PERSON_NAME]" at bounding box center [315, 148] width 75 height 10
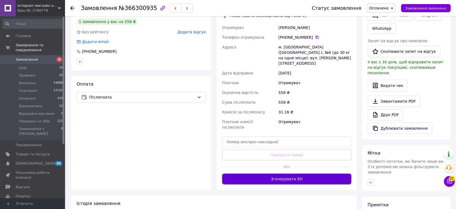
click at [279, 173] on button "Згенерувати ЕН" at bounding box center [286, 178] width 129 height 11
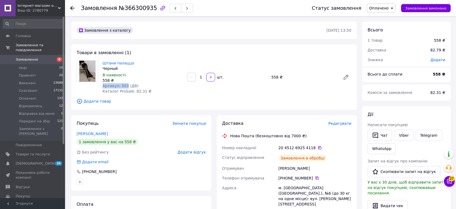
drag, startPoint x: 104, startPoint y: 86, endPoint x: 125, endPoint y: 86, distance: 20.8
click at [125, 86] on div "Штани палаццо Черный В наявності 558 ₴ Артикул: 503 (ДВ) Каталог ProSale: 82.31…" at bounding box center [142, 77] width 85 height 36
copy span "Артикул: 503"
click at [113, 124] on div "Покупець Змінити покупця" at bounding box center [141, 123] width 129 height 6
drag, startPoint x: 276, startPoint y: 149, endPoint x: 320, endPoint y: 169, distance: 48.0
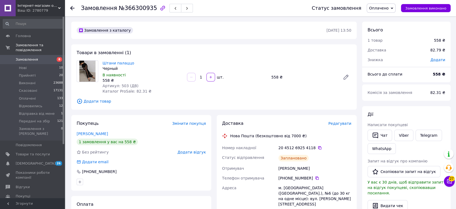
click at [320, 169] on div "Номер накладної 20 4512 6925 4118   Статус відправлення Заплановано Отримувач […" at bounding box center [287, 212] width 132 height 139
copy div "Номер накладної 20 4512 6925 4118   Статус відправлення Заплановано Отримувач […"
click at [379, 6] on span "Оплачено" at bounding box center [378, 8] width 19 height 4
click at [387, 58] on li "Передані на збір" at bounding box center [387, 59] width 41 height 8
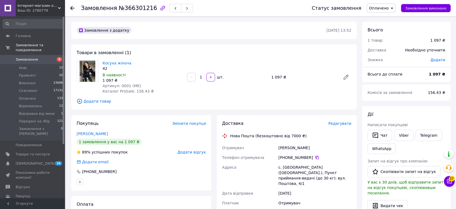
drag, startPoint x: 278, startPoint y: 148, endPoint x: 318, endPoint y: 151, distance: 40.6
click at [318, 151] on div "Сливар Світлана" at bounding box center [315, 148] width 75 height 10
copy div "Сливар Світлана"
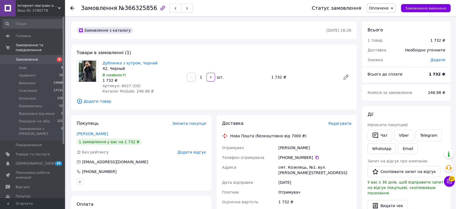
drag, startPoint x: 279, startPoint y: 148, endPoint x: 330, endPoint y: 148, distance: 51.0
click at [330, 148] on div "Олійник Сюзанна" at bounding box center [315, 148] width 75 height 10
copy div "Олійник Сюзанна"
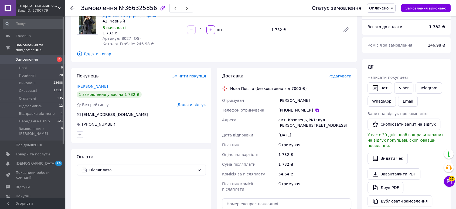
scroll to position [90, 0]
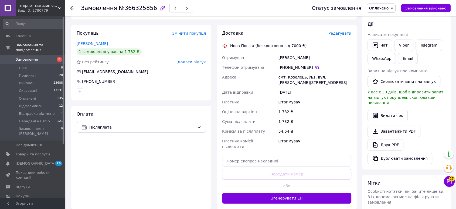
click at [283, 58] on div "Олійник Сюзанна" at bounding box center [315, 58] width 75 height 10
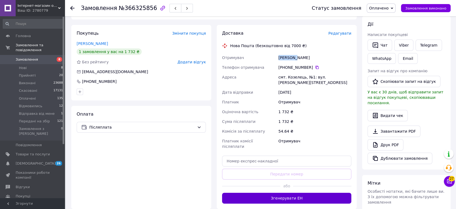
click at [279, 195] on button "Згенерувати ЕН" at bounding box center [286, 197] width 129 height 11
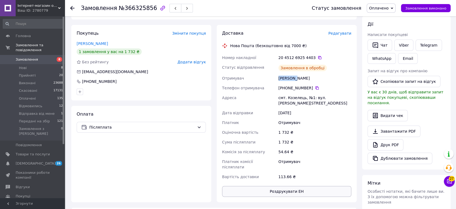
click at [285, 186] on button "Роздрукувати ЕН" at bounding box center [286, 191] width 129 height 11
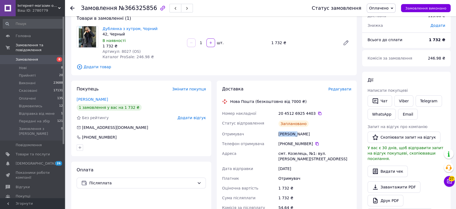
scroll to position [0, 0]
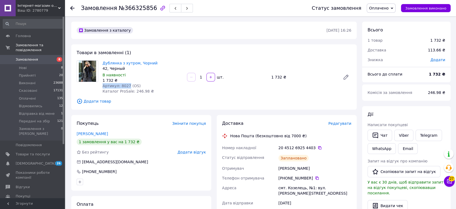
drag, startPoint x: 102, startPoint y: 84, endPoint x: 127, endPoint y: 84, distance: 24.6
click at [127, 84] on div "Дублянка з хутром, Чорний 42, Черный В наявності 1 732 ₴ Артикул: 8027 (OS) Кат…" at bounding box center [142, 77] width 85 height 36
copy span "Артикул: 8027"
click at [107, 118] on div "Покупець Змінити покупця Олійник Сюзанна 1 замовлення у вас на 1 732 ₴ Без рейт…" at bounding box center [141, 152] width 140 height 75
drag, startPoint x: 284, startPoint y: 151, endPoint x: 315, endPoint y: 167, distance: 34.4
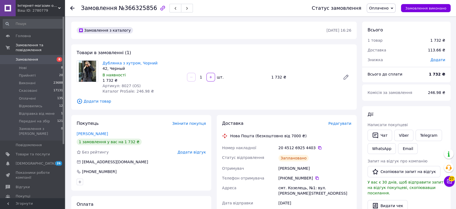
click at [315, 167] on div "Номер накладної 20 4512 6925 4403   Статус відправлення Заплановано Отримувач О…" at bounding box center [287, 207] width 132 height 129
copy div "20 4512 6925 4403   Статус відправлення Заплановано Отримувач Олійник Сюзанна"
click at [386, 8] on span "Оплачено" at bounding box center [378, 8] width 19 height 4
click at [388, 62] on li "Передані на збір" at bounding box center [387, 59] width 41 height 8
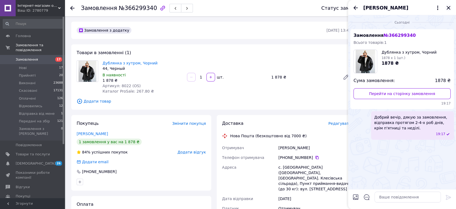
click at [450, 9] on icon "Закрити" at bounding box center [449, 8] width 4 height 4
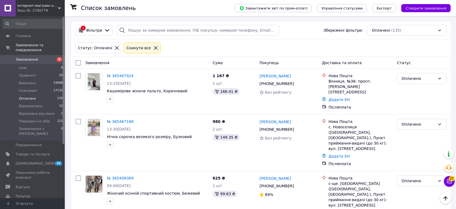
scroll to position [1518, 0]
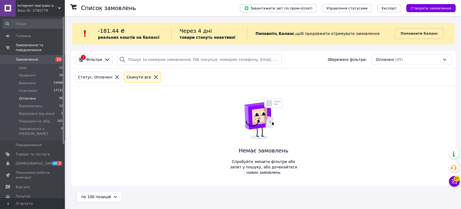
click at [153, 77] on icon at bounding box center [155, 77] width 5 height 5
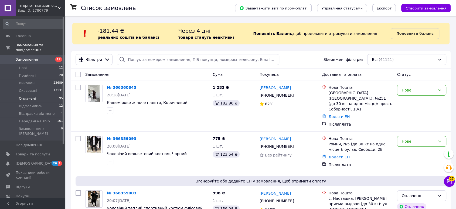
click at [23, 96] on span "Оплачені" at bounding box center [27, 98] width 17 height 5
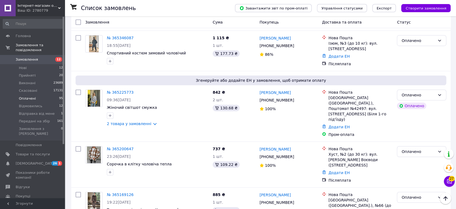
scroll to position [3909, 0]
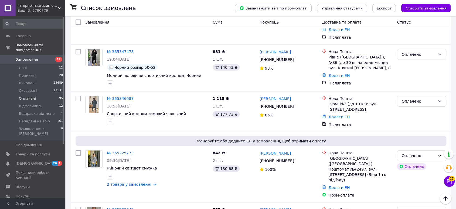
click at [446, 197] on icon "Наверх" at bounding box center [446, 198] width 4 height 4
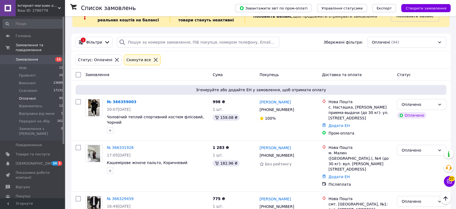
scroll to position [0, 0]
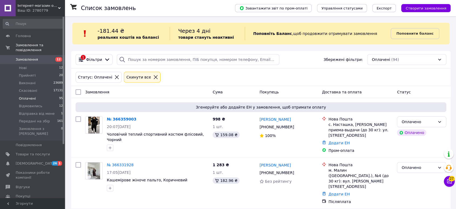
click at [153, 76] on icon at bounding box center [155, 77] width 5 height 5
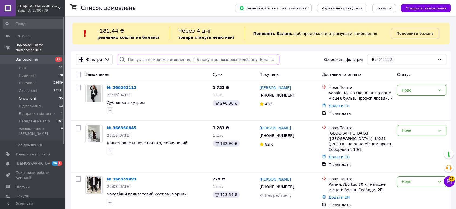
click at [140, 59] on input "search" at bounding box center [198, 59] width 163 height 11
paste input "Химич"
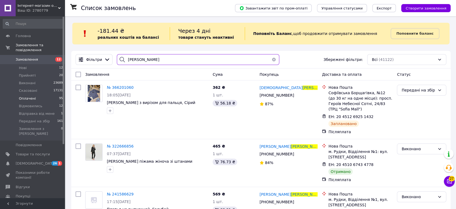
click at [136, 56] on input "Химич" at bounding box center [198, 59] width 163 height 11
paste input "орочан"
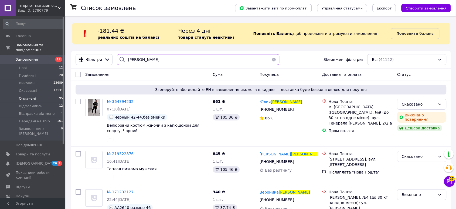
click at [132, 59] on input "Сорочан" at bounding box center [198, 59] width 163 height 11
paste input "имошенко"
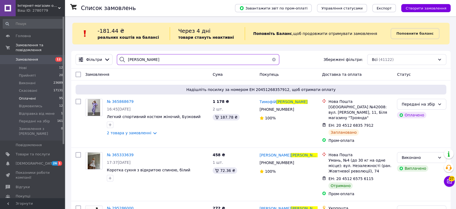
click at [133, 58] on input "Тимошенко" at bounding box center [198, 59] width 163 height 11
paste input "озовская"
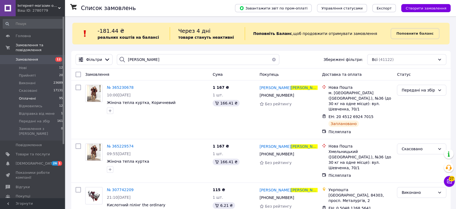
click at [123, 60] on div at bounding box center [122, 59] width 11 height 11
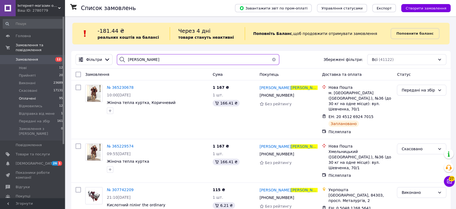
click at [130, 60] on input "Лозовская" at bounding box center [198, 59] width 163 height 11
paste input "акарова"
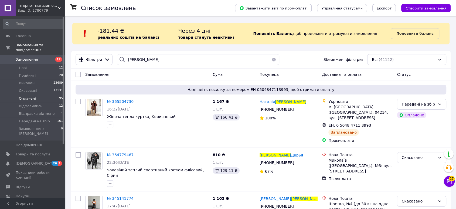
click at [123, 75] on div "Замовлення" at bounding box center [146, 74] width 127 height 10
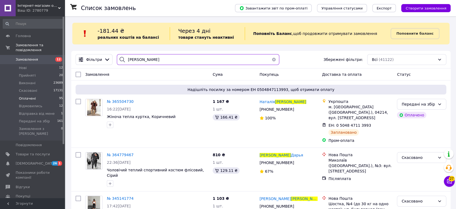
click at [132, 62] on input "Макарова" at bounding box center [198, 59] width 163 height 11
paste input "лійник"
click at [132, 62] on input "Макарова" at bounding box center [198, 59] width 163 height 11
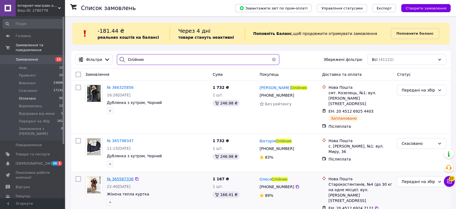
type input "Олійник"
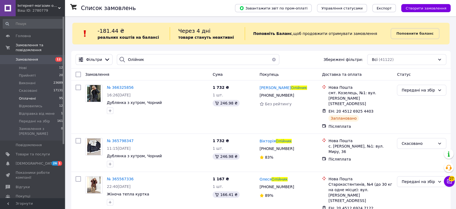
click at [35, 95] on li "Оплачені 95" at bounding box center [33, 99] width 66 height 8
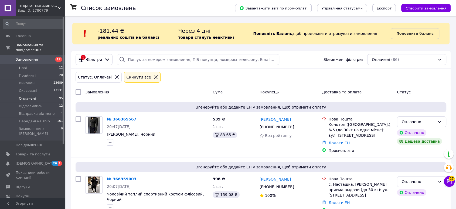
click at [22, 65] on span "Нові" at bounding box center [23, 67] width 8 height 5
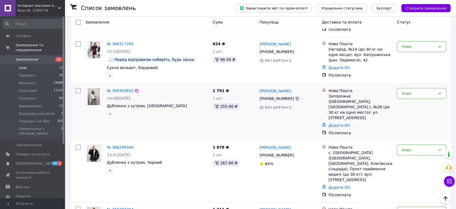
scroll to position [346, 0]
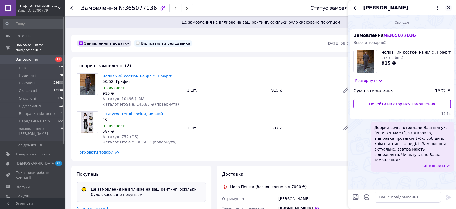
click at [448, 7] on icon "Закрити" at bounding box center [449, 8] width 6 height 6
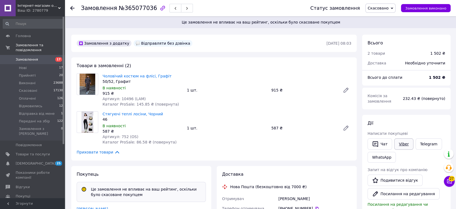
click at [403, 142] on link "Viber" at bounding box center [404, 143] width 19 height 11
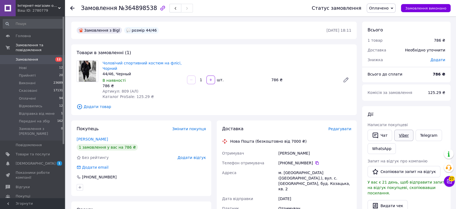
click at [398, 138] on link "Viber" at bounding box center [404, 134] width 19 height 11
click at [384, 10] on span "Оплачено" at bounding box center [378, 8] width 19 height 4
click at [384, 35] on li "Скасовано" at bounding box center [387, 35] width 41 height 8
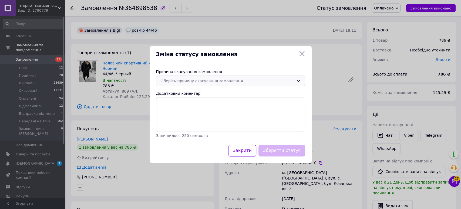
click at [197, 78] on div "Оберіть причину скасування замовлення" at bounding box center [227, 81] width 133 height 6
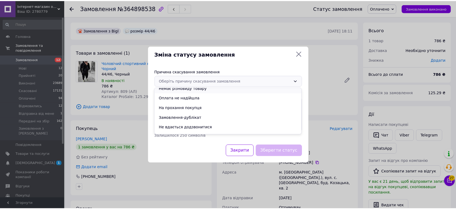
scroll to position [22, 0]
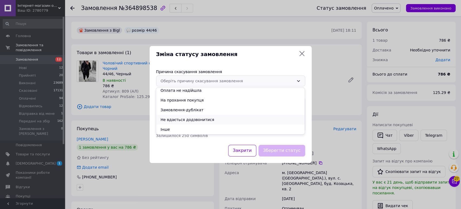
click at [179, 120] on li "Не вдається додзвонитися" at bounding box center [230, 120] width 149 height 10
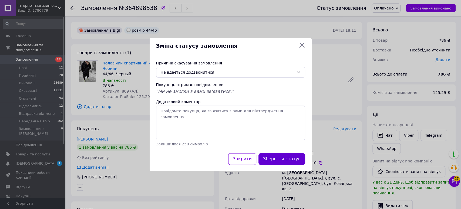
click at [274, 156] on button "Зберегти статус" at bounding box center [281, 159] width 47 height 12
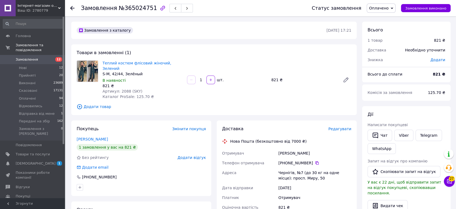
drag, startPoint x: 277, startPoint y: 149, endPoint x: 315, endPoint y: 149, distance: 38.6
click at [315, 149] on div "Отримувач [PERSON_NAME] Телефон отримувача [PHONE_NUMBER]   [PERSON_NAME], №7 (…" at bounding box center [287, 197] width 132 height 98
copy div "Отримувач [PERSON_NAME]"
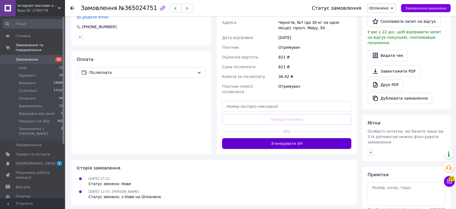
click at [292, 138] on button "Згенерувати ЕН" at bounding box center [286, 143] width 129 height 11
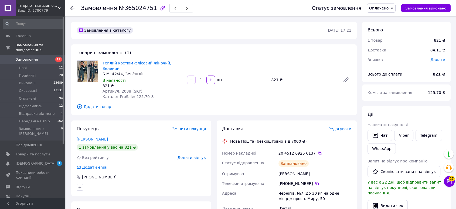
click at [125, 89] on span "Артикул: 2088 (SKY)" at bounding box center [123, 91] width 40 height 4
drag, startPoint x: 125, startPoint y: 86, endPoint x: 130, endPoint y: 91, distance: 7.5
click at [124, 89] on span "Артикул: 2088 (SKY)" at bounding box center [123, 91] width 40 height 4
copy span "2088"
click at [91, 112] on div "Замовлення з каталогу [DATE] 17:21 Товари в замовленні (1) Теплий костюм флісов…" at bounding box center [214, 205] width 291 height 366
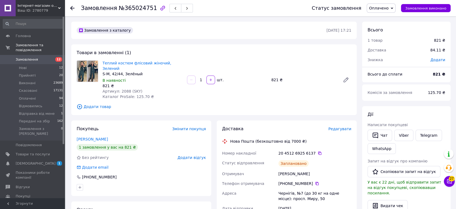
drag, startPoint x: 276, startPoint y: 149, endPoint x: 314, endPoint y: 168, distance: 42.6
click at [314, 168] on div "Номер накладної 20 4512 6925 6137   Статус відправлення Заплановано Отримувач К…" at bounding box center [287, 212] width 132 height 129
copy div "Номер накладної 20 4512 6925 6137   Статус відправлення Заплановано Отримувач К…"
click at [394, 9] on icon at bounding box center [392, 8] width 2 height 2
click at [387, 59] on li "Передані на збір" at bounding box center [387, 59] width 41 height 8
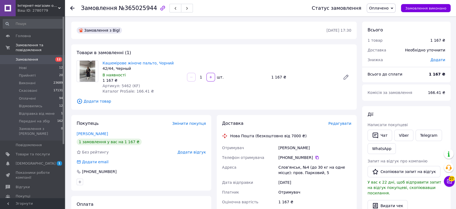
drag, startPoint x: 277, startPoint y: 149, endPoint x: 323, endPoint y: 150, distance: 45.7
click at [323, 150] on div "Отримувач Зарічна Анастасія Телефон отримувача +380 93 564 91 96   Адреса Слов'…" at bounding box center [287, 192] width 132 height 98
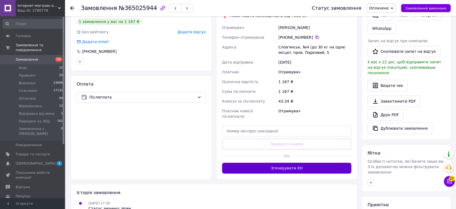
click at [287, 162] on button "Згенерувати ЕН" at bounding box center [286, 167] width 129 height 11
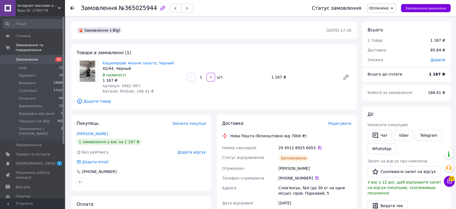
click at [122, 85] on span "Артикул: 5462 (KF)" at bounding box center [122, 85] width 38 height 4
copy span "5462"
click at [94, 121] on span "Покупець" at bounding box center [88, 122] width 22 height 5
drag, startPoint x: 278, startPoint y: 147, endPoint x: 307, endPoint y: 166, distance: 34.8
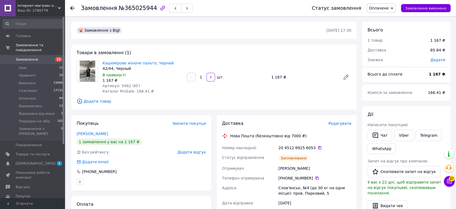
click at [307, 166] on div "Номер накладної 20 4512 6925 6053   Статус відправлення Заплановано Отримувач З…" at bounding box center [287, 207] width 132 height 129
click at [311, 167] on div "Зарічна Анастасія" at bounding box center [315, 168] width 75 height 10
drag, startPoint x: 278, startPoint y: 147, endPoint x: 315, endPoint y: 167, distance: 41.7
click at [315, 167] on div "Номер накладної 20 4512 6925 6053   Статус відправлення Заплановано Отримувач З…" at bounding box center [287, 207] width 132 height 129
copy div "20 4512 6925 6053   Статус відправлення Заплановано Отримувач Зарічна Анастасія"
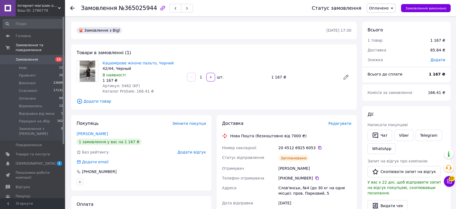
click at [378, 9] on span "Оплачено" at bounding box center [378, 8] width 19 height 4
click at [381, 60] on li "Передані на збір" at bounding box center [387, 59] width 41 height 8
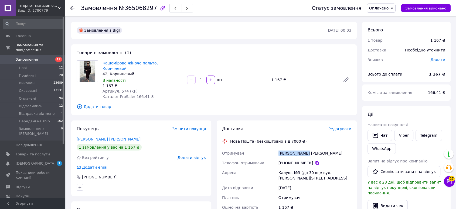
drag, startPoint x: 277, startPoint y: 147, endPoint x: 309, endPoint y: 147, distance: 32.1
click at [309, 148] on div "Отримувач [PERSON_NAME] [PERSON_NAME] Телефон отримувача [PHONE_NUMBER]   Адрес…" at bounding box center [287, 197] width 132 height 98
copy div "Отримувач [PERSON_NAME] [PERSON_NAME]"
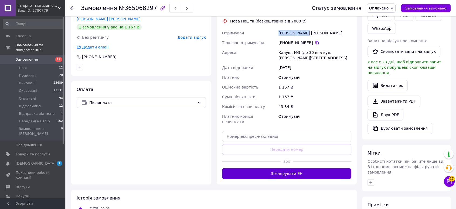
click at [272, 168] on button "Згенерувати ЕН" at bounding box center [286, 173] width 129 height 11
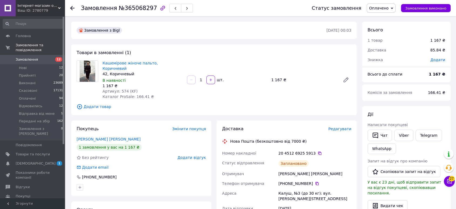
click at [120, 89] on span "Артикул: 574 (KF)" at bounding box center [120, 91] width 35 height 4
copy span "574"
drag, startPoint x: 101, startPoint y: 110, endPoint x: 115, endPoint y: 120, distance: 16.9
click at [101, 110] on div "Замовлення з Bigl 05.10.2025 • 00:03 Товари в замовленні (1) Кашемірове жіноче …" at bounding box center [214, 205] width 291 height 366
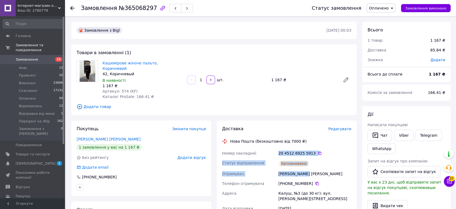
drag, startPoint x: 282, startPoint y: 151, endPoint x: 311, endPoint y: 166, distance: 33.2
click at [311, 166] on div "Номер накладної 20 4512 6925 5913   Статус відправлення Заплановано Отримувач С…" at bounding box center [287, 212] width 132 height 129
copy div "20 4512 6925 5913   Статус відправлення Заплановано Отримувач Саучин Галина"
click at [377, 11] on span "Оплачено" at bounding box center [381, 8] width 29 height 9
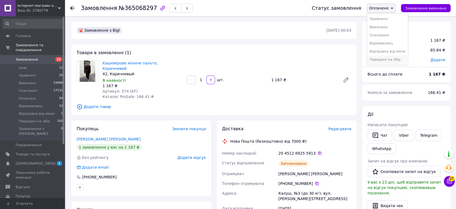
click at [377, 59] on li "Передані на збір" at bounding box center [387, 59] width 41 height 8
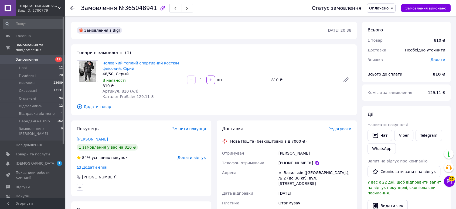
drag, startPoint x: 278, startPoint y: 154, endPoint x: 329, endPoint y: 153, distance: 51.3
click at [329, 153] on div "Отримувач [PERSON_NAME] Телефон отримувача [PHONE_NUMBER]   Адреса м. Васильків…" at bounding box center [287, 200] width 132 height 104
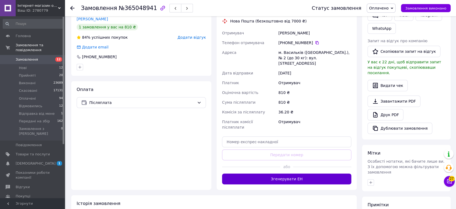
click at [271, 173] on button "Згенерувати ЕН" at bounding box center [286, 178] width 129 height 11
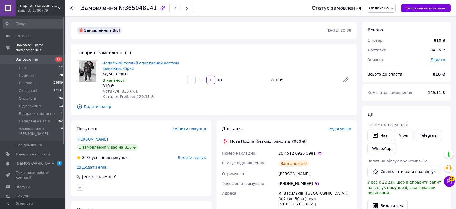
click at [121, 89] on span "Артикул: 810 (АЛ)" at bounding box center [121, 91] width 36 height 4
copy span "810"
drag, startPoint x: 115, startPoint y: 125, endPoint x: 153, endPoint y: 132, distance: 38.7
click at [115, 125] on div "Покупець Змінити покупця [PERSON_NAME] 1 замовлення у вас на 810 ₴ 84% успішних…" at bounding box center [141, 157] width 140 height 75
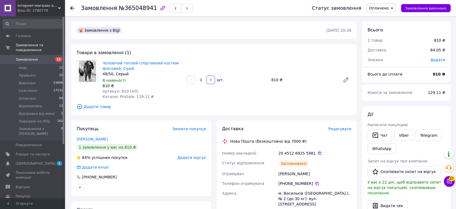
drag, startPoint x: 313, startPoint y: 168, endPoint x: 326, endPoint y: 174, distance: 14.3
copy div "20 4512 6925 5981   Статус відправлення Заплановано Отримувач [PERSON_NAME]"
click at [387, 9] on span "Оплачено" at bounding box center [378, 8] width 19 height 4
click at [388, 61] on li "Передані на збір" at bounding box center [387, 59] width 41 height 8
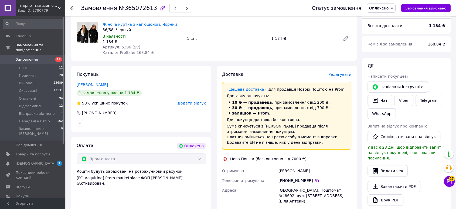
scroll to position [90, 0]
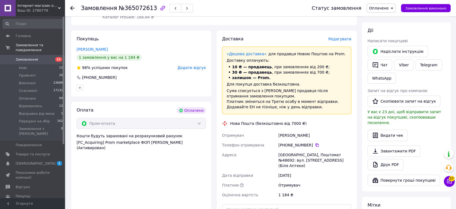
drag, startPoint x: 277, startPoint y: 135, endPoint x: 320, endPoint y: 135, distance: 43.2
click at [320, 135] on div "Отримувач Шаповалова Катерина Телефон отримувача +380 66 605 98 85   Адреса Сло…" at bounding box center [287, 164] width 132 height 69
copy div "Отримувач Шаповалова Катерина"
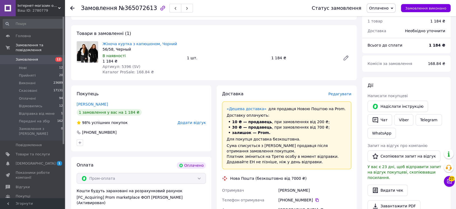
scroll to position [0, 0]
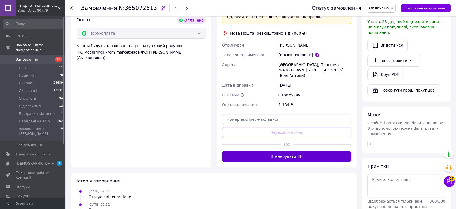
click at [272, 151] on button "Згенерувати ЕН" at bounding box center [286, 156] width 129 height 11
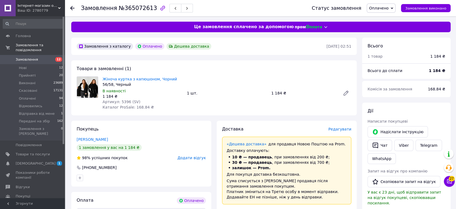
click at [125, 101] on span "Артикул: 5396 (SV)" at bounding box center [122, 101] width 38 height 4
copy span "5396"
click at [105, 126] on div "Покупець Шаповалова Катерина 1 замовлення у вас на 1 184 ₴ 98% успішних покупок…" at bounding box center [141, 153] width 140 height 66
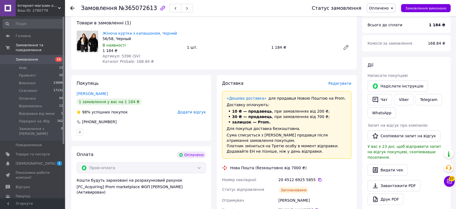
scroll to position [90, 0]
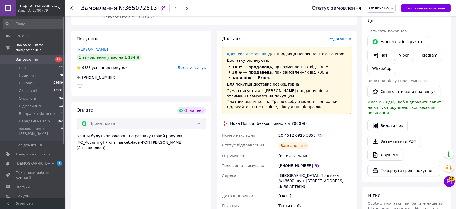
drag, startPoint x: 280, startPoint y: 136, endPoint x: 323, endPoint y: 153, distance: 46.8
click at [323, 153] on div "Номер накладної 20 4512 6925 5855   Статус відправлення Заплановано Отримувач Ш…" at bounding box center [287, 179] width 132 height 99
copy div "Номер накладної 20 4512 6925 5855   Статус відправлення Заплановано Отримувач Ш…"
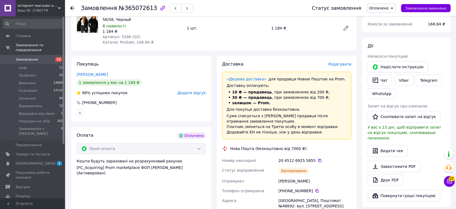
scroll to position [0, 0]
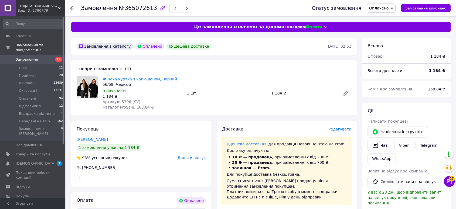
click at [388, 6] on span "Оплачено" at bounding box center [378, 8] width 19 height 4
click at [384, 62] on li "Передані на збір" at bounding box center [387, 59] width 41 height 8
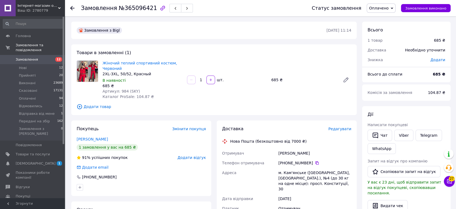
drag, startPoint x: 284, startPoint y: 153, endPoint x: 290, endPoint y: 153, distance: 5.4
click at [316, 153] on div "[PERSON_NAME]" at bounding box center [315, 153] width 75 height 10
drag, startPoint x: 278, startPoint y: 152, endPoint x: 318, endPoint y: 152, distance: 39.4
click at [318, 152] on div "[PERSON_NAME]" at bounding box center [315, 153] width 75 height 10
copy div "[PERSON_NAME]"
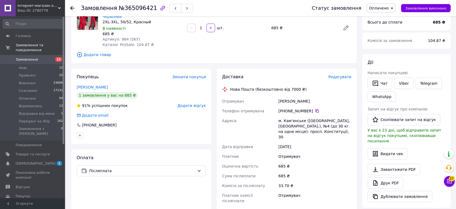
scroll to position [120, 0]
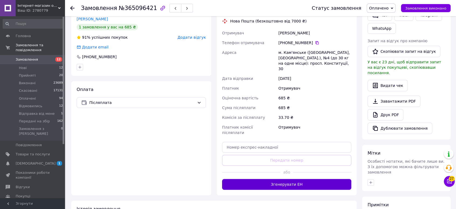
click at [271, 179] on button "Згенерувати ЕН" at bounding box center [286, 184] width 129 height 11
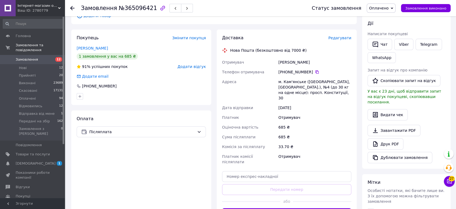
scroll to position [0, 0]
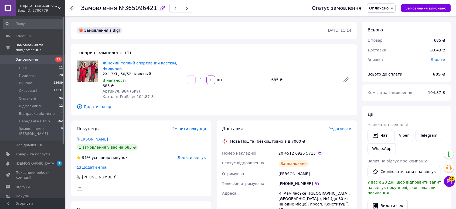
click at [120, 90] on span "Артикул: 984 (SKY)" at bounding box center [122, 91] width 38 height 4
copy span "984"
click at [93, 121] on div "Покупець Змінити покупця [PERSON_NAME] 1 замовлення у вас на 685 ₴ 91% успішних…" at bounding box center [141, 157] width 140 height 75
drag, startPoint x: 279, startPoint y: 152, endPoint x: 318, endPoint y: 172, distance: 43.7
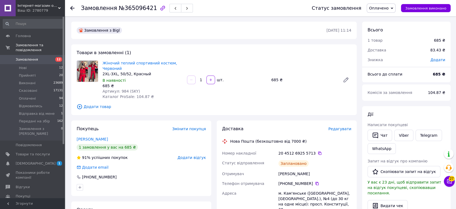
copy div "20 4512 6925 5713   Статус відправлення Заплановано Отримувач [PERSON_NAME]"
click at [382, 9] on span "Оплачено" at bounding box center [378, 8] width 19 height 4
click at [381, 58] on li "Передані на збір" at bounding box center [387, 59] width 41 height 8
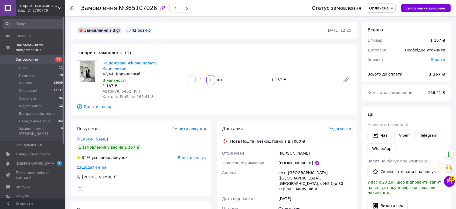
drag, startPoint x: 309, startPoint y: 147, endPoint x: 325, endPoint y: 146, distance: 16.2
click at [325, 148] on div "[PERSON_NAME]" at bounding box center [315, 153] width 75 height 10
copy div "[PERSON_NAME]"
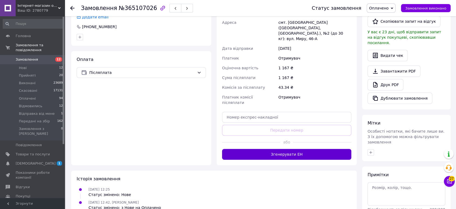
click at [273, 149] on button "Згенерувати ЕН" at bounding box center [286, 154] width 129 height 11
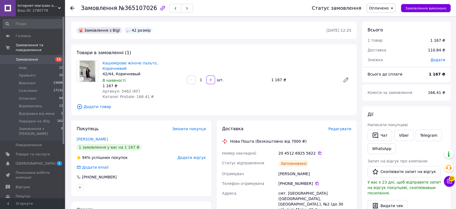
drag, startPoint x: 98, startPoint y: 116, endPoint x: 260, endPoint y: 159, distance: 168.3
click at [98, 120] on div "Покупець Змінити покупця Кравченко Єлизавета 1 замовлення у вас на 1 167 ₴ 94% …" at bounding box center [141, 157] width 140 height 75
drag, startPoint x: 277, startPoint y: 146, endPoint x: 319, endPoint y: 166, distance: 47.2
copy div "Номер накладної 20 4512 6925 5622   Статус відправлення Заплановано Отримувач К…"
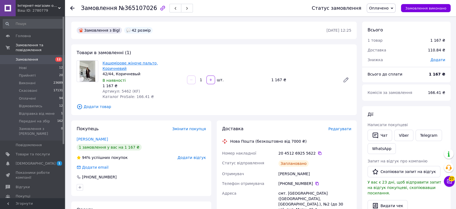
click at [114, 63] on link "Кашемірове жіноче пальто, Коричневий" at bounding box center [130, 66] width 55 height 10
click at [384, 6] on span "Оплачено" at bounding box center [378, 8] width 19 height 4
click at [387, 61] on li "Передані на збір" at bounding box center [387, 59] width 41 height 8
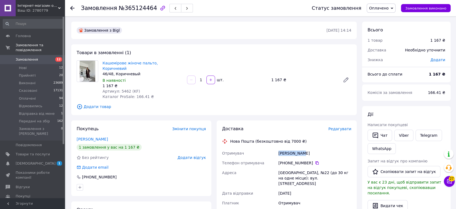
drag, startPoint x: 277, startPoint y: 147, endPoint x: 307, endPoint y: 147, distance: 29.7
click at [307, 148] on div "Отримувач [PERSON_NAME] Телефон отримувача +380 96 018 60 [GEOGRAPHIC_DATA], №2…" at bounding box center [287, 200] width 132 height 104
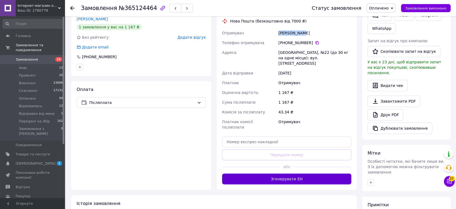
click at [293, 173] on button "Згенерувати ЕН" at bounding box center [286, 178] width 129 height 11
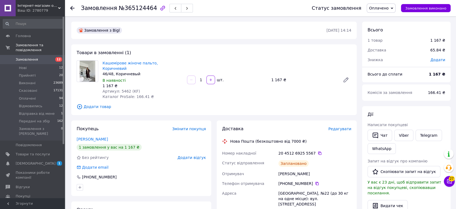
click at [116, 129] on div "Покупець Змінити покупця [PERSON_NAME] 1 замовлення у вас на 1 167 ₴ Без рейтин…" at bounding box center [141, 157] width 140 height 75
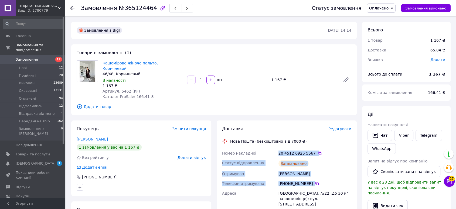
drag, startPoint x: 281, startPoint y: 149, endPoint x: 312, endPoint y: 173, distance: 39.4
click at [308, 169] on div "[PERSON_NAME]" at bounding box center [315, 174] width 75 height 10
drag, startPoint x: 278, startPoint y: 146, endPoint x: 299, endPoint y: 164, distance: 27.6
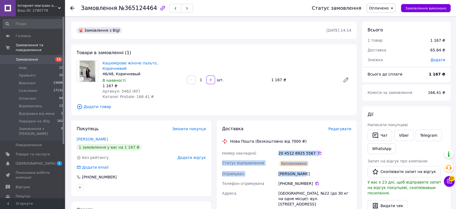
copy div "20 4512 6925 5567   Статус відправлення Заплановано Отримувач [PERSON_NAME]"
click at [385, 8] on span "Оплачено" at bounding box center [378, 8] width 19 height 4
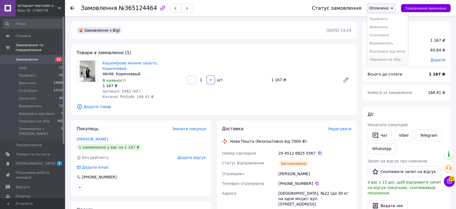
click at [384, 56] on li "Передані на збір" at bounding box center [387, 59] width 41 height 8
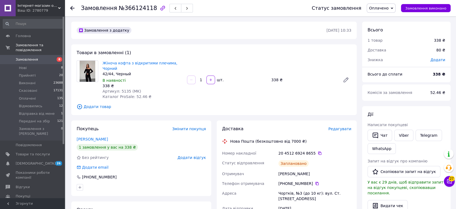
click at [125, 89] on span "Артикул: 5135 (MK)" at bounding box center [122, 91] width 39 height 4
copy span "5135"
click at [101, 120] on div "Покупець Змінити покупця [PERSON_NAME] 1 замовлення у вас на 338 ₴ Без рейтингу…" at bounding box center [141, 157] width 140 height 75
click at [400, 135] on link "Viber" at bounding box center [404, 134] width 19 height 11
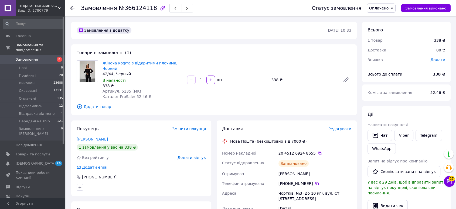
click at [380, 11] on span "Оплачено" at bounding box center [381, 8] width 29 height 9
click at [384, 59] on li "Передані на збір" at bounding box center [387, 59] width 41 height 8
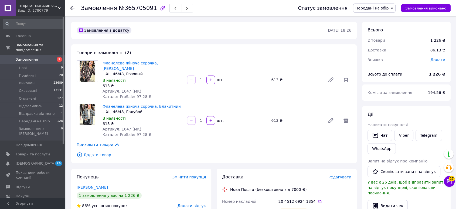
click at [101, 152] on span "Додати товар" at bounding box center [214, 155] width 275 height 6
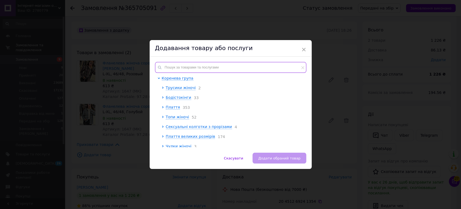
click at [172, 63] on input "text" at bounding box center [230, 67] width 151 height 11
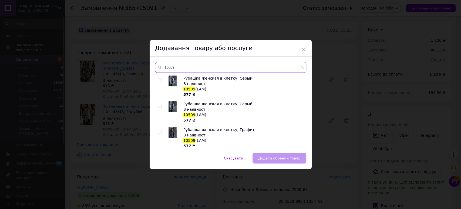
type input "10509"
click at [158, 105] on input "checkbox" at bounding box center [160, 106] width 4 height 4
checkbox input "true"
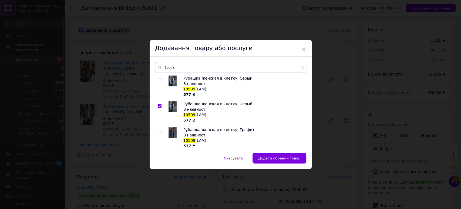
click at [270, 157] on span "Додати обраний товар" at bounding box center [279, 158] width 42 height 4
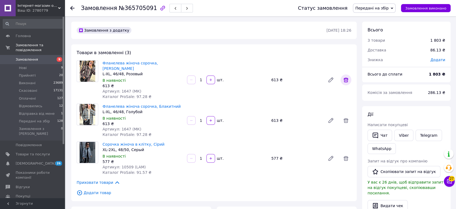
click at [347, 77] on icon at bounding box center [346, 79] width 5 height 5
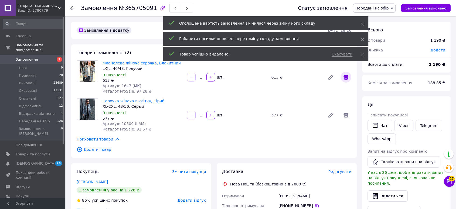
click at [349, 74] on icon at bounding box center [346, 77] width 6 height 6
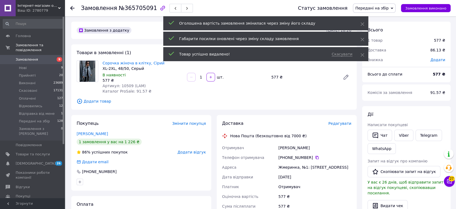
click at [96, 101] on span "Додати товар" at bounding box center [214, 101] width 275 height 6
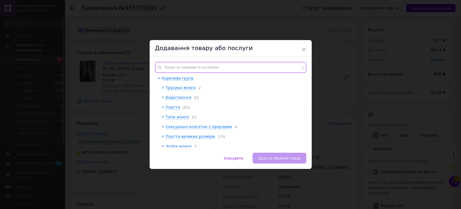
click at [180, 70] on input "text" at bounding box center [230, 67] width 151 height 11
paste input "Добрий вечір, на жаль, через величезний попит цех не дуже справляється з наплив…"
type input "Добрий вечір, на жаль, через величезний попит цех не дуже справляється з наплив…"
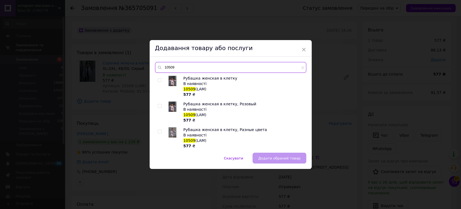
type input "10509"
click at [159, 106] on input "checkbox" at bounding box center [160, 106] width 4 height 4
checkbox input "true"
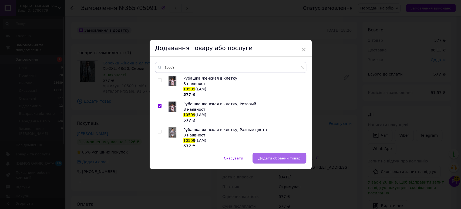
click at [262, 156] on button "Додати обраний товар" at bounding box center [279, 157] width 53 height 11
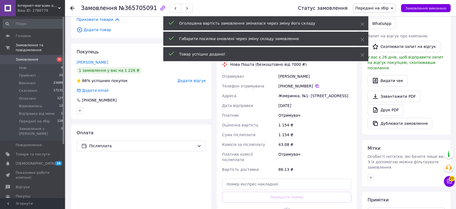
scroll to position [150, 0]
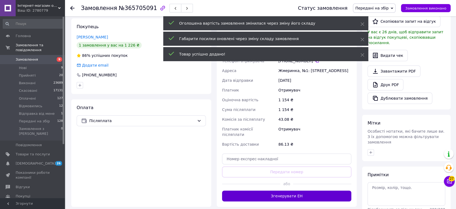
click at [274, 190] on button "Згенерувати ЕН" at bounding box center [286, 195] width 129 height 11
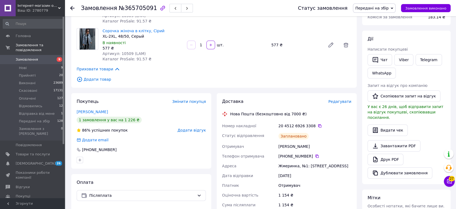
scroll to position [0, 0]
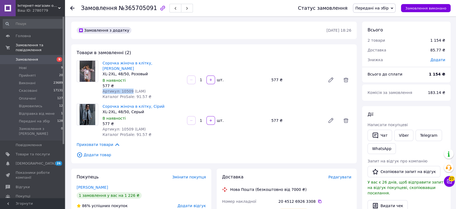
drag, startPoint x: 121, startPoint y: 85, endPoint x: 128, endPoint y: 84, distance: 7.4
click at [128, 84] on div "Сорочка жіноча в клітку, Рожевий XL-2XL, 48/50, Розовый В наявності 577 ₴ Артик…" at bounding box center [142, 79] width 85 height 41
copy span "Артикул: 10509"
click at [104, 168] on div "Покупець Змінити покупця Козуб Светлана 1 замовлення у вас на 1 226 ₴ 86% успіш…" at bounding box center [141, 205] width 140 height 75
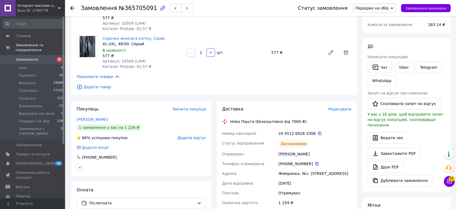
scroll to position [120, 0]
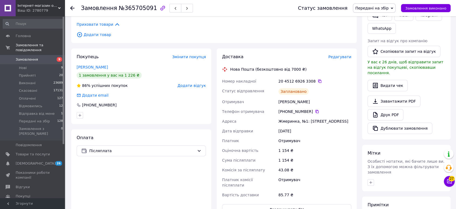
drag, startPoint x: 277, startPoint y: 76, endPoint x: 324, endPoint y: 100, distance: 53.1
click at [324, 100] on div "Номер накладної 20 4512 6926 3308   Статус відправлення Заплановано Отримувач К…" at bounding box center [287, 137] width 132 height 123
copy div "Номер накладної 20 4512 6926 3308   Статус відправлення Заплановано Отримувач К…"
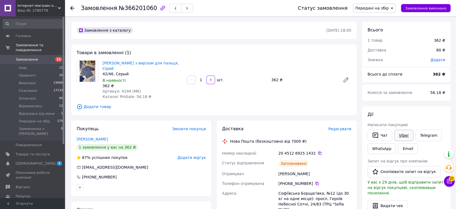
click at [404, 134] on link "Viber" at bounding box center [404, 134] width 19 height 11
click at [340, 126] on span "Редагувати" at bounding box center [340, 128] width 23 height 4
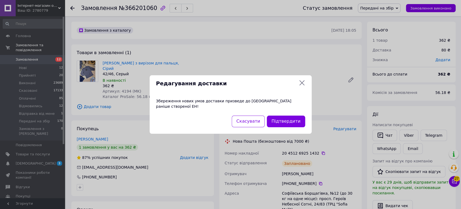
click at [281, 114] on div "Підтвердити" at bounding box center [286, 121] width 40 height 14
click at [281, 118] on button "Підтвердити" at bounding box center [286, 121] width 38 height 12
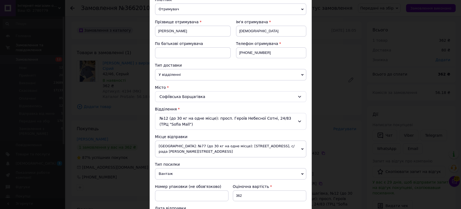
scroll to position [180, 0]
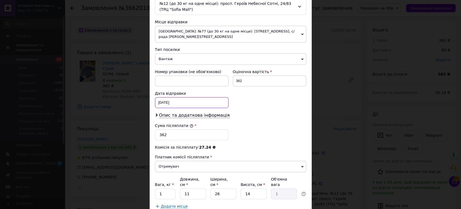
click at [164, 102] on div "[DATE] < 2025 > < Октябрь > Пн Вт Ср Чт Пт Сб Вс 29 30 1 2 3 4 5 6 7 8 9 10 11 …" at bounding box center [191, 102] width 73 height 11
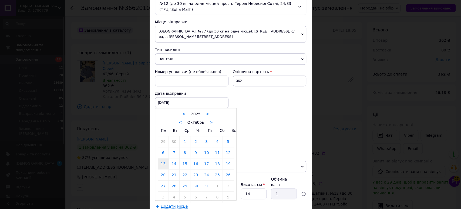
click at [253, 133] on div at bounding box center [230, 104] width 461 height 209
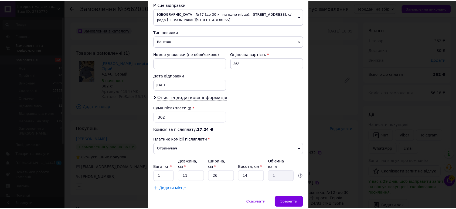
scroll to position [214, 0]
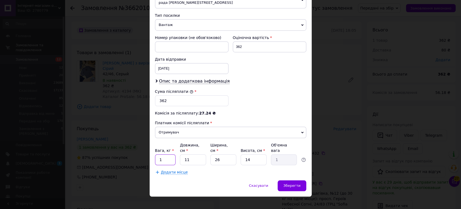
click at [170, 154] on input "1" at bounding box center [165, 159] width 21 height 11
type input "2"
click at [294, 183] on span "Зберегти" at bounding box center [291, 185] width 17 height 4
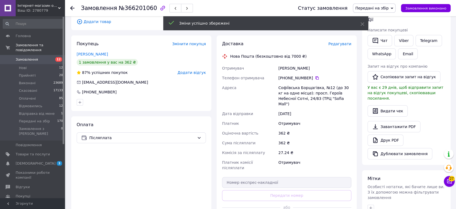
scroll to position [90, 0]
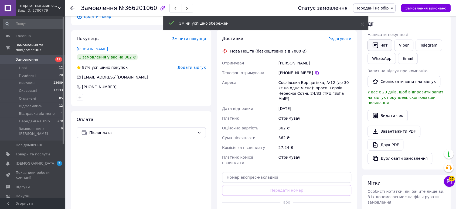
click at [381, 49] on button "Чат" at bounding box center [380, 44] width 25 height 11
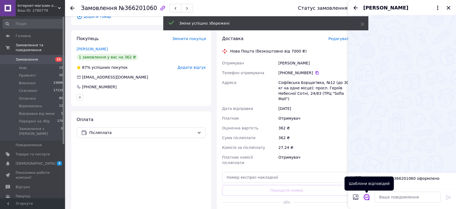
click at [365, 197] on icon "Відкрити шаблони відповідей" at bounding box center [367, 197] width 6 height 6
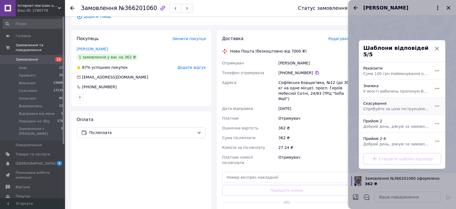
click at [371, 106] on span "Спробуйте за цією інструкцією, буду дуже вдячна https://odessa.prom.ua/ua/p1653…" at bounding box center [397, 108] width 66 height 5
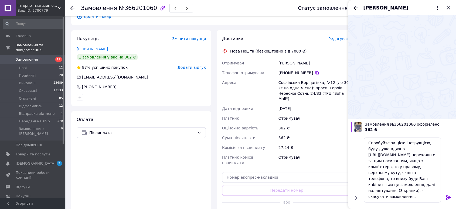
click at [160, 5] on icon "button" at bounding box center [163, 8] width 6 height 6
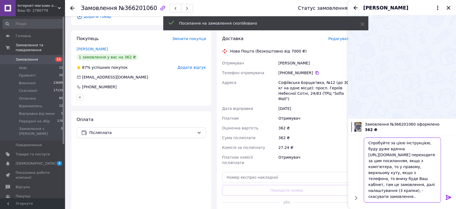
scroll to position [30, 0]
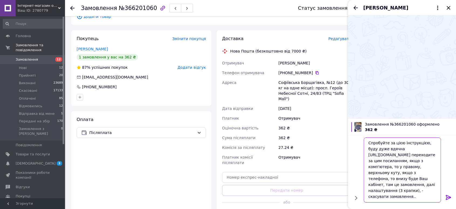
drag, startPoint x: 367, startPoint y: 154, endPoint x: 378, endPoint y: 177, distance: 25.0
click at [378, 177] on textarea "Спробуйте за цією інструкцією, буду дуже вдячна https://odessa.prom.ua/ua/p1653…" at bounding box center [402, 169] width 77 height 65
paste textarea "my.prom.ua/ua/cabinet/user/orders/366201060"
type textarea "Спробуйте за цією інструкцією, буду дуже вдячна https://my.prom.ua/ua/cabinet/u…"
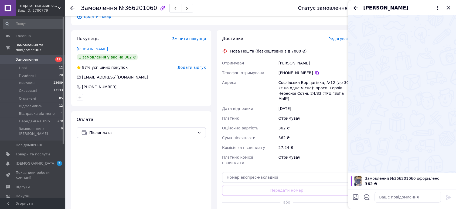
click at [112, 100] on div "Покупець Змінити покупця Химич Алла 1 замовлення у вас на 362 ₴ 87% успішних по…" at bounding box center [141, 127] width 140 height 194
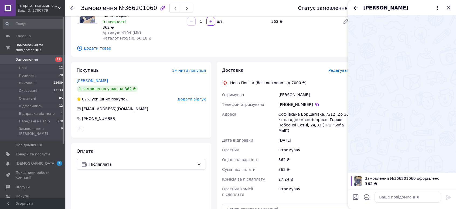
scroll to position [30, 0]
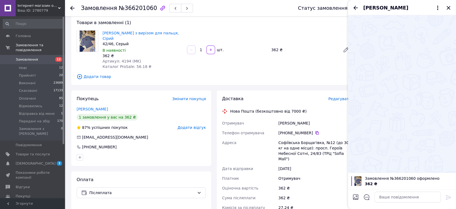
click at [284, 119] on div "Химич Алла" at bounding box center [315, 123] width 75 height 10
copy div "Химич"
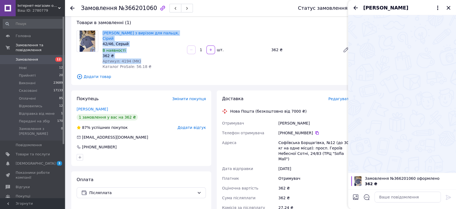
drag, startPoint x: 100, startPoint y: 32, endPoint x: 136, endPoint y: 55, distance: 42.9
click at [136, 55] on div "Кофта з вирізом для пальця, Сірий 42/46, Серый В наявності 362 ₴ Артикул: 4194 …" at bounding box center [142, 49] width 85 height 41
copy div "Кофта з вирізом для пальця, Сірий 42/46, Серый В наявності 362 ₴ Артикул: 4194 …"
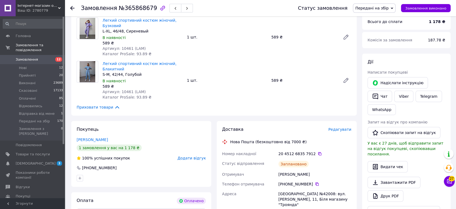
scroll to position [60, 0]
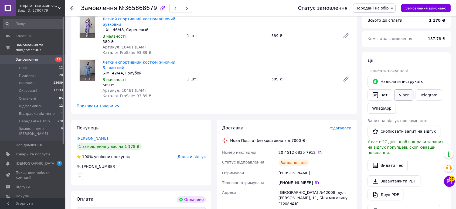
click at [399, 93] on link "Viber" at bounding box center [404, 94] width 19 height 11
click at [381, 97] on button "Чат" at bounding box center [380, 94] width 25 height 11
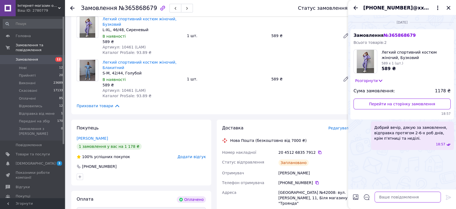
click at [384, 195] on textarea at bounding box center [408, 196] width 66 height 11
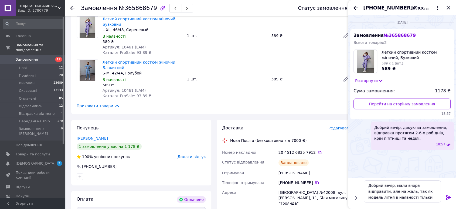
click at [117, 119] on div "Покупець [PERSON_NAME] 1 замовлення у вас на 1 178 ₴ 100% успішних покупок Дода…" at bounding box center [141, 193] width 140 height 148
click at [415, 197] on textarea "Добрий вечір, мали вчора відправити, але на жаль, так як модель літня в наявнос…" at bounding box center [402, 191] width 77 height 22
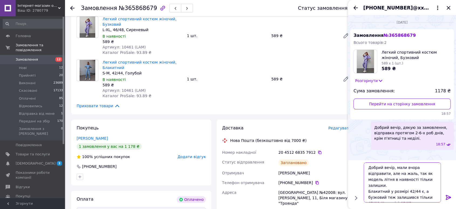
click at [406, 197] on textarea "Добрий вечір, мали вчора відправити, але на жаль, так як модель літня в наявнос…" at bounding box center [402, 182] width 77 height 40
paste textarea "беж мокко чорний синій рожевий"
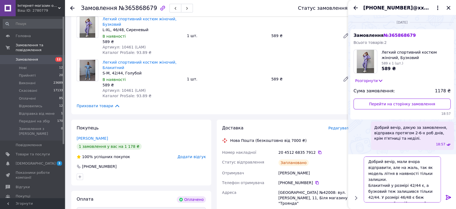
click at [406, 192] on textarea "Добрий вечір, мали вчора відправити, але на жаль, так як модель літня в наявнос…" at bounding box center [402, 179] width 77 height 46
click at [418, 191] on textarea "Добрий вечір, мали вчора відправити, але на жаль, так як модель літня в наявнос…" at bounding box center [402, 179] width 77 height 46
click at [434, 190] on textarea "Добрий вечір, мали вчора відправити, але на жаль, так як модель літня в наявнос…" at bounding box center [402, 179] width 77 height 46
click at [378, 195] on textarea "Добрий вечір, мали вчора відправити, але на жаль, так як модель літня в наявнос…" at bounding box center [402, 179] width 77 height 46
type textarea "Добрий вечір, мали вчора відправити, але на жаль, так як модель літня в наявнос…"
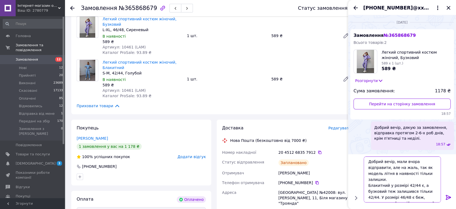
click at [406, 200] on textarea "Добрий вечір, мали вчора відправити, але на жаль, так як модель літня в наявнос…" at bounding box center [402, 179] width 77 height 46
click at [451, 196] on icon at bounding box center [449, 197] width 6 height 6
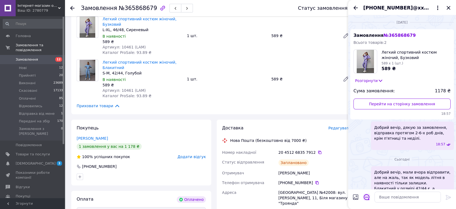
scroll to position [29, 0]
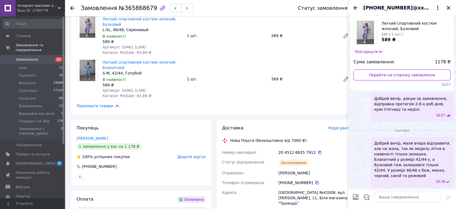
click at [357, 197] on input "Завантажити файли" at bounding box center [356, 196] width 6 height 6
type input "C:\fakepath\photo_2025-10-12_20-39-29.jpg"
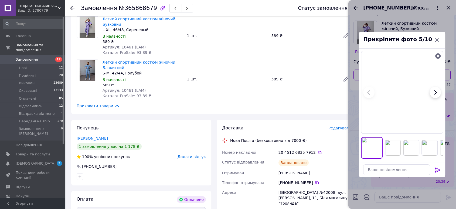
click at [438, 169] on icon at bounding box center [437, 169] width 5 height 5
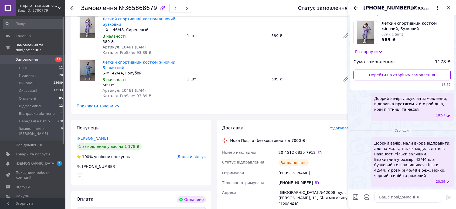
scroll to position [378, 0]
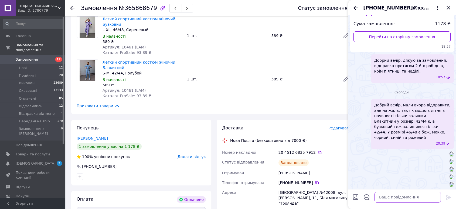
click at [390, 195] on textarea at bounding box center [408, 196] width 66 height 11
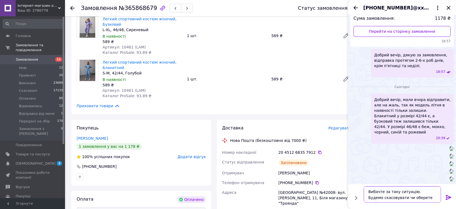
type textarea "Вибачте за таку ситуацію. [PERSON_NAME] скасовувати чи оберете заміну?"
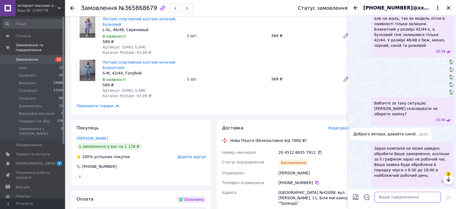
scroll to position [526, 0]
click at [393, 196] on textarea at bounding box center [408, 196] width 66 height 11
type textarea "Дякую за розуміння)"
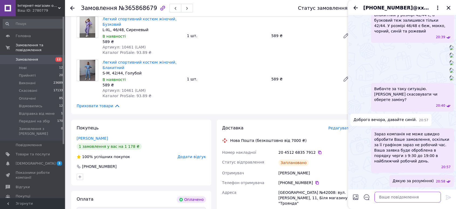
scroll to position [0, 0]
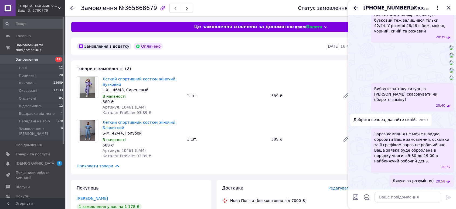
click at [358, 7] on icon "Назад" at bounding box center [356, 8] width 6 height 6
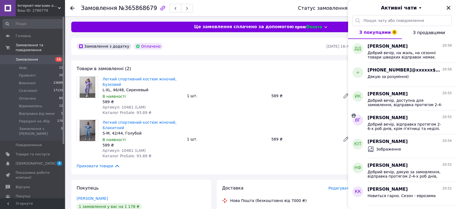
click at [447, 8] on icon "Закрити" at bounding box center [449, 8] width 6 height 6
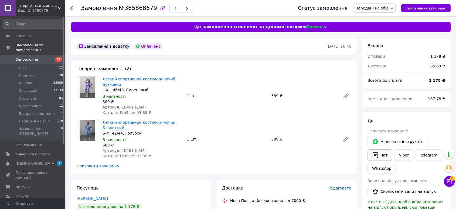
click at [379, 153] on button "Чат" at bounding box center [380, 154] width 25 height 11
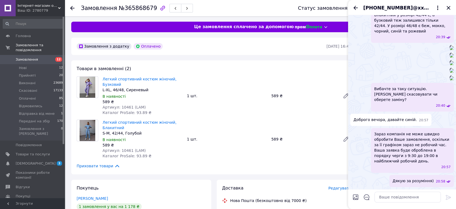
click at [89, 128] on img at bounding box center [88, 130] width 16 height 21
click at [120, 127] on link "Легкий спортивний костюм жіночий, Блакитний" at bounding box center [140, 125] width 74 height 10
click at [359, 7] on icon "Назад" at bounding box center [356, 8] width 6 height 6
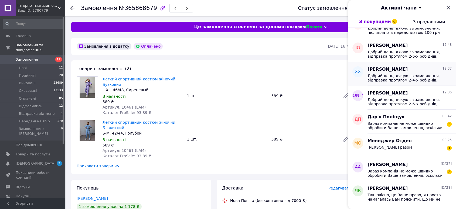
scroll to position [300, 0]
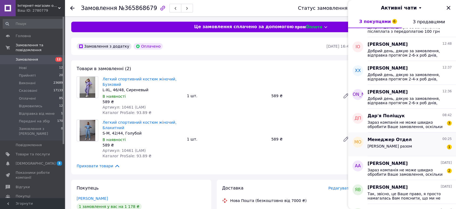
click at [390, 150] on div "Добре Іншим разом" at bounding box center [390, 148] width 45 height 8
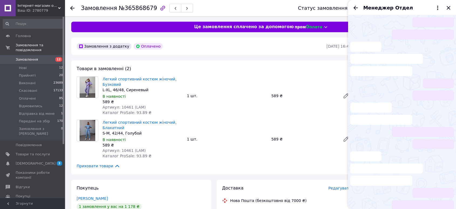
scroll to position [350, 0]
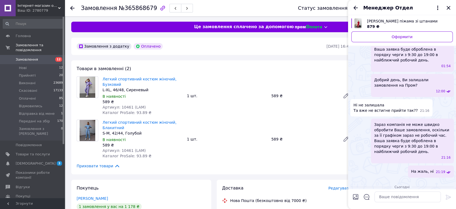
click at [355, 8] on icon "Назад" at bounding box center [356, 8] width 6 height 6
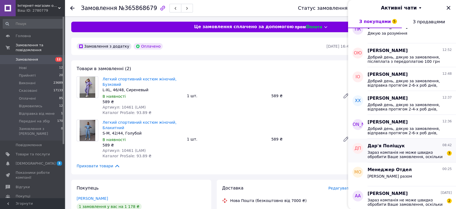
scroll to position [318, 0]
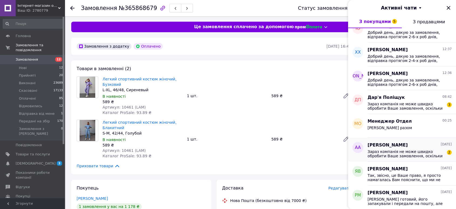
click at [392, 152] on span "Зараз компанія не може швидко обробити Ваше замовлення, оскільки за її графіком…" at bounding box center [406, 153] width 77 height 9
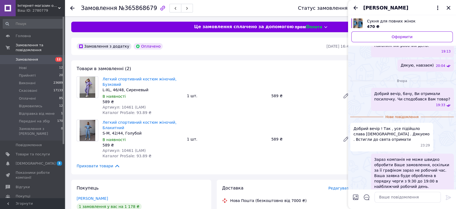
scroll to position [791, 0]
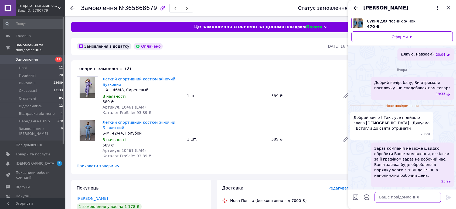
click at [392, 196] on textarea at bounding box center [408, 196] width 66 height 11
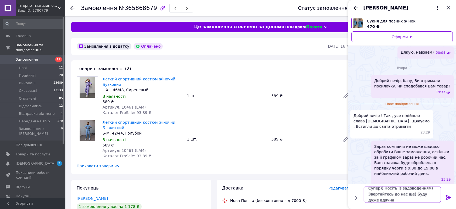
scroll to position [0, 0]
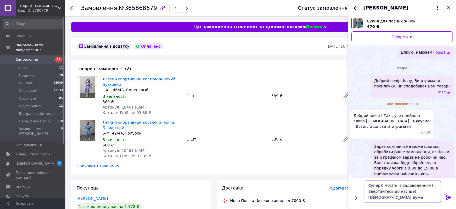
paste textarea "https://prom.ua/s/4LpwUeIzXJr"
type textarea "Супер)) Носіть із задоводенням) Звертайтесь до нас ще) Буду дуже вдячна за відг…"
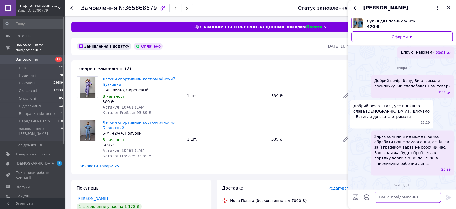
scroll to position [898, 0]
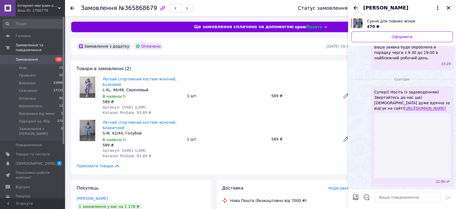
click at [355, 8] on icon "Назад" at bounding box center [356, 8] width 4 height 4
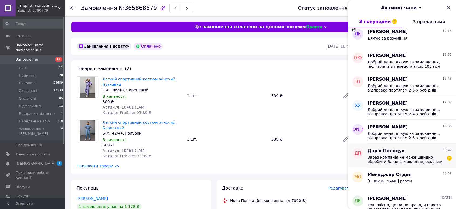
scroll to position [330, 0]
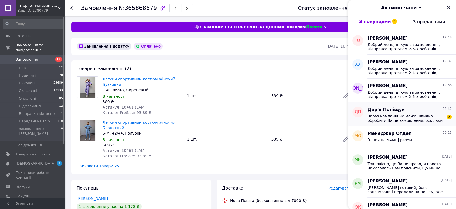
click at [394, 118] on span "Зараз компанія не може швидко обробити Ваше замовлення, оскільки за її графіком…" at bounding box center [406, 118] width 77 height 9
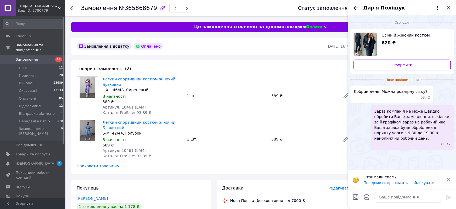
click at [368, 48] on img "Переглянути товар" at bounding box center [365, 44] width 23 height 23
click at [393, 195] on textarea at bounding box center [408, 196] width 66 height 11
type textarea "Добрий вечір)"
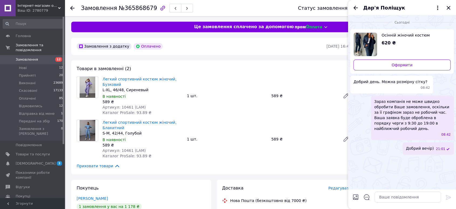
click at [357, 198] on input "Завантажити файли" at bounding box center [356, 196] width 6 height 6
type input "C:\fakepath\photo_2025-03-09_20-34-38.jpg"
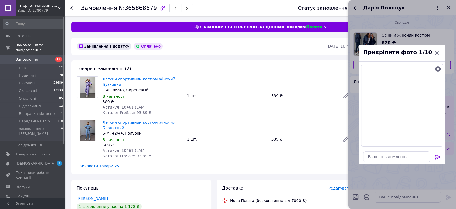
click at [439, 157] on icon at bounding box center [437, 156] width 5 height 5
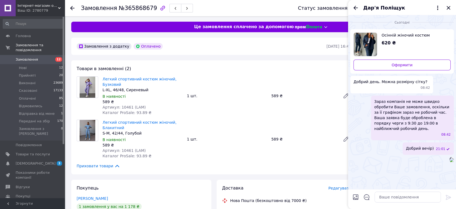
scroll to position [6, 0]
click at [356, 6] on icon "Назад" at bounding box center [356, 8] width 4 height 4
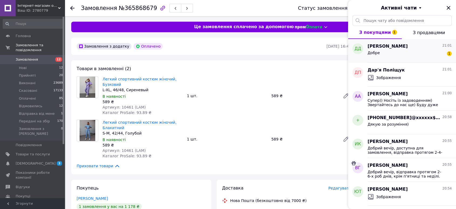
click at [386, 55] on div "Добре 1" at bounding box center [410, 53] width 84 height 9
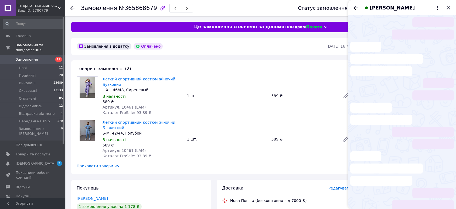
scroll to position [46, 0]
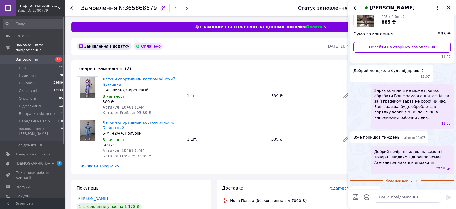
click at [449, 5] on icon "Закрити" at bounding box center [449, 8] width 6 height 6
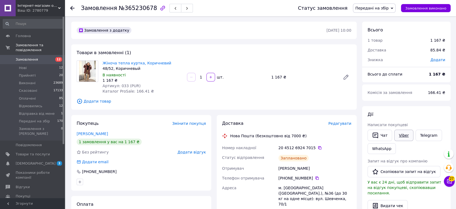
click at [402, 133] on link "Viber" at bounding box center [404, 134] width 19 height 11
click at [111, 121] on div "Покупець Змінити покупця" at bounding box center [141, 123] width 129 height 6
click at [121, 118] on div "Покупець Змінити покупця [PERSON_NAME] 1 замовлення у вас на 1 167 ₴ Без рейтин…" at bounding box center [141, 152] width 140 height 75
click at [402, 133] on link "Viber" at bounding box center [404, 134] width 19 height 11
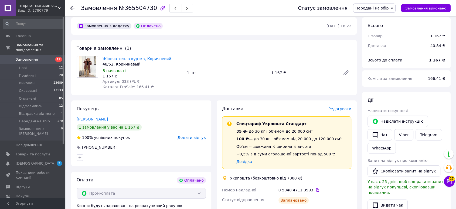
scroll to position [30, 0]
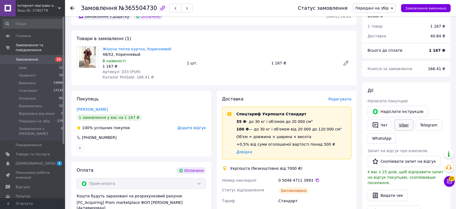
click at [406, 125] on link "Viber" at bounding box center [404, 124] width 19 height 11
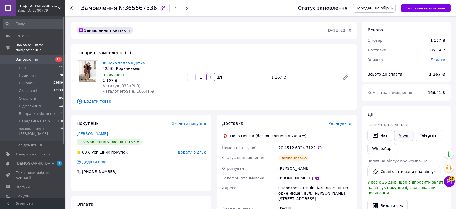
click at [400, 135] on link "Viber" at bounding box center [404, 134] width 19 height 11
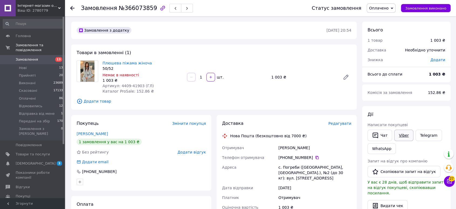
click at [405, 137] on link "Viber" at bounding box center [404, 134] width 19 height 11
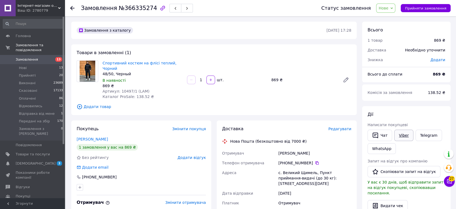
click at [404, 136] on link "Viber" at bounding box center [404, 134] width 19 height 11
click at [119, 120] on div "Покупець Змінити покупця Філон Сергій 1 замовлення у вас на 869 ₴ Без рейтингу …" at bounding box center [141, 175] width 140 height 110
click at [450, 178] on span "27" at bounding box center [452, 177] width 6 height 5
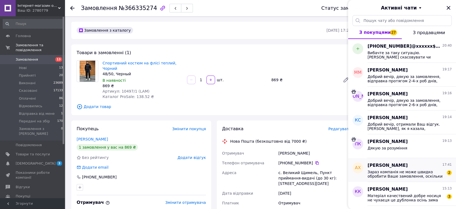
click at [381, 168] on span "Алла Ханзерук" at bounding box center [388, 165] width 40 height 6
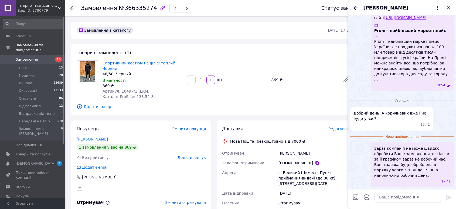
scroll to position [989, 0]
click at [393, 196] on textarea at bounding box center [408, 196] width 66 height 11
type textarea "На жаль, поки не відомо("
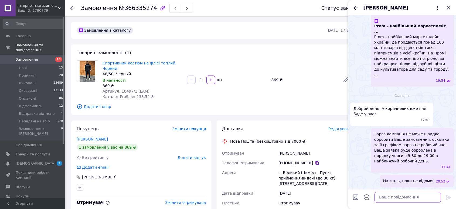
scroll to position [994, 0]
click at [353, 8] on icon "Назад" at bounding box center [356, 8] width 6 height 6
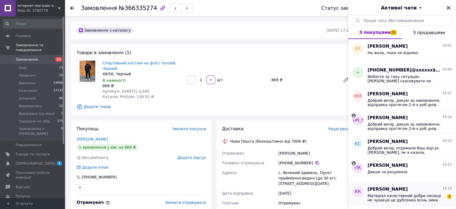
click at [374, 201] on span "Матеріал качествений добре носиця не чухаєця це дублонка осінь зима так" at bounding box center [406, 197] width 77 height 9
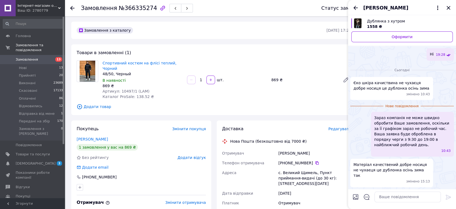
scroll to position [664, 0]
click at [391, 198] on textarea at bounding box center [408, 196] width 66 height 11
type textarea "Новиться гарно. Сезон - еврозима"
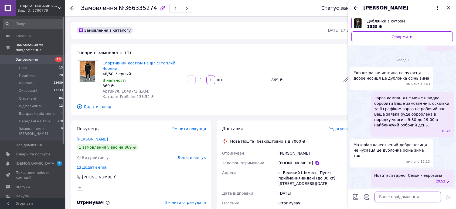
scroll to position [668, 0]
click at [356, 2] on div "Каталіна Кушковська" at bounding box center [402, 7] width 108 height 15
click at [356, 6] on icon "Назад" at bounding box center [356, 8] width 4 height 4
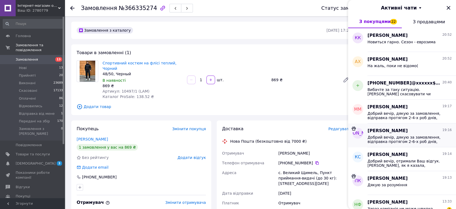
scroll to position [90, 0]
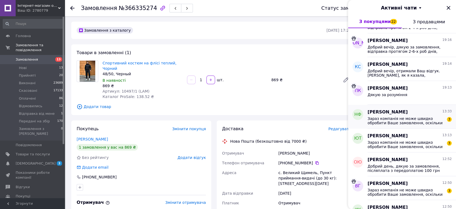
click at [391, 122] on span "Зараз компанія не може швидко обробити Ваше замовлення, оскільки за її графіком…" at bounding box center [406, 120] width 77 height 9
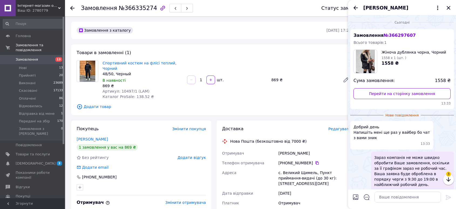
scroll to position [23, 0]
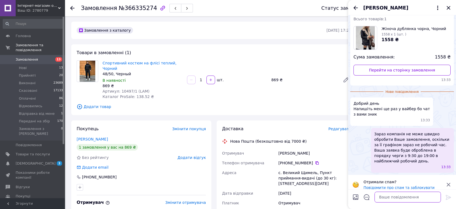
click at [392, 197] on textarea at bounding box center [408, 196] width 66 height 11
paste textarea "Добрий день, дякую за замовлення, відправка протягом 2-4-х роб днів, крім п'ятн…"
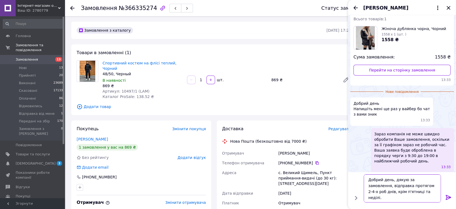
click at [385, 178] on textarea "Добрий день, дякую за замовлення, відправка протягом 2-4-х роб днів, крім п'ятн…" at bounding box center [402, 188] width 77 height 28
type textarea "Добрий вечір, дякую за замовлення, відправка протягом 2-4-х роб днів, крім п'ят…"
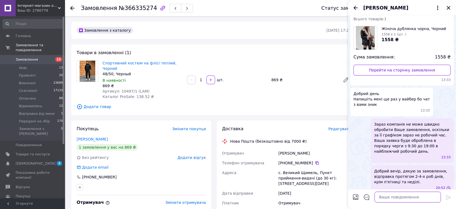
scroll to position [24, 0]
click at [357, 6] on icon "Назад" at bounding box center [356, 8] width 6 height 6
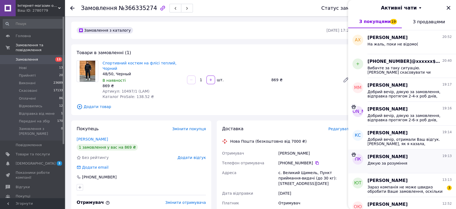
scroll to position [150, 0]
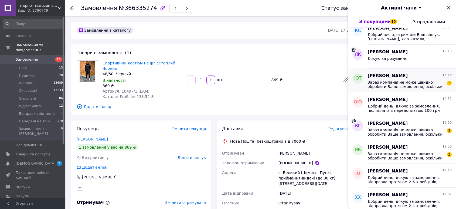
click at [383, 80] on span "Зараз компанія не може швидко обробити Ваше замовлення, оскільки за її графіком…" at bounding box center [406, 84] width 77 height 9
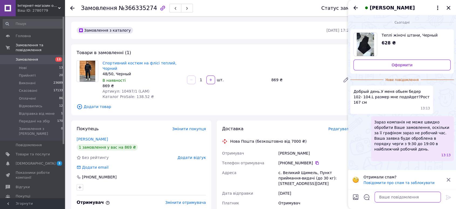
click at [394, 195] on textarea at bounding box center [408, 196] width 66 height 11
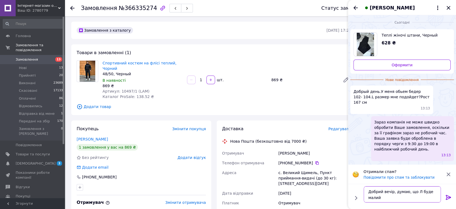
type textarea "Добрий вечір, думаю, що Л буде малий"
paste textarea
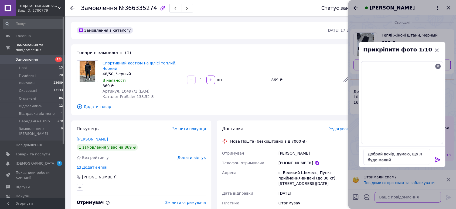
scroll to position [0, 0]
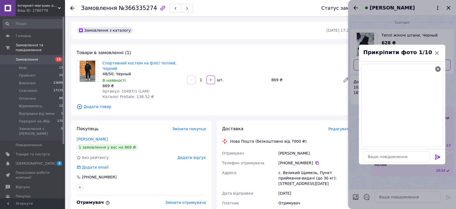
click at [436, 159] on icon at bounding box center [437, 156] width 5 height 5
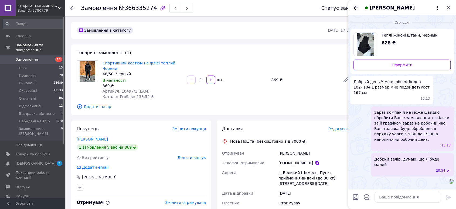
click at [355, 9] on icon "Назад" at bounding box center [356, 8] width 6 height 6
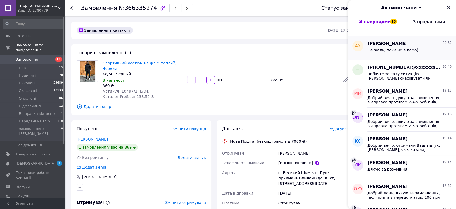
scroll to position [120, 0]
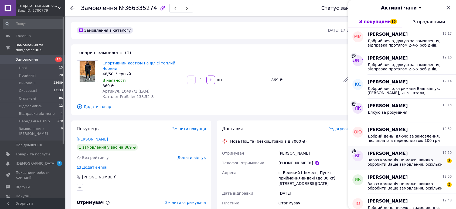
click at [389, 159] on span "Зараз компанія не може швидко обробити Ваше замовлення, оскільки за її графіком…" at bounding box center [406, 161] width 77 height 9
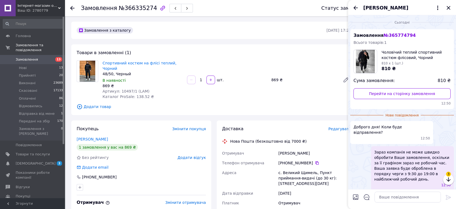
scroll to position [13, 0]
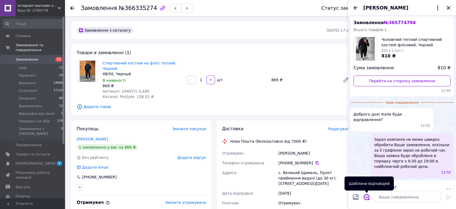
click at [365, 196] on icon "Відкрити шаблони відповідей" at bounding box center [367, 197] width 6 height 6
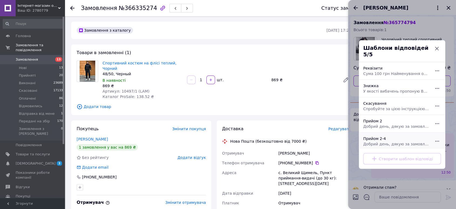
click at [373, 141] on span "Добрий день, дякую за замовлення, відправка протягом 2-4-х роб днів, крім п'ятн…" at bounding box center [397, 143] width 66 height 5
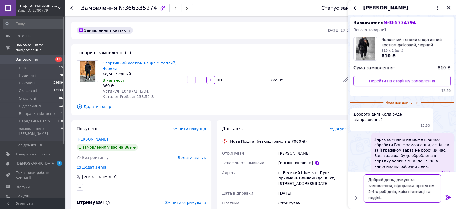
click at [387, 177] on textarea "Добрий день, дякую за замовлення, відправка протягом 2-4-х роб днів, крім п'ятн…" at bounding box center [402, 188] width 77 height 28
drag, startPoint x: 394, startPoint y: 185, endPoint x: 441, endPoint y: 186, distance: 46.5
click at [441, 186] on textarea "Добрий вечір, дякую за замовлення, відправка протягом 2-4-х роб днів, крім п'ят…" at bounding box center [402, 191] width 77 height 22
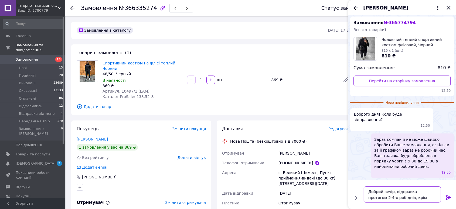
click at [370, 195] on textarea "Добрий вечір, відправка протягом 2-4-х роб днів, крім п'ятниці та неділі." at bounding box center [402, 194] width 77 height 16
type textarea "Добрий вечір, відправка протягом 2-6-х роб днів, крім п'ятниці та неділі."
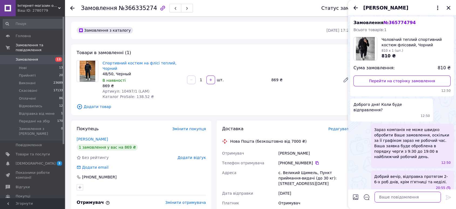
scroll to position [8, 0]
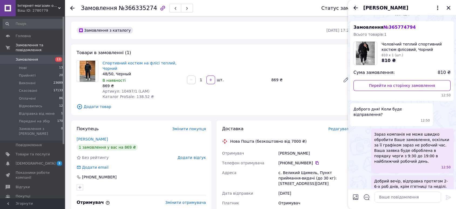
click at [357, 8] on icon "Назад" at bounding box center [356, 8] width 4 height 4
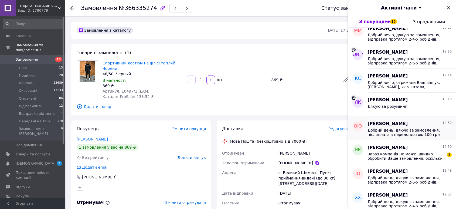
scroll to position [150, 0]
click at [387, 155] on span "Зараз компанія не може швидко обробити Ваше замовлення, оскільки за її графіком…" at bounding box center [406, 155] width 77 height 9
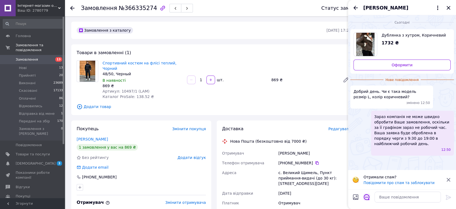
click at [364, 196] on icon "Відкрити шаблони відповідей" at bounding box center [367, 197] width 6 height 6
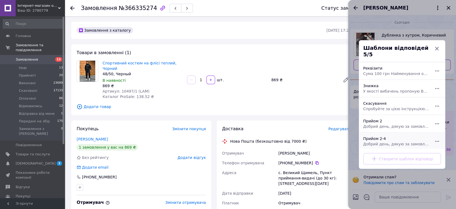
click at [377, 141] on span "Добрий день, дякую за замовлення, відправка протягом 2-4-х роб днів, крім п'ятн…" at bounding box center [397, 143] width 66 height 5
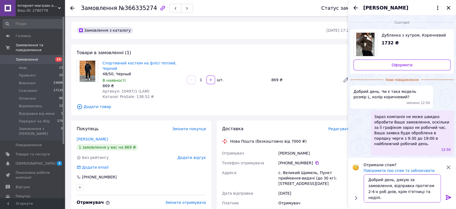
click at [387, 179] on textarea "Добрий день, дякую за замовлення, відправка протягом 2-4-х роб днів, крім п'ятн…" at bounding box center [402, 188] width 77 height 28
drag, startPoint x: 395, startPoint y: 185, endPoint x: 409, endPoint y: 185, distance: 14.6
click at [409, 185] on textarea "Добрий вечір, дякую за замовлення, відправка протягом 2-4-х роб днів, крім п'ят…" at bounding box center [402, 191] width 77 height 22
type textarea "Добрий вечір, доступна для замовлення, відправка протягом 2-4-х роб днів, крім …"
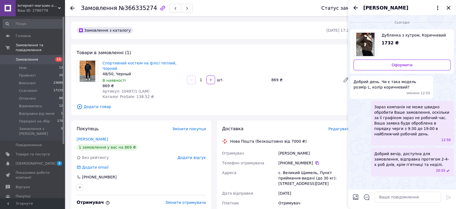
click at [356, 6] on icon "Назад" at bounding box center [356, 8] width 6 height 6
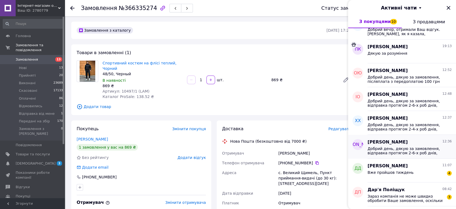
scroll to position [240, 0]
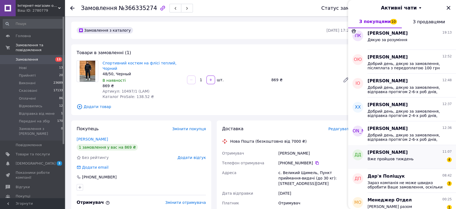
click at [397, 157] on span "Вже пройшов тиждень" at bounding box center [391, 158] width 46 height 4
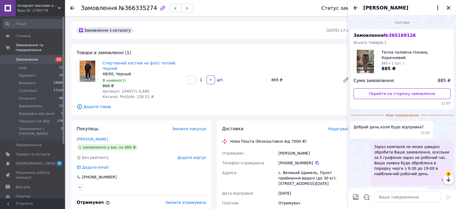
scroll to position [22, 0]
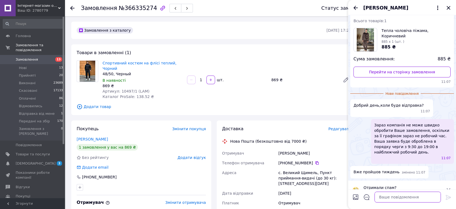
click at [405, 201] on textarea at bounding box center [408, 196] width 66 height 11
type textarea "Добрий вечір, на жаль, на сезонні товари швидких відправок немає. Але завтра ма…"
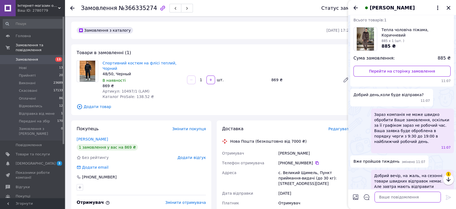
scroll to position [51, 0]
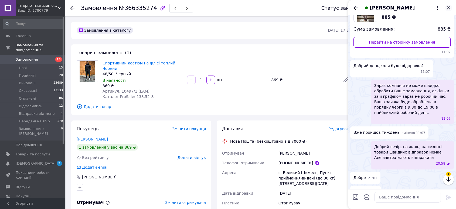
click at [448, 9] on icon "Закрити" at bounding box center [449, 8] width 6 height 6
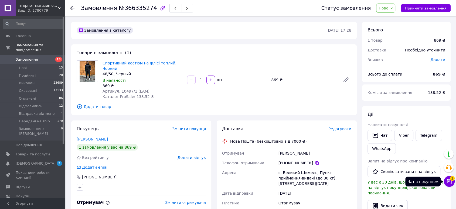
click at [448, 181] on icon at bounding box center [449, 180] width 5 height 5
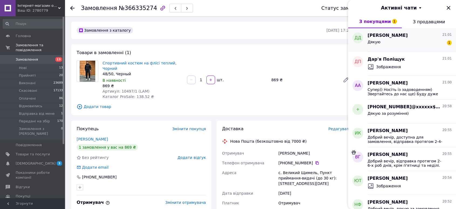
click at [386, 49] on div "Діана Джабраїлова 21:01 Дякую 1" at bounding box center [412, 40] width 89 height 24
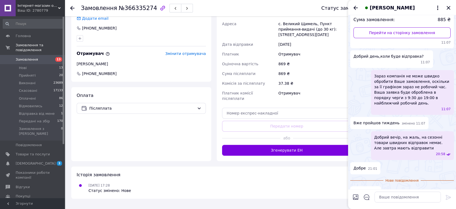
scroll to position [173, 0]
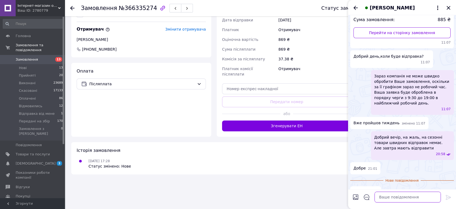
click at [395, 196] on textarea at bounding box center [408, 196] width 66 height 11
type textarea "І Вам дякую за терміння"
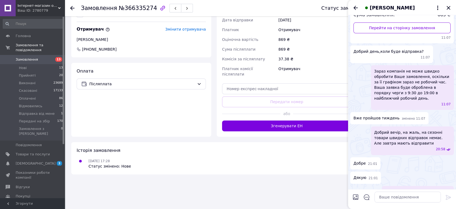
click at [454, 7] on div "Діана Джабраїлова" at bounding box center [402, 7] width 108 height 15
click at [452, 6] on icon "Закрити" at bounding box center [449, 8] width 6 height 6
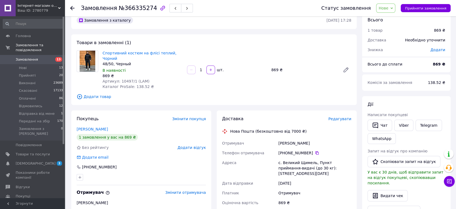
scroll to position [0, 0]
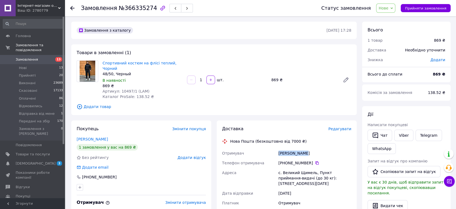
drag, startPoint x: 291, startPoint y: 148, endPoint x: 311, endPoint y: 149, distance: 20.5
click at [311, 149] on div "Філон Сергій" at bounding box center [315, 153] width 75 height 10
copy div "Філон Сергій"
drag, startPoint x: 102, startPoint y: 86, endPoint x: 128, endPoint y: 85, distance: 26.2
click at [128, 85] on div "Спортивний костюм на флісі теплий, Чорний 48/50, Черный В наявності 869 ₴ Артик…" at bounding box center [142, 79] width 85 height 41
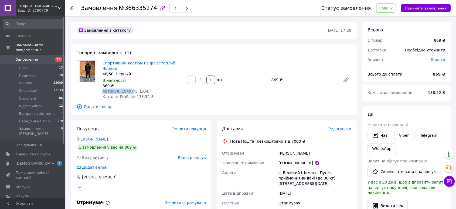
click at [125, 89] on span "Артикул: 10497/1 (LAM)" at bounding box center [126, 91] width 47 height 4
drag, startPoint x: 119, startPoint y: 86, endPoint x: 135, endPoint y: 87, distance: 16.3
click at [132, 89] on span "Артикул: 10497/1 (LAM)" at bounding box center [126, 91] width 47 height 4
copy span "10497/1"
click at [104, 112] on div "Замовлення з каталогу 12.10.2025 • 17:28 Товари в замовленні (1) Спортивний кос…" at bounding box center [214, 205] width 291 height 366
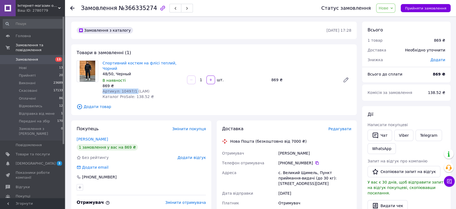
drag, startPoint x: 102, startPoint y: 86, endPoint x: 133, endPoint y: 84, distance: 31.4
click at [133, 84] on div "Спортивний костюм на флісі теплий, Чорний 48/50, Черный В наявності 869 ₴ Артик…" at bounding box center [142, 79] width 85 height 41
copy span "Артикул: 10497/1"
drag, startPoint x: 106, startPoint y: 123, endPoint x: 119, endPoint y: 123, distance: 13.2
click at [106, 126] on div "Покупець Змінити покупця" at bounding box center [141, 129] width 129 height 6
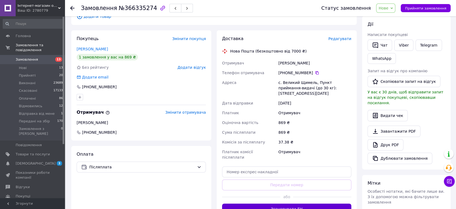
click at [281, 203] on button "Згенерувати ЕН" at bounding box center [286, 208] width 129 height 11
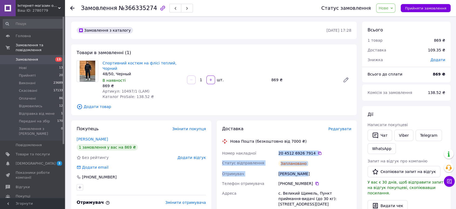
drag, startPoint x: 300, startPoint y: 164, endPoint x: 307, endPoint y: 168, distance: 8.6
copy div "Номер накладної 20 4512 6926 7914   Статус відправлення Заплановано Отримувач Ф…"
click at [389, 10] on span "Нове" at bounding box center [384, 8] width 10 height 4
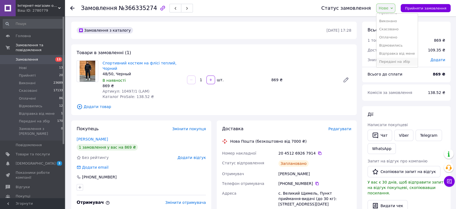
click at [393, 63] on li "Передані на збір" at bounding box center [397, 62] width 41 height 8
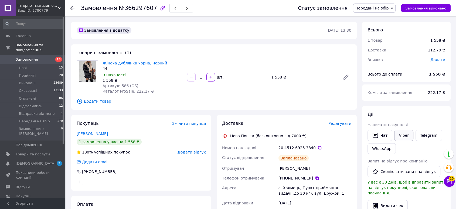
click at [401, 137] on link "Viber" at bounding box center [404, 134] width 19 height 11
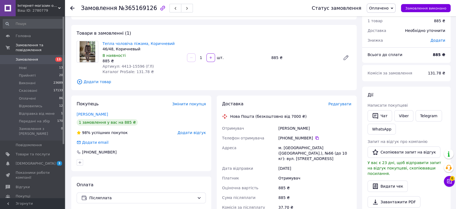
scroll to position [30, 0]
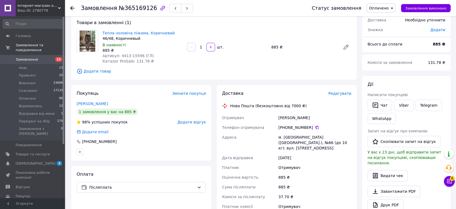
drag, startPoint x: 279, startPoint y: 118, endPoint x: 317, endPoint y: 118, distance: 38.6
click at [317, 118] on div "[PERSON_NAME]" at bounding box center [315, 118] width 75 height 10
copy div "[PERSON_NAME]"
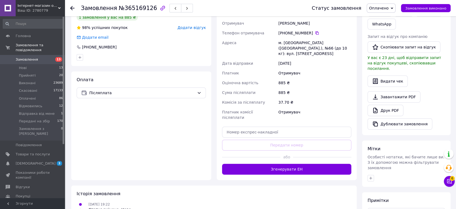
scroll to position [150, 0]
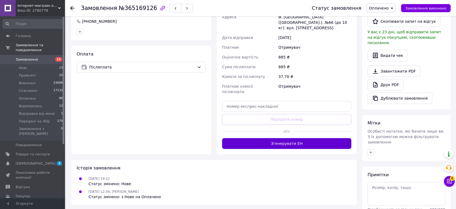
click at [290, 138] on button "Згенерувати ЕН" at bounding box center [286, 143] width 129 height 11
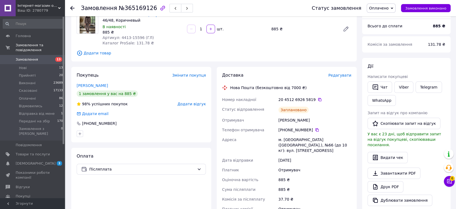
scroll to position [0, 0]
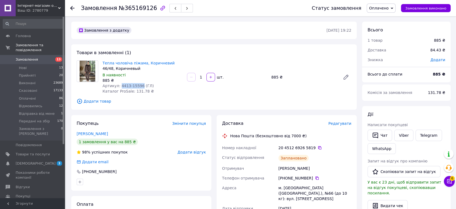
drag, startPoint x: 119, startPoint y: 85, endPoint x: 138, endPoint y: 84, distance: 19.7
click at [138, 84] on span "Артикул: 4413-15596 (ГЛ)" at bounding box center [128, 85] width 51 height 4
copy span "4413-15596"
drag, startPoint x: 120, startPoint y: 123, endPoint x: 171, endPoint y: 135, distance: 52.7
click at [120, 122] on div "Покупець Змінити покупця" at bounding box center [141, 123] width 129 height 6
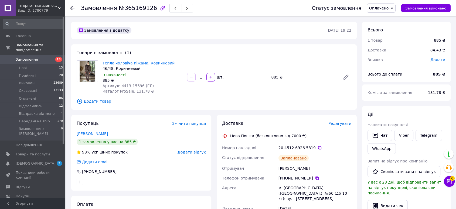
drag, startPoint x: 285, startPoint y: 154, endPoint x: 316, endPoint y: 172, distance: 36.0
click at [316, 172] on div "Номер накладної 20 4512 6926 5819   Статус відправлення Заплановано Отримувач Д…" at bounding box center [287, 210] width 132 height 134
copy div "Номер накладної 20 4512 6926 5819   Статус відправлення Заплановано Отримувач Д…"
click at [110, 117] on div "Покупець Змінити покупця Джабраїлова Діана 1 замовлення у вас на 885 ₴ 98% успі…" at bounding box center [141, 152] width 140 height 75
click at [389, 8] on span "Оплачено" at bounding box center [378, 8] width 19 height 4
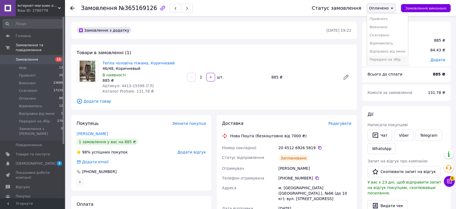
click at [391, 62] on li "Передані на збір" at bounding box center [387, 59] width 41 height 8
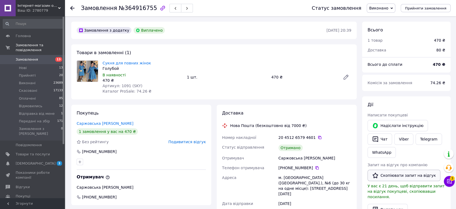
click at [401, 176] on button "Скопіювати запит на відгук" at bounding box center [404, 174] width 73 height 11
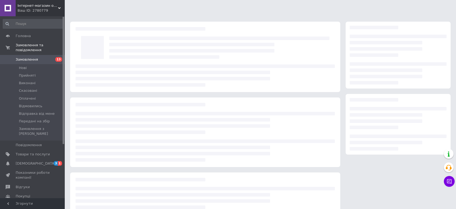
scroll to position [30, 0]
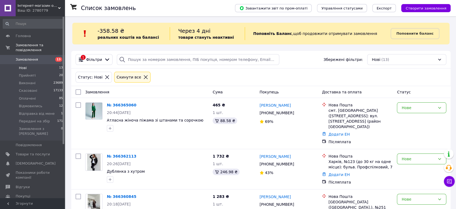
click at [143, 77] on icon at bounding box center [145, 77] width 5 height 5
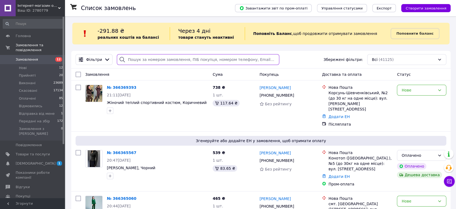
click at [150, 60] on input "search" at bounding box center [198, 59] width 163 height 11
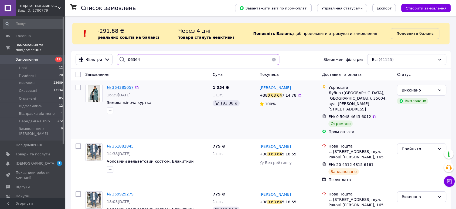
type input "06364"
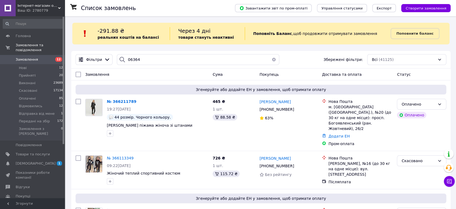
click at [272, 61] on button "button" at bounding box center [274, 59] width 11 height 11
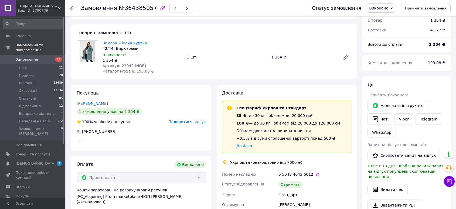
scroll to position [60, 0]
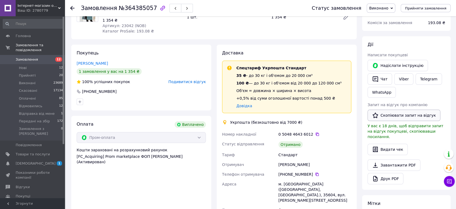
click at [391, 115] on button "Скопіювати запит на відгук" at bounding box center [404, 114] width 73 height 11
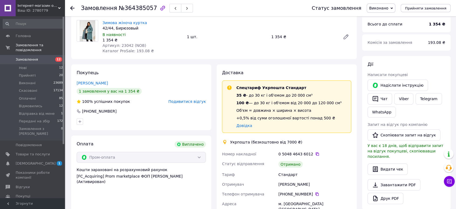
scroll to position [0, 0]
